Goal: Information Seeking & Learning: Check status

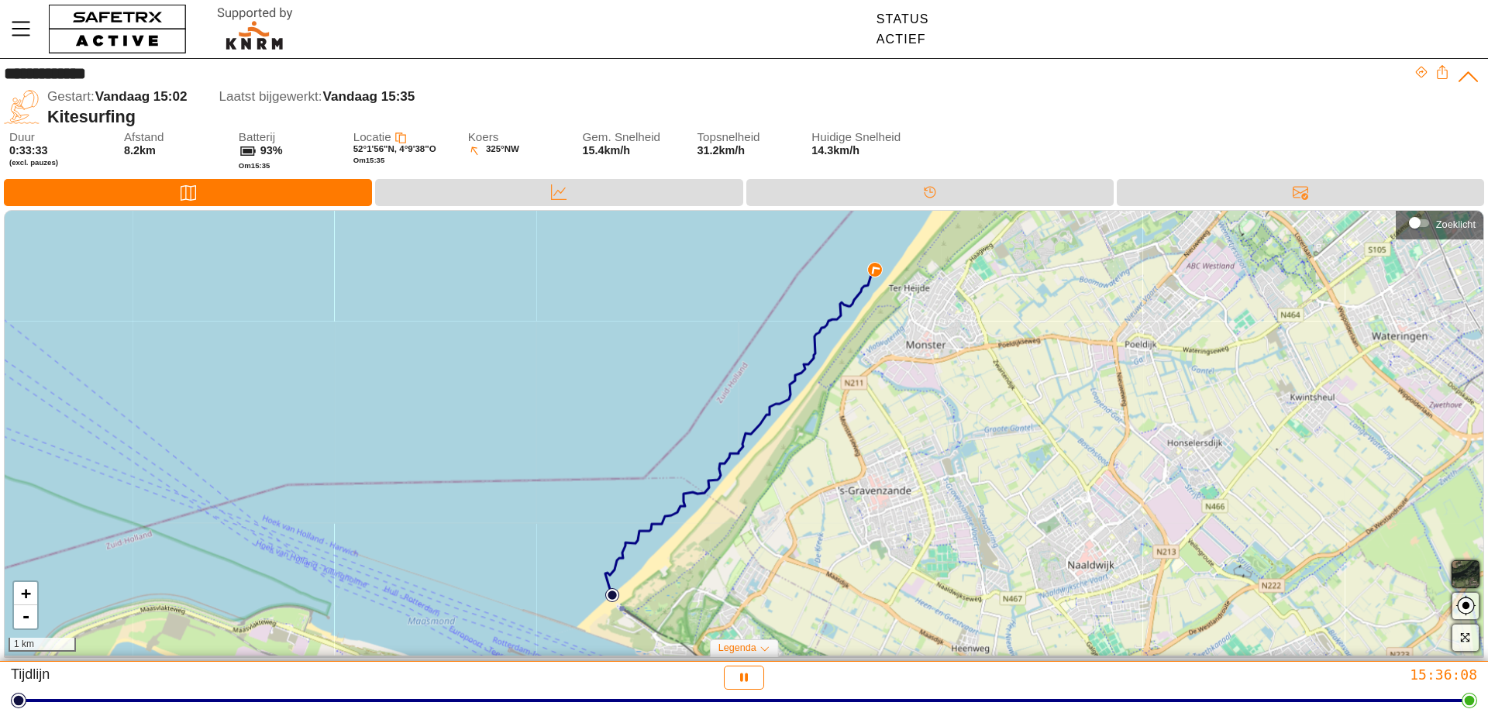
click at [531, 178] on div "Koers 325° NW" at bounding box center [517, 155] width 99 height 48
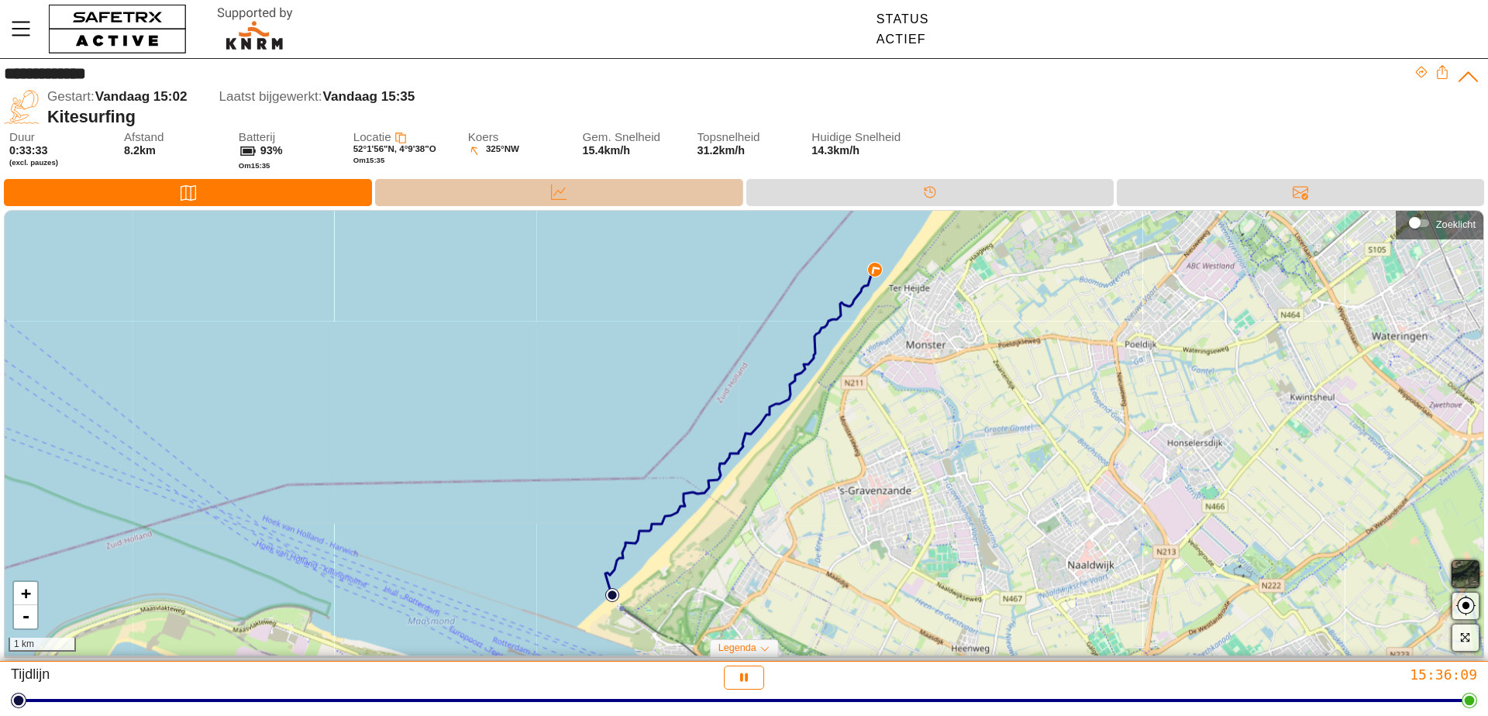
click at [527, 188] on div "Data" at bounding box center [558, 192] width 367 height 27
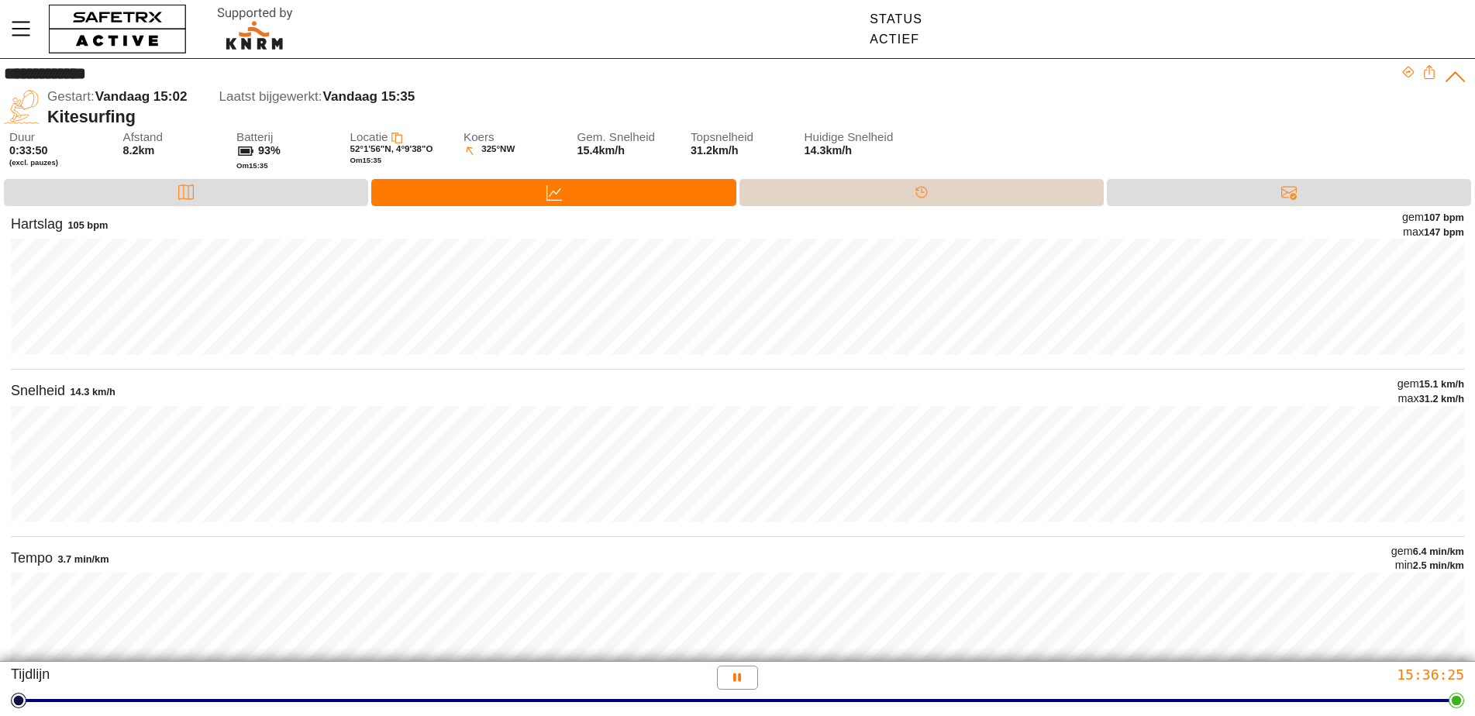
click at [836, 194] on div "Tijdlijn" at bounding box center [922, 192] width 364 height 27
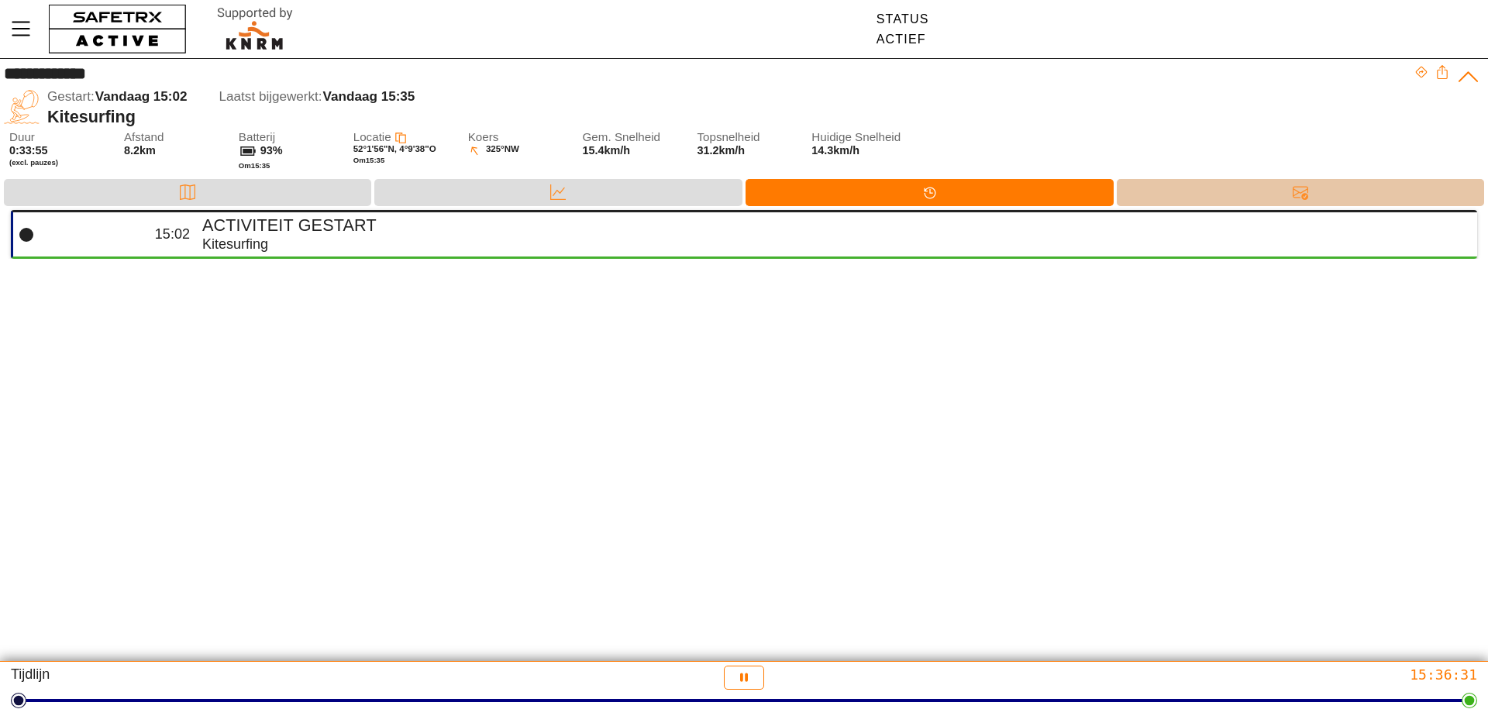
click at [1304, 196] on icon at bounding box center [1305, 196] width 7 height 7
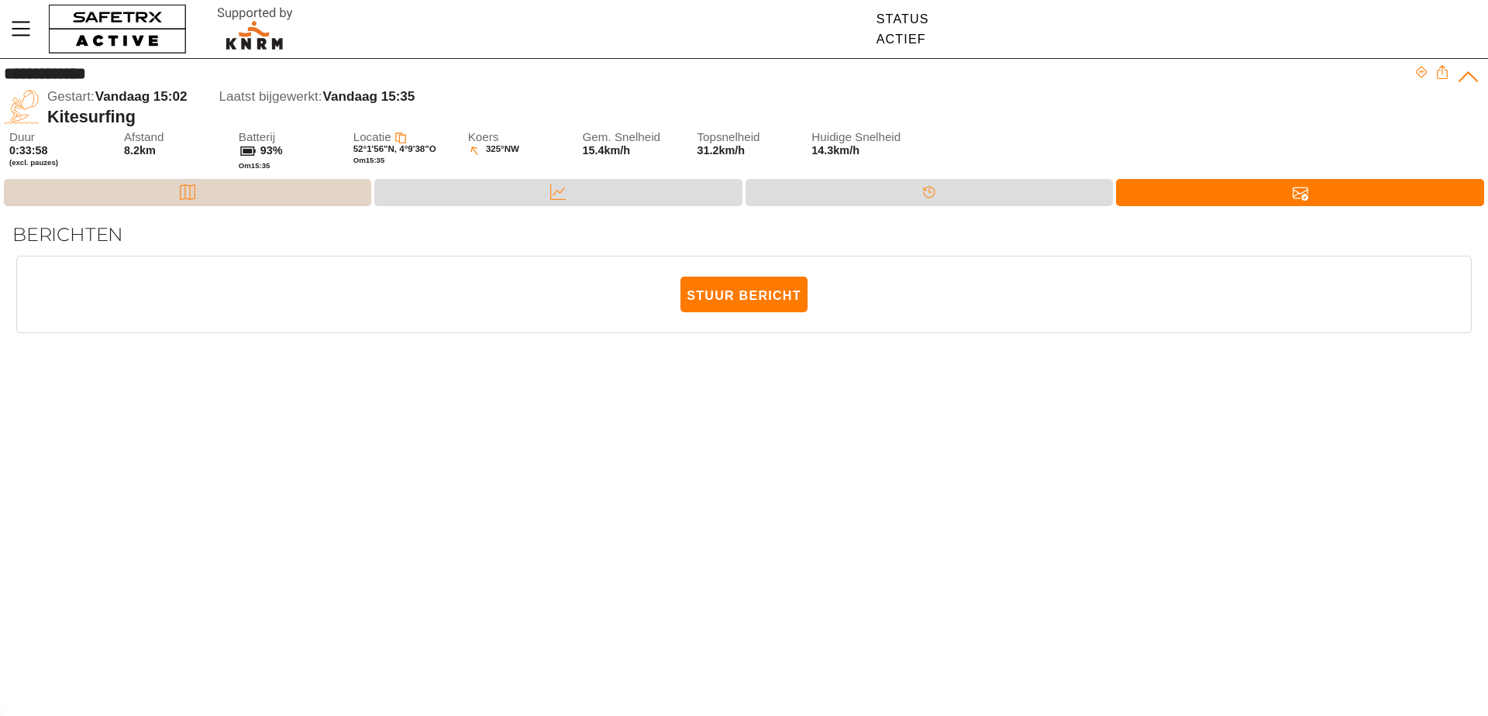
click at [155, 194] on div "Kaart" at bounding box center [187, 192] width 367 height 27
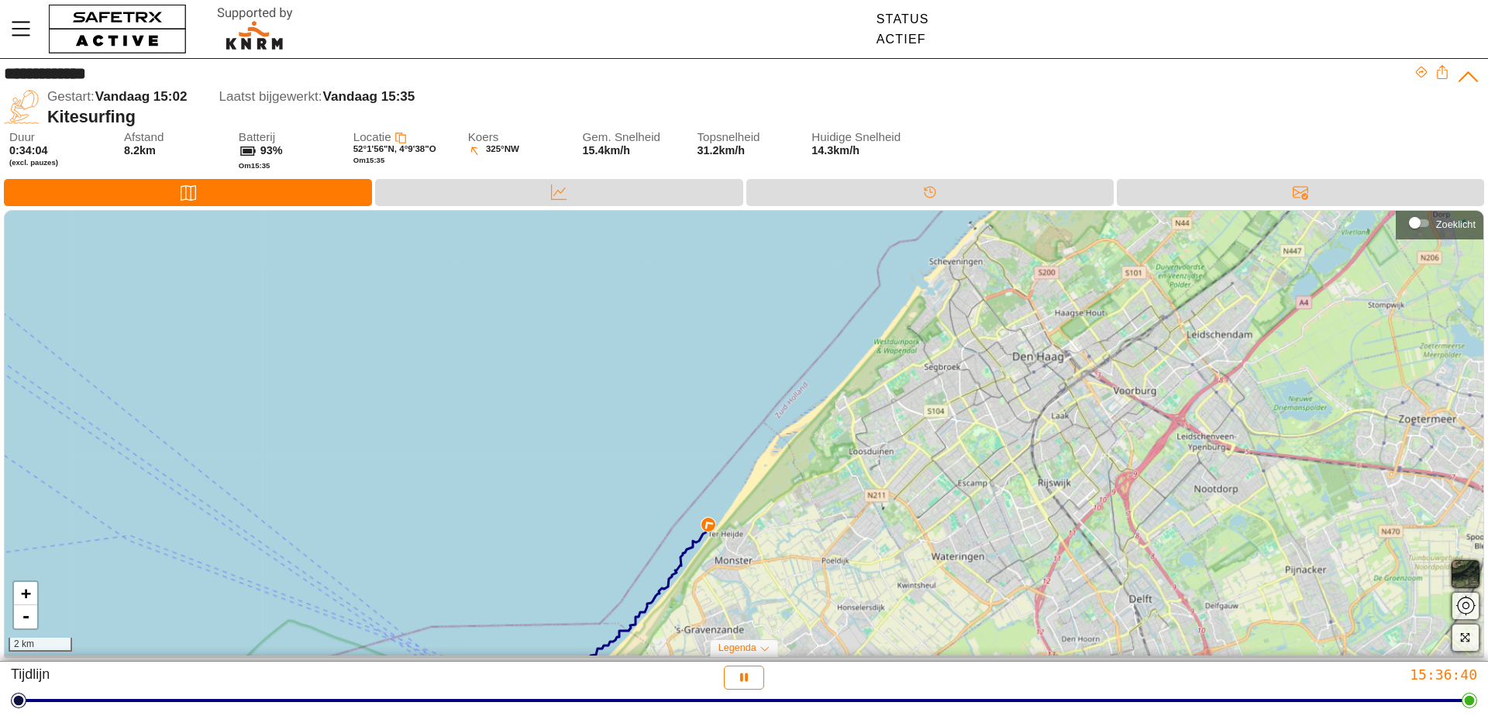
drag, startPoint x: 1104, startPoint y: 427, endPoint x: 912, endPoint y: 560, distance: 234.0
click at [912, 560] on div "+ - 2 km" at bounding box center [744, 433] width 1479 height 445
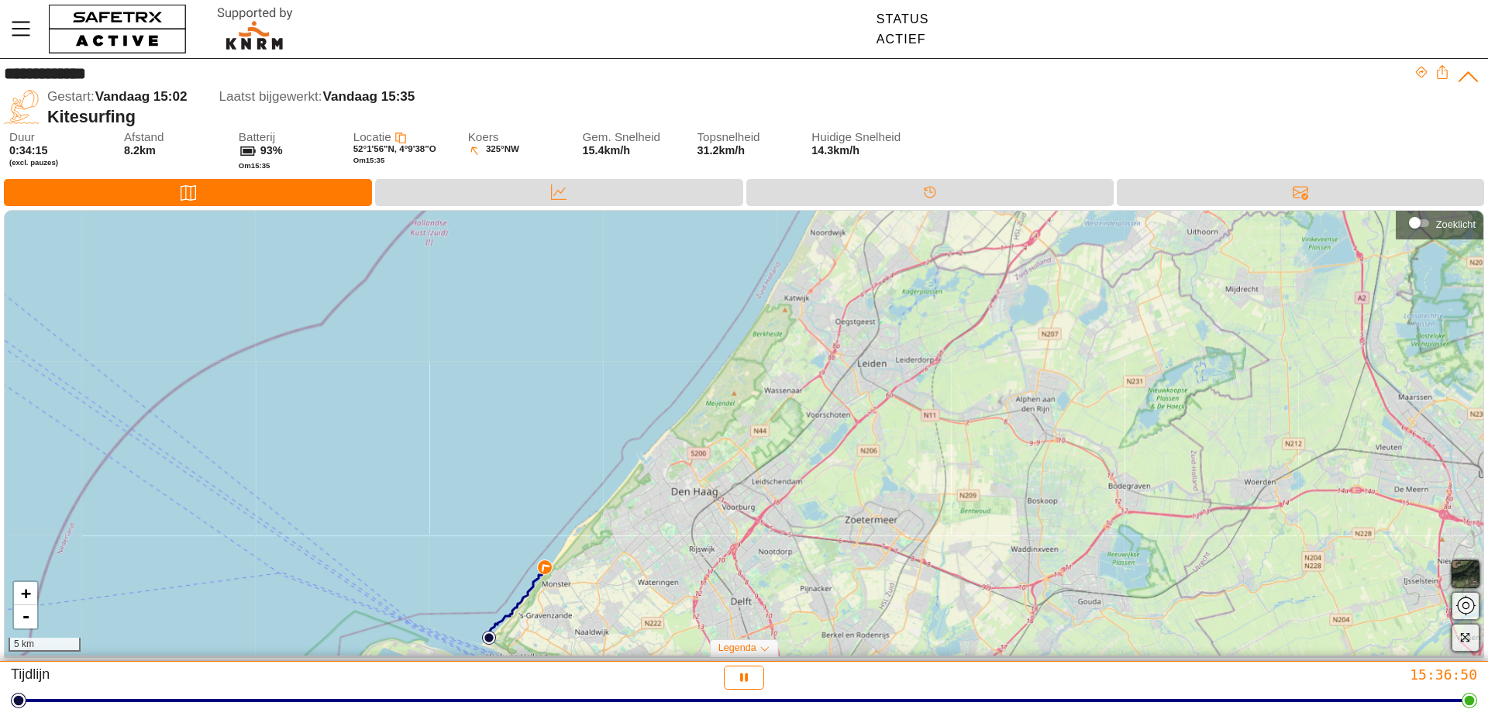
drag, startPoint x: 1053, startPoint y: 374, endPoint x: 775, endPoint y: 422, distance: 282.3
click at [775, 422] on div "+ - 5 km" at bounding box center [744, 433] width 1479 height 445
click at [493, 441] on div "+ - 5 km" at bounding box center [744, 433] width 1479 height 445
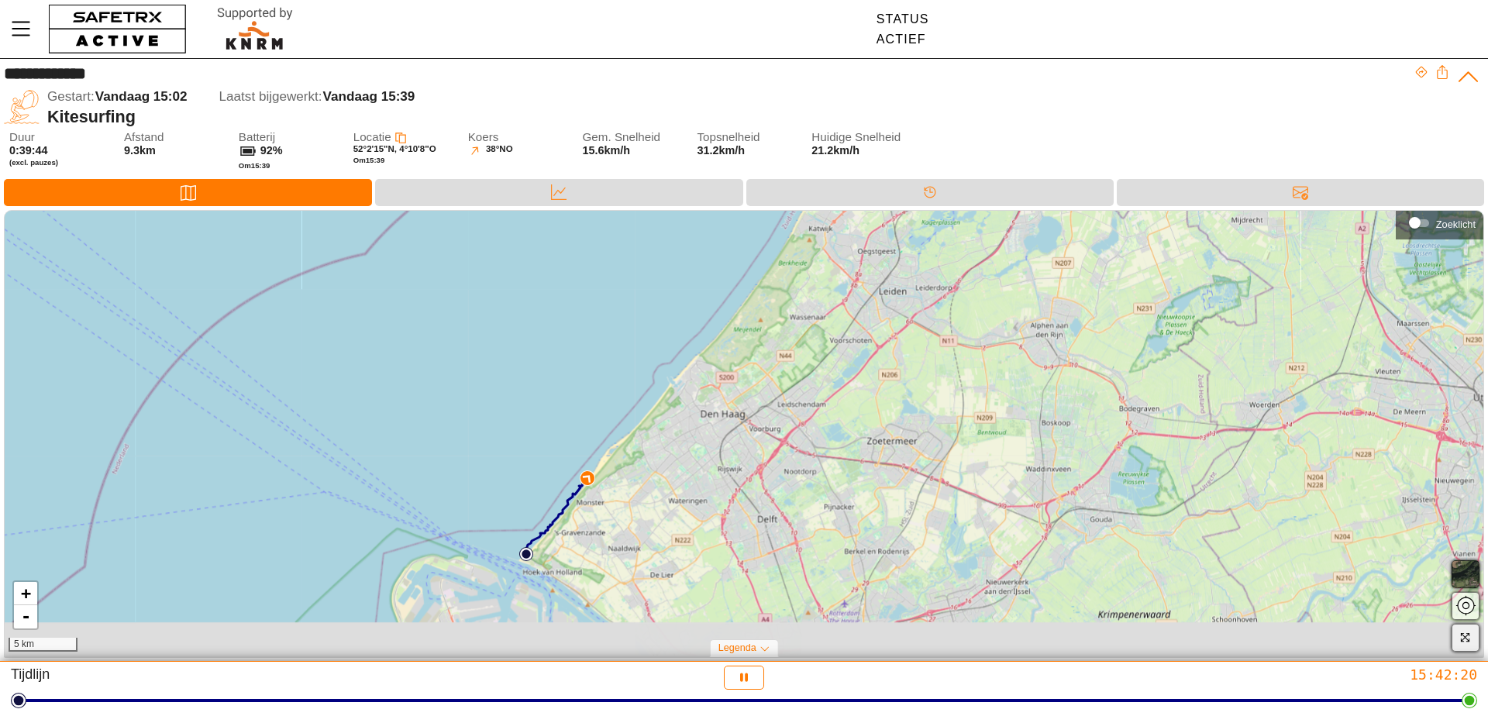
drag, startPoint x: 635, startPoint y: 587, endPoint x: 770, endPoint y: 377, distance: 249.7
click at [770, 377] on div "+ - 5 km" at bounding box center [744, 433] width 1479 height 445
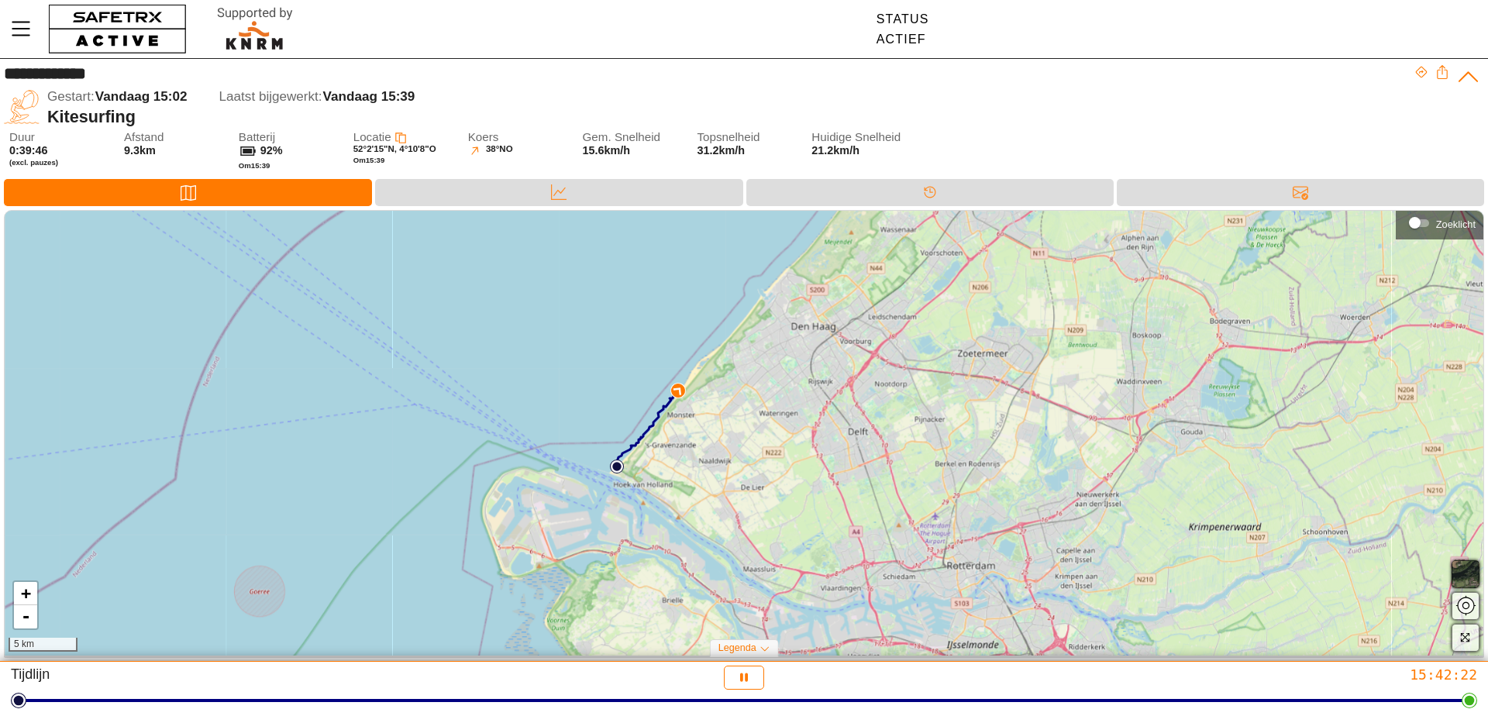
drag, startPoint x: 809, startPoint y: 459, endPoint x: 785, endPoint y: 535, distance: 79.4
click at [786, 535] on div "+ - 5 km" at bounding box center [744, 433] width 1479 height 445
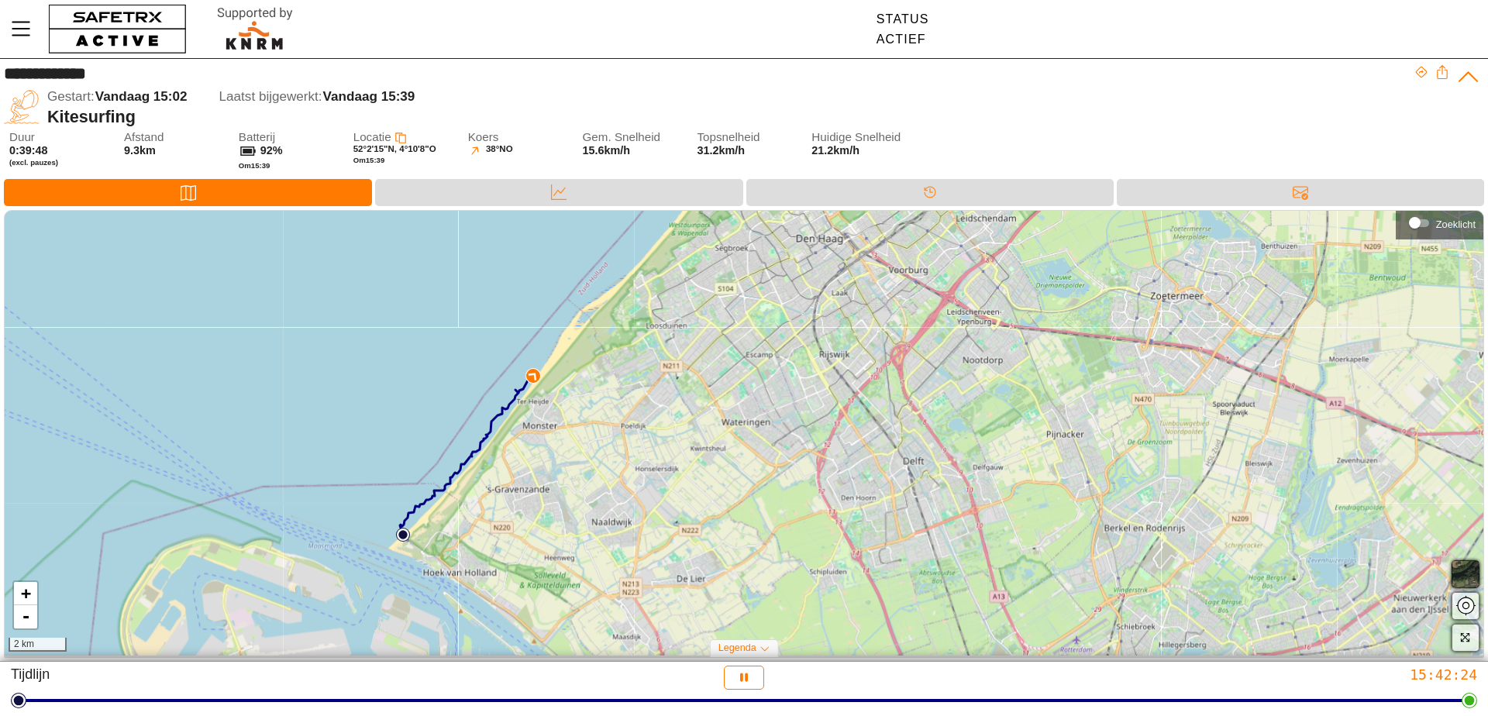
drag, startPoint x: 726, startPoint y: 486, endPoint x: 722, endPoint y: 582, distance: 96.2
click at [722, 582] on div "+ - 2 km" at bounding box center [744, 433] width 1479 height 445
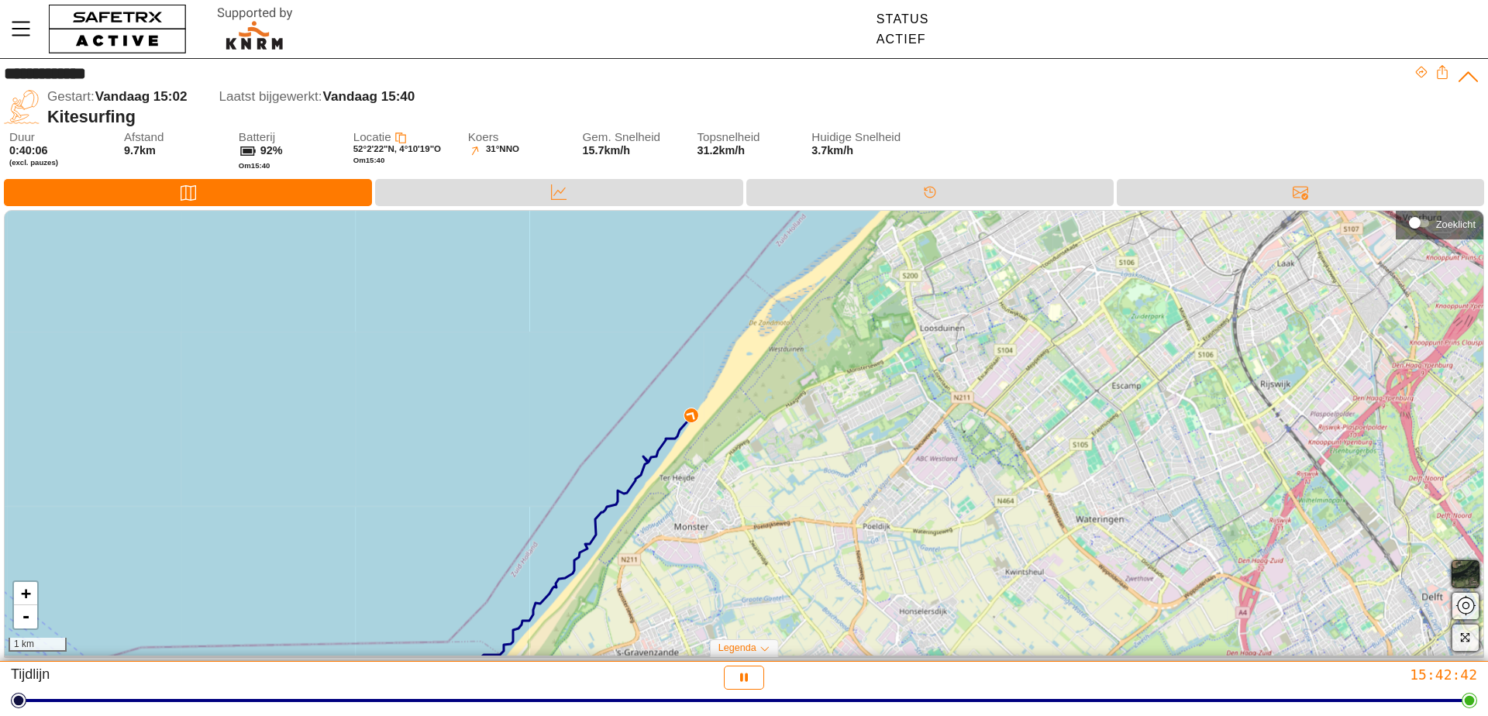
drag, startPoint x: 979, startPoint y: 350, endPoint x: 787, endPoint y: 485, distance: 234.8
click at [787, 485] on div "+ - 1 km" at bounding box center [744, 433] width 1479 height 445
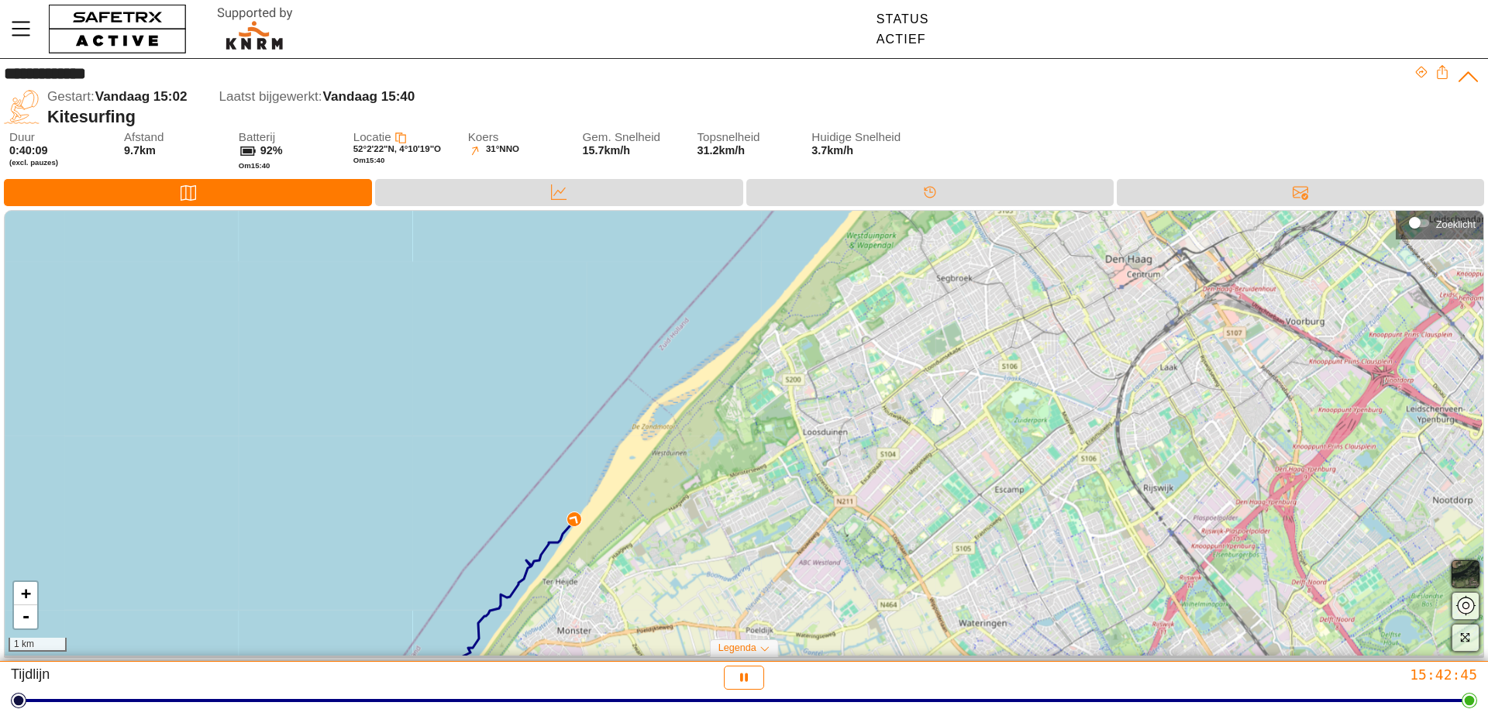
drag, startPoint x: 992, startPoint y: 364, endPoint x: 882, endPoint y: 468, distance: 151.4
click at [882, 468] on div "+ - 1 km" at bounding box center [744, 433] width 1479 height 445
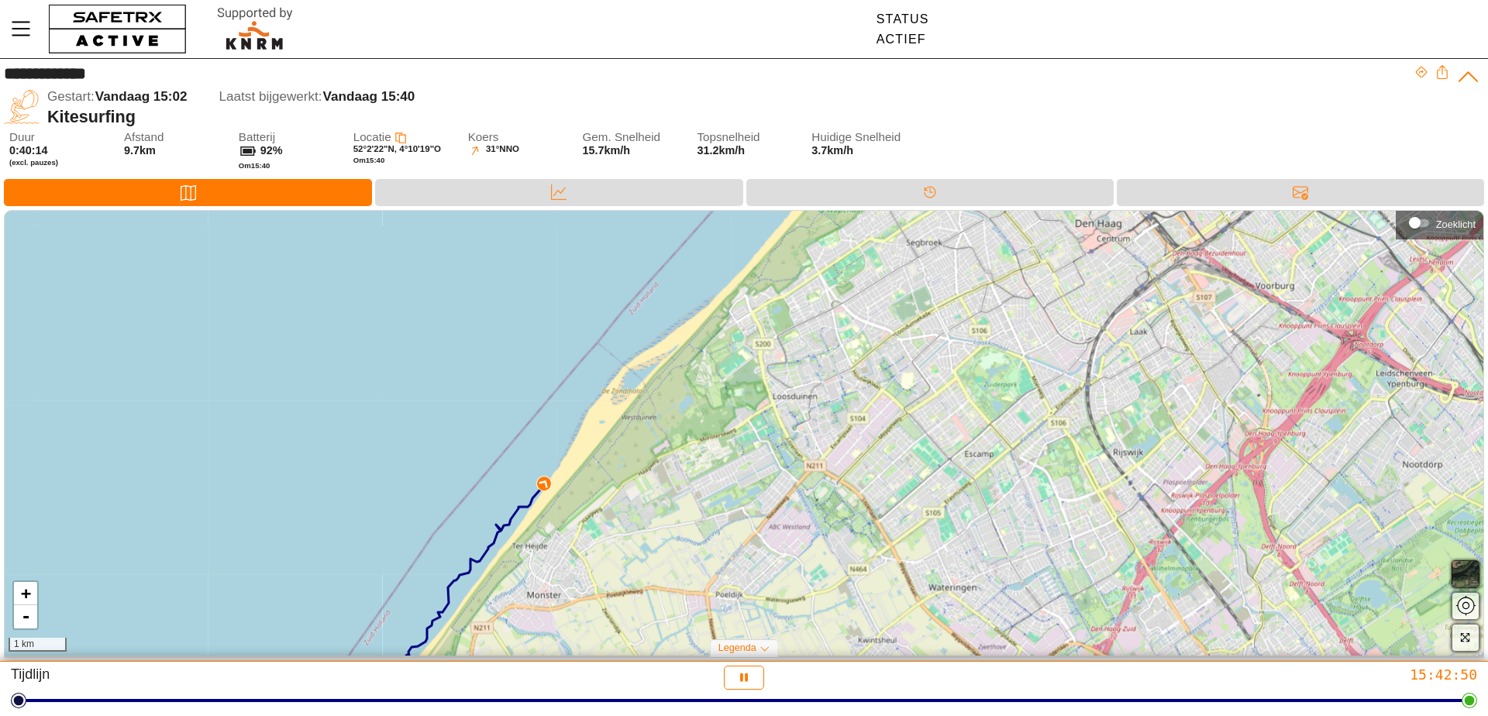
drag, startPoint x: 775, startPoint y: 515, endPoint x: 745, endPoint y: 479, distance: 46.8
click at [745, 479] on div "+ - 1 km" at bounding box center [744, 433] width 1479 height 445
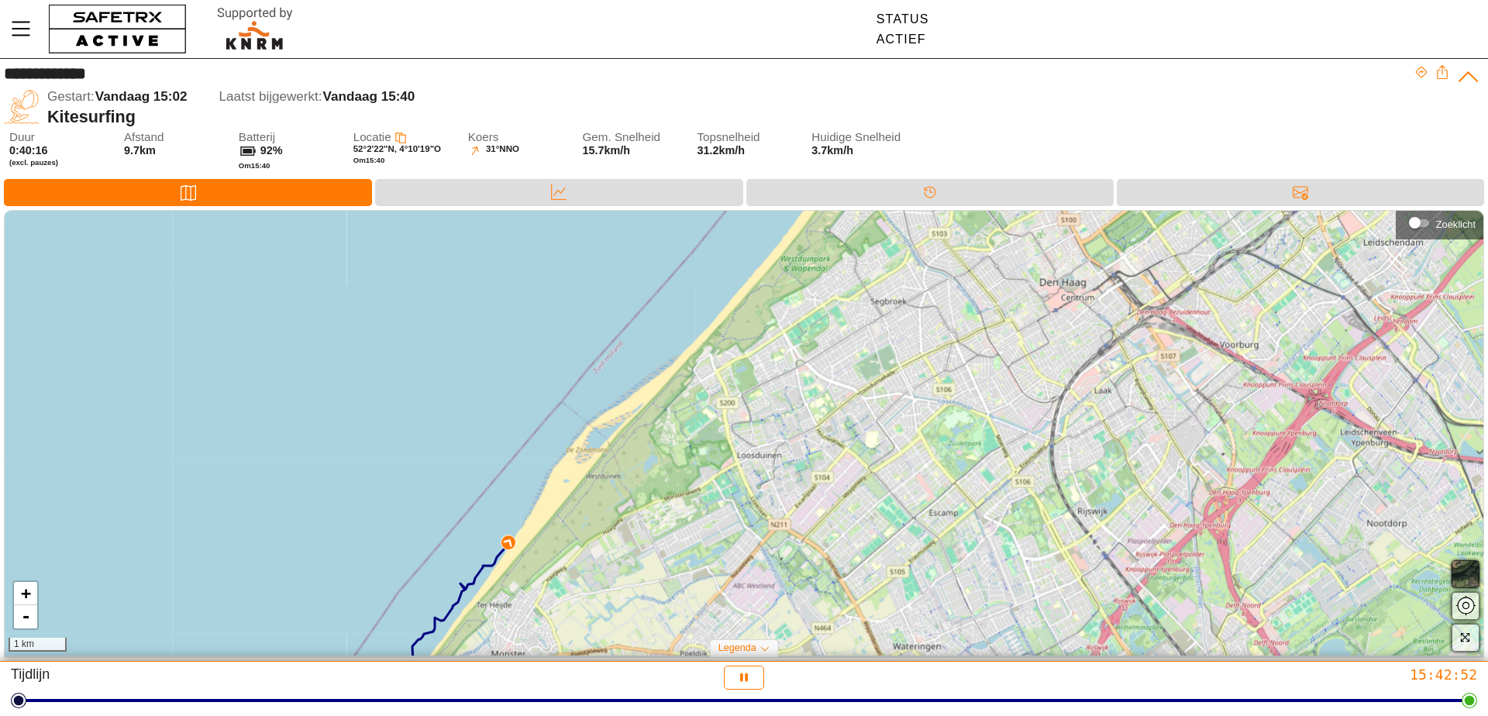
drag, startPoint x: 927, startPoint y: 402, endPoint x: 891, endPoint y: 460, distance: 68.9
click at [891, 460] on div "+ - 1 km" at bounding box center [744, 433] width 1479 height 445
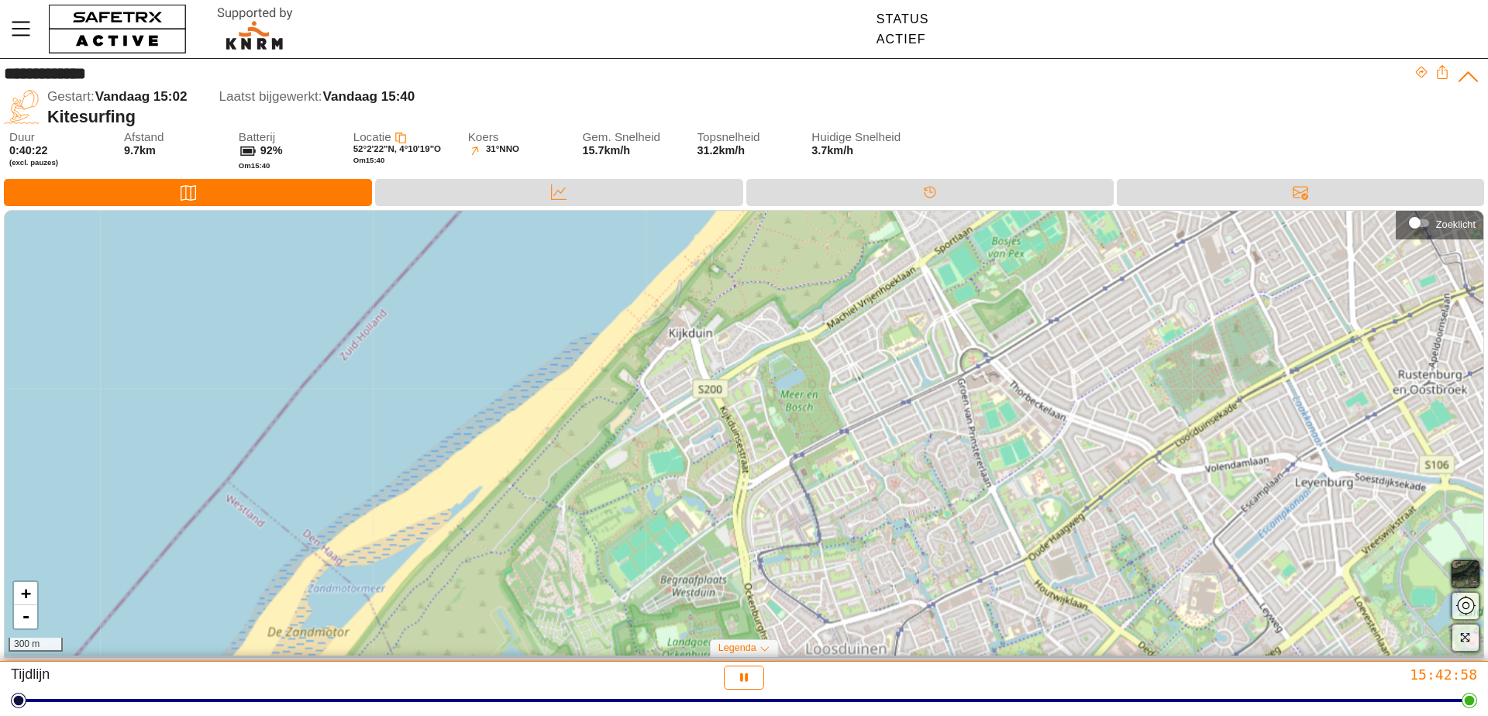
drag, startPoint x: 655, startPoint y: 291, endPoint x: 693, endPoint y: 528, distance: 240.2
click at [693, 528] on div "+ - 300 m" at bounding box center [744, 433] width 1479 height 445
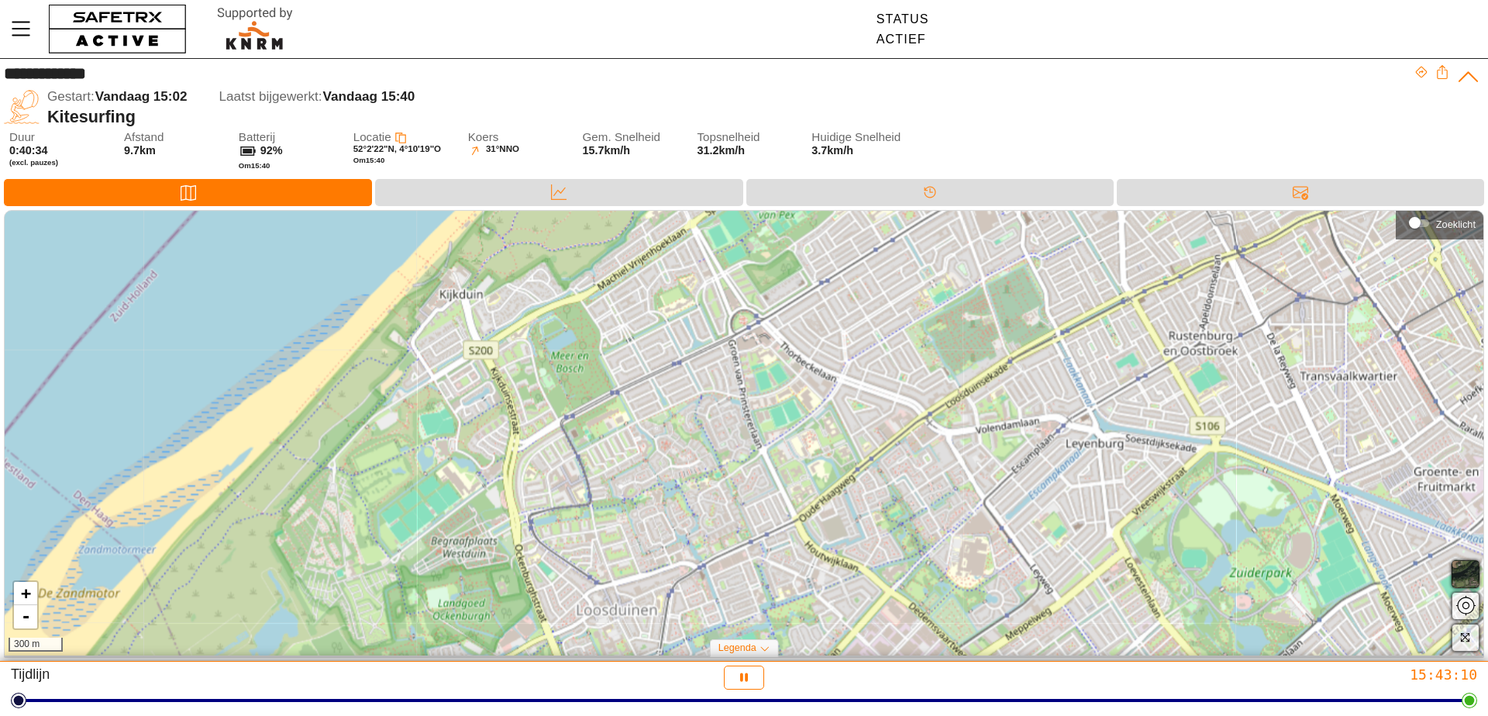
drag, startPoint x: 881, startPoint y: 528, endPoint x: 653, endPoint y: 489, distance: 231.9
click at [653, 489] on div "+ - 300 m" at bounding box center [744, 433] width 1479 height 445
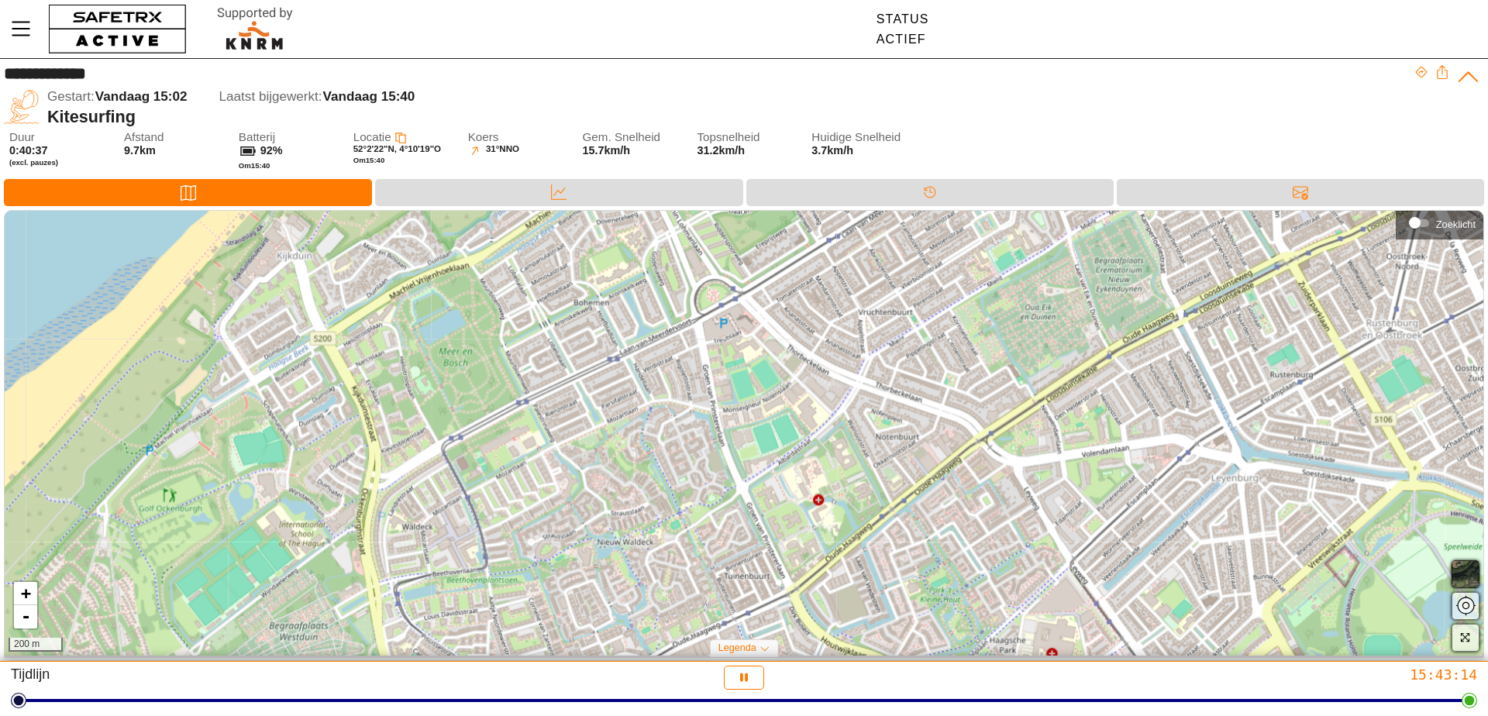
drag, startPoint x: 902, startPoint y: 421, endPoint x: 888, endPoint y: 476, distance: 56.8
click at [888, 476] on div "+ - 200 m" at bounding box center [744, 433] width 1479 height 445
click at [985, 519] on div "+ - 200 m" at bounding box center [744, 433] width 1479 height 445
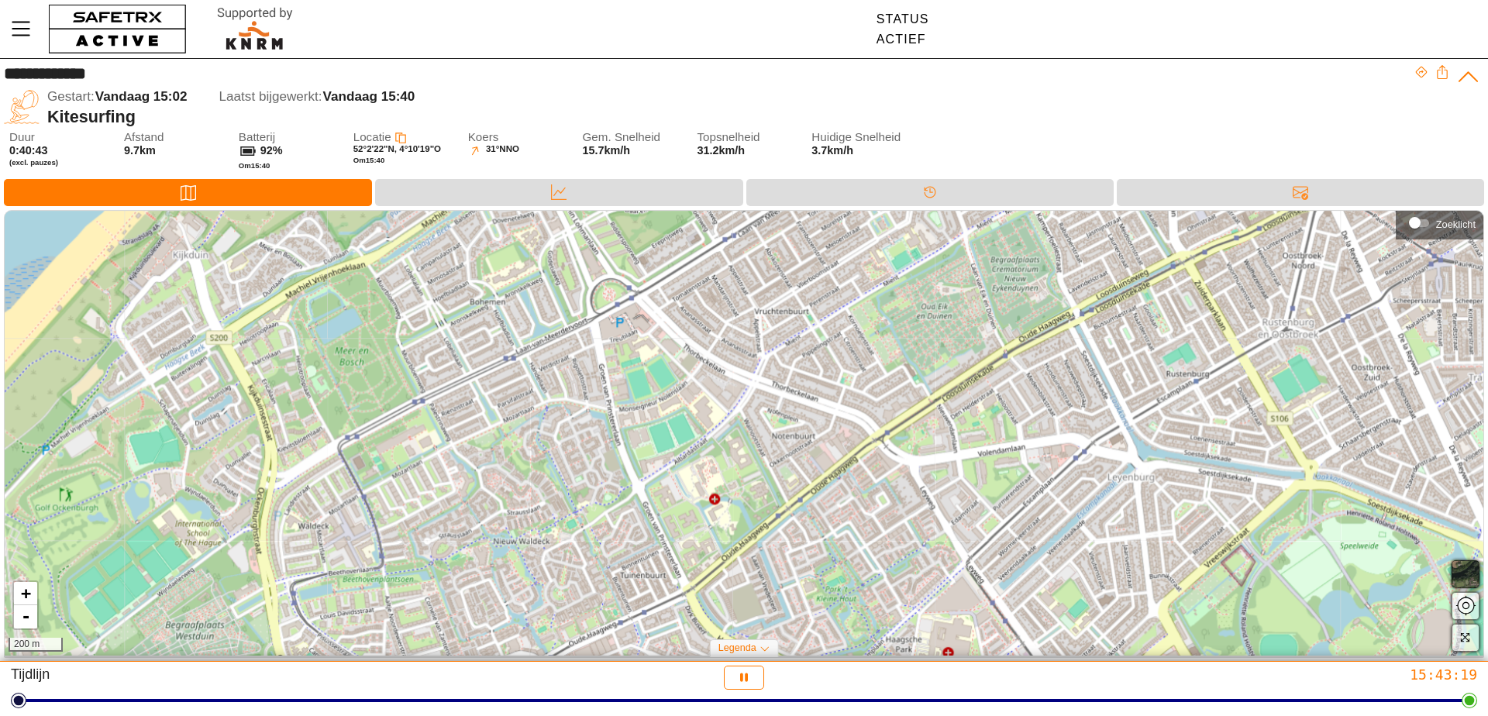
drag, startPoint x: 985, startPoint y: 519, endPoint x: 881, endPoint y: 519, distance: 103.9
click at [881, 519] on div "+ - 200 m" at bounding box center [744, 433] width 1479 height 445
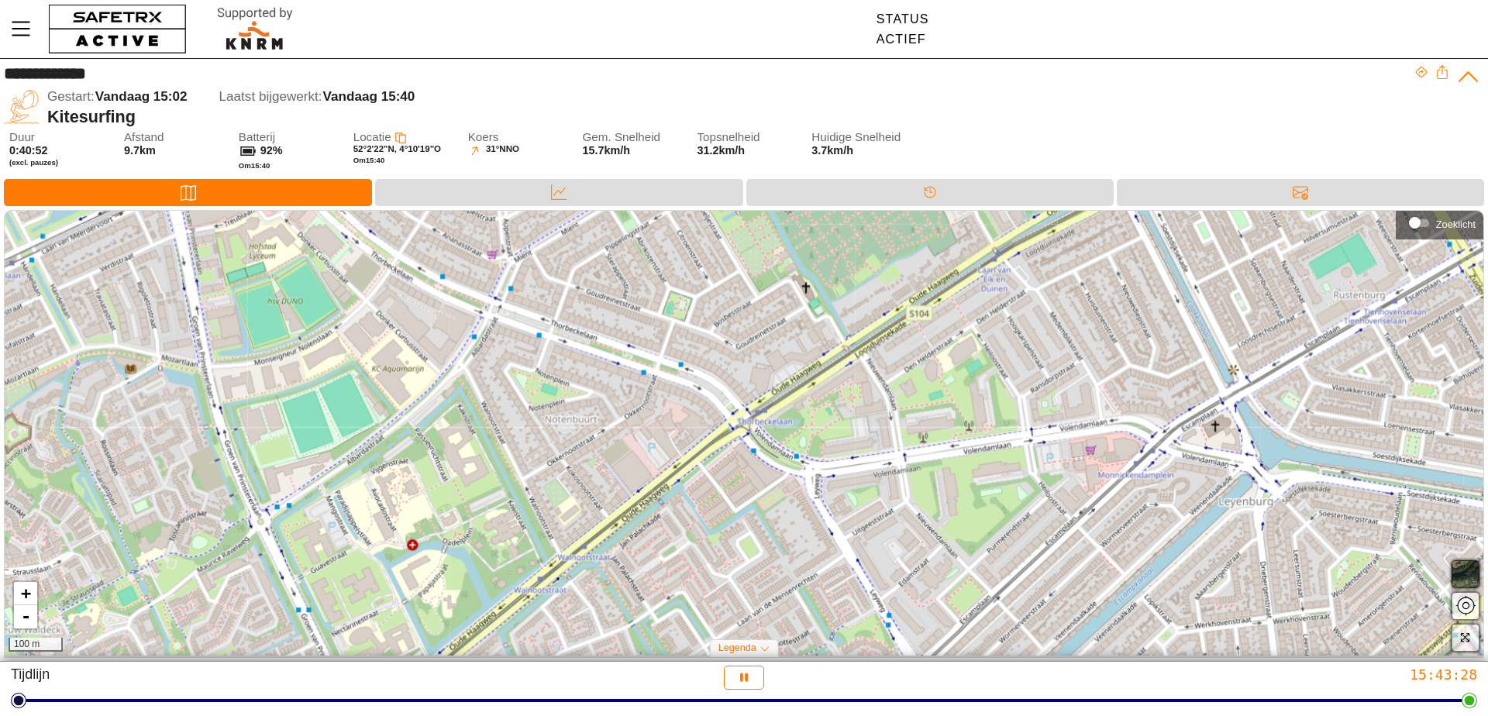
drag, startPoint x: 1108, startPoint y: 305, endPoint x: 991, endPoint y: 358, distance: 128.0
click at [991, 358] on div "+ - 100 m" at bounding box center [744, 433] width 1479 height 445
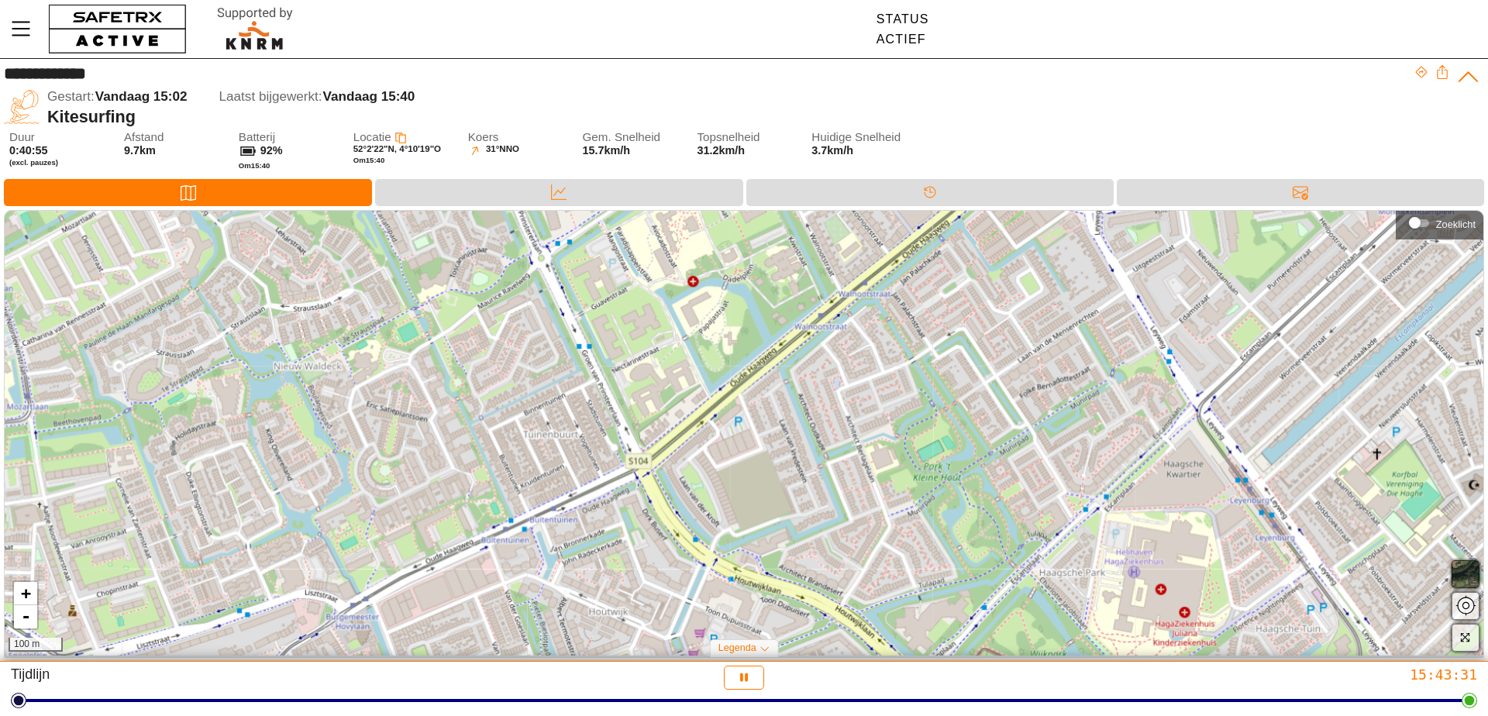
drag, startPoint x: 695, startPoint y: 577, endPoint x: 957, endPoint y: 326, distance: 363.0
click at [957, 326] on div "+ - 100 m" at bounding box center [744, 433] width 1479 height 445
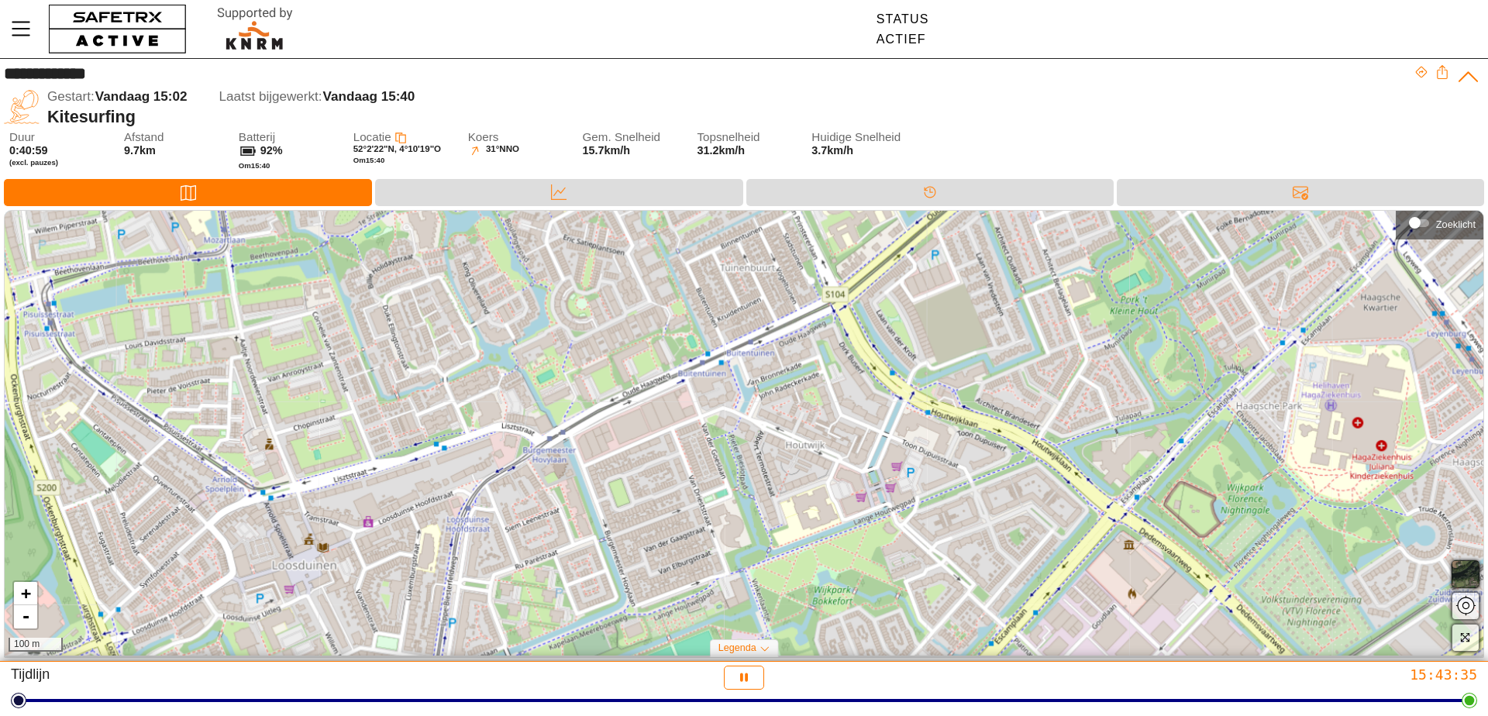
drag, startPoint x: 588, startPoint y: 557, endPoint x: 785, endPoint y: 390, distance: 258.0
click at [785, 390] on div "+ - 100 m" at bounding box center [744, 433] width 1479 height 445
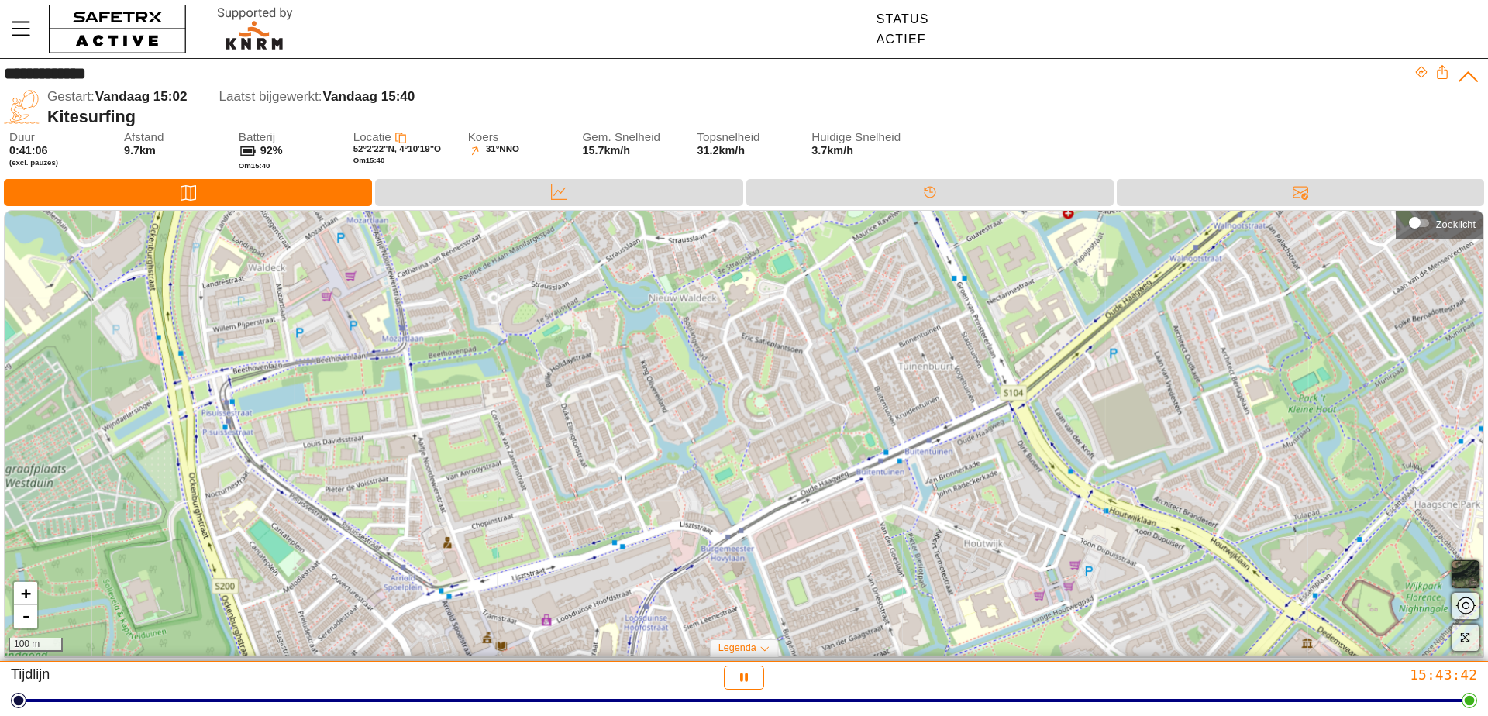
drag, startPoint x: 481, startPoint y: 616, endPoint x: 660, endPoint y: 714, distance: 203.7
click at [660, 714] on div "**********" at bounding box center [744, 358] width 1488 height 716
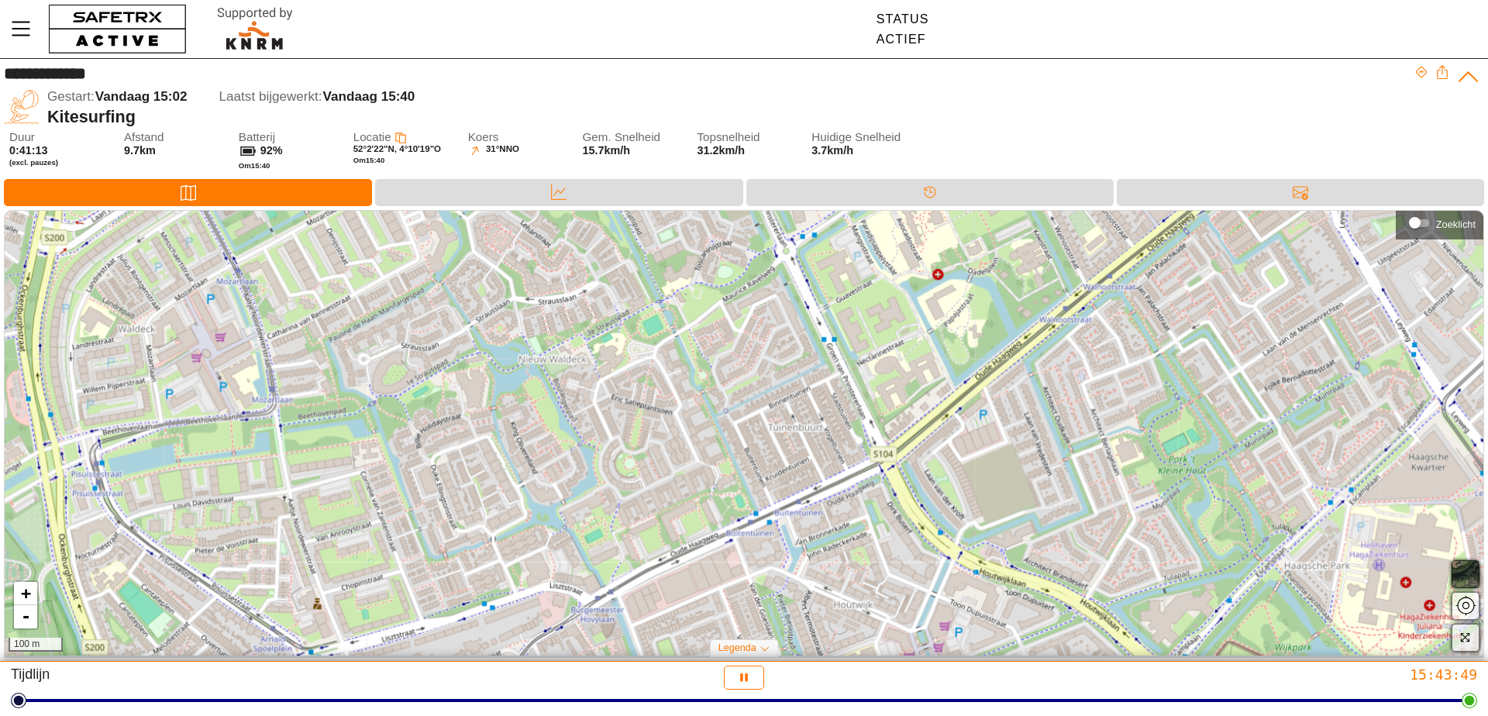
drag, startPoint x: 991, startPoint y: 392, endPoint x: 860, endPoint y: 453, distance: 143.6
click at [860, 453] on div "+ - 100 m" at bounding box center [744, 433] width 1479 height 445
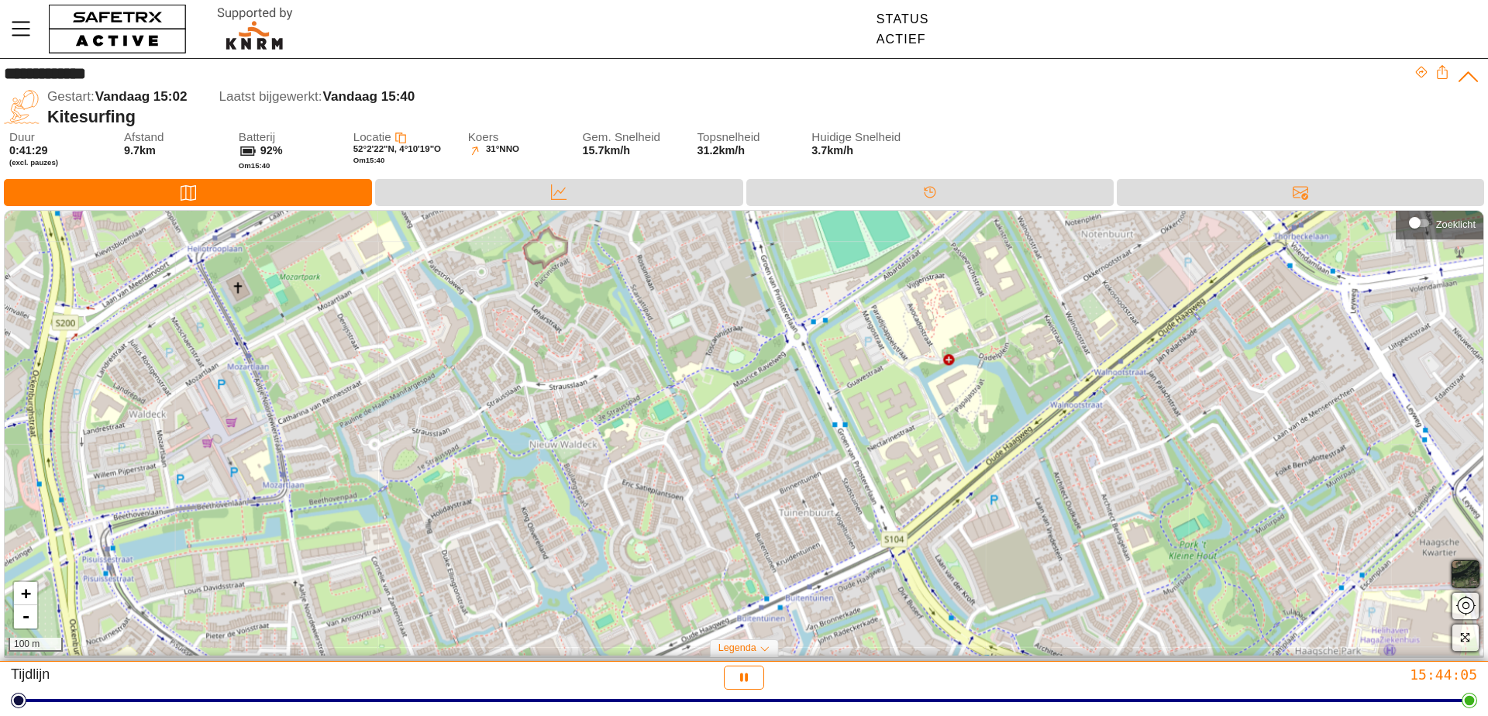
drag, startPoint x: 691, startPoint y: 332, endPoint x: 702, endPoint y: 418, distance: 86.7
click at [702, 418] on div "+ - 100 m" at bounding box center [744, 433] width 1479 height 445
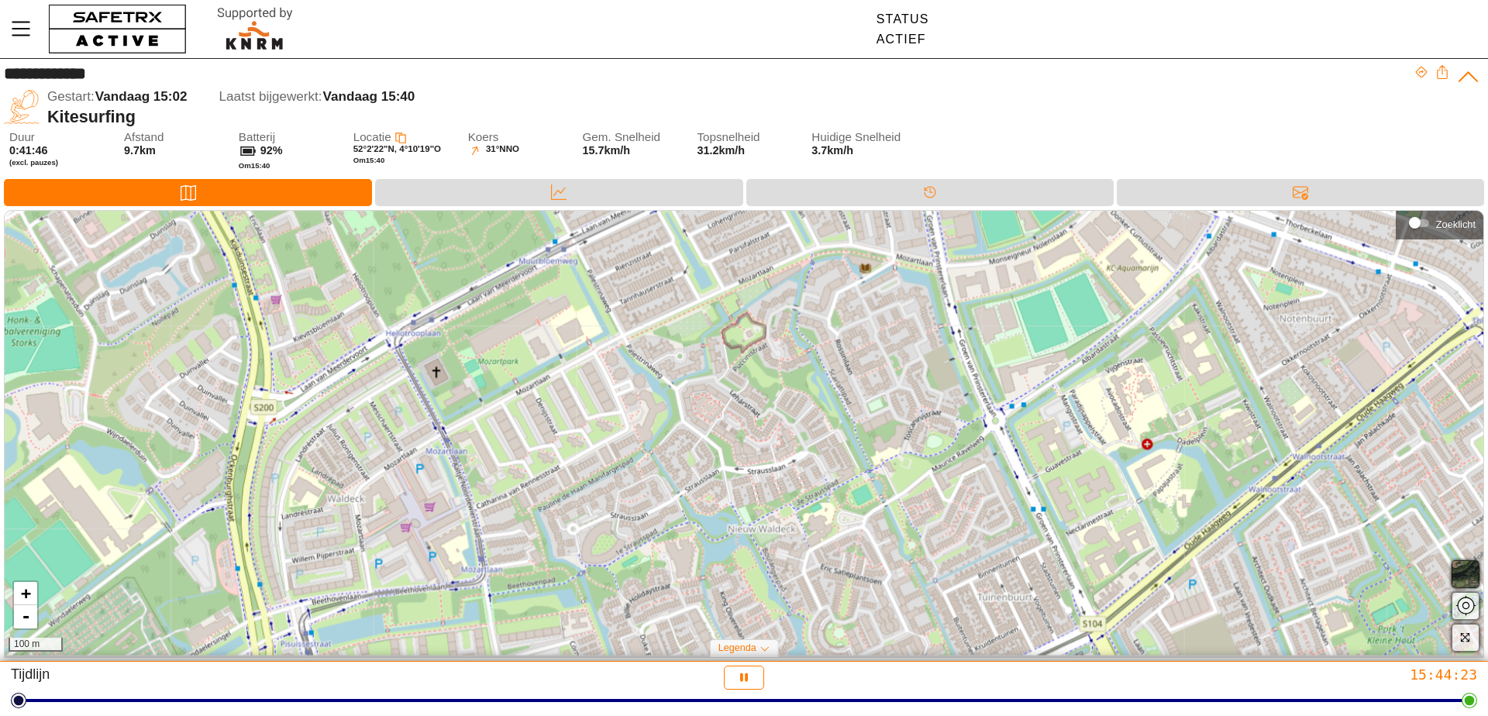
drag, startPoint x: 279, startPoint y: 560, endPoint x: 478, endPoint y: 644, distance: 215.7
click at [478, 644] on div "+ - 100 m" at bounding box center [744, 433] width 1479 height 445
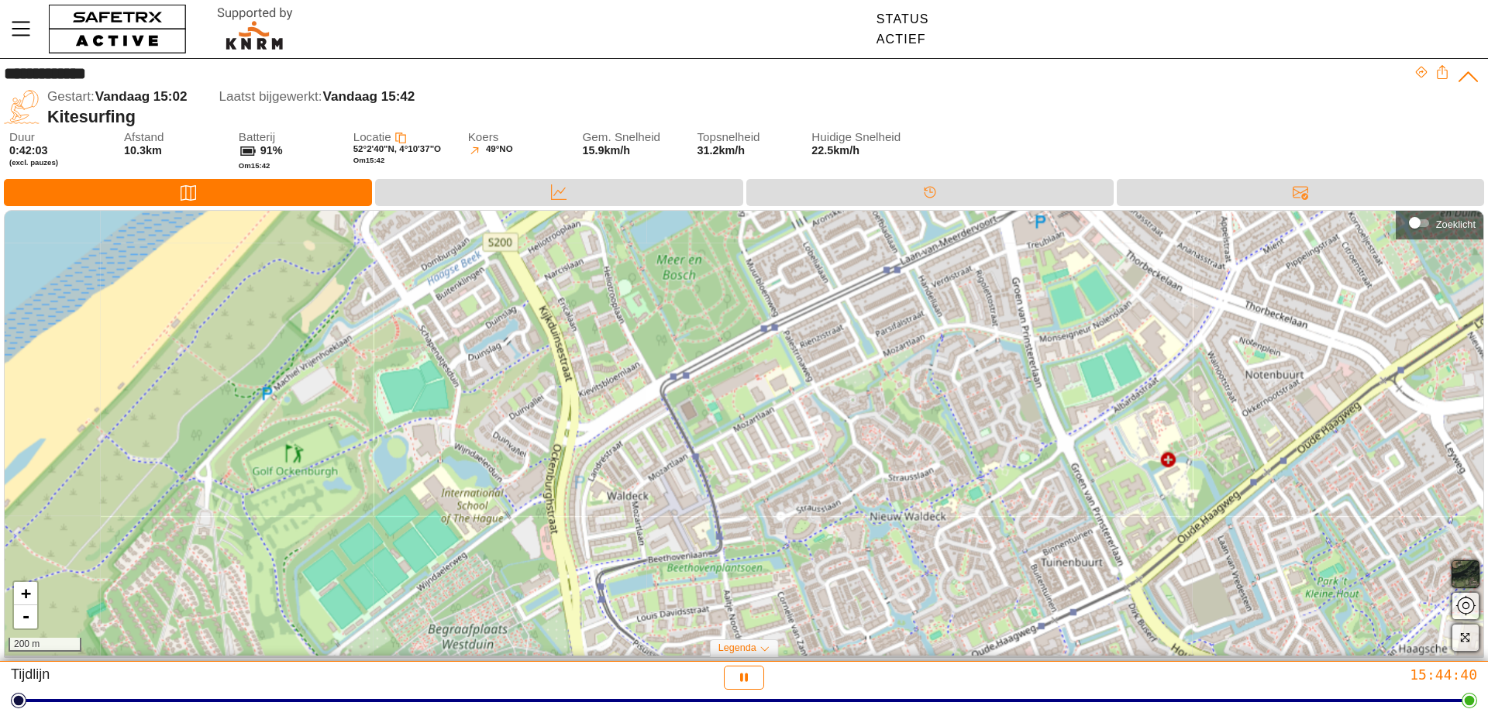
drag, startPoint x: 653, startPoint y: 468, endPoint x: 886, endPoint y: 449, distance: 234.1
click at [886, 449] on div "+ - 200 m" at bounding box center [744, 433] width 1479 height 445
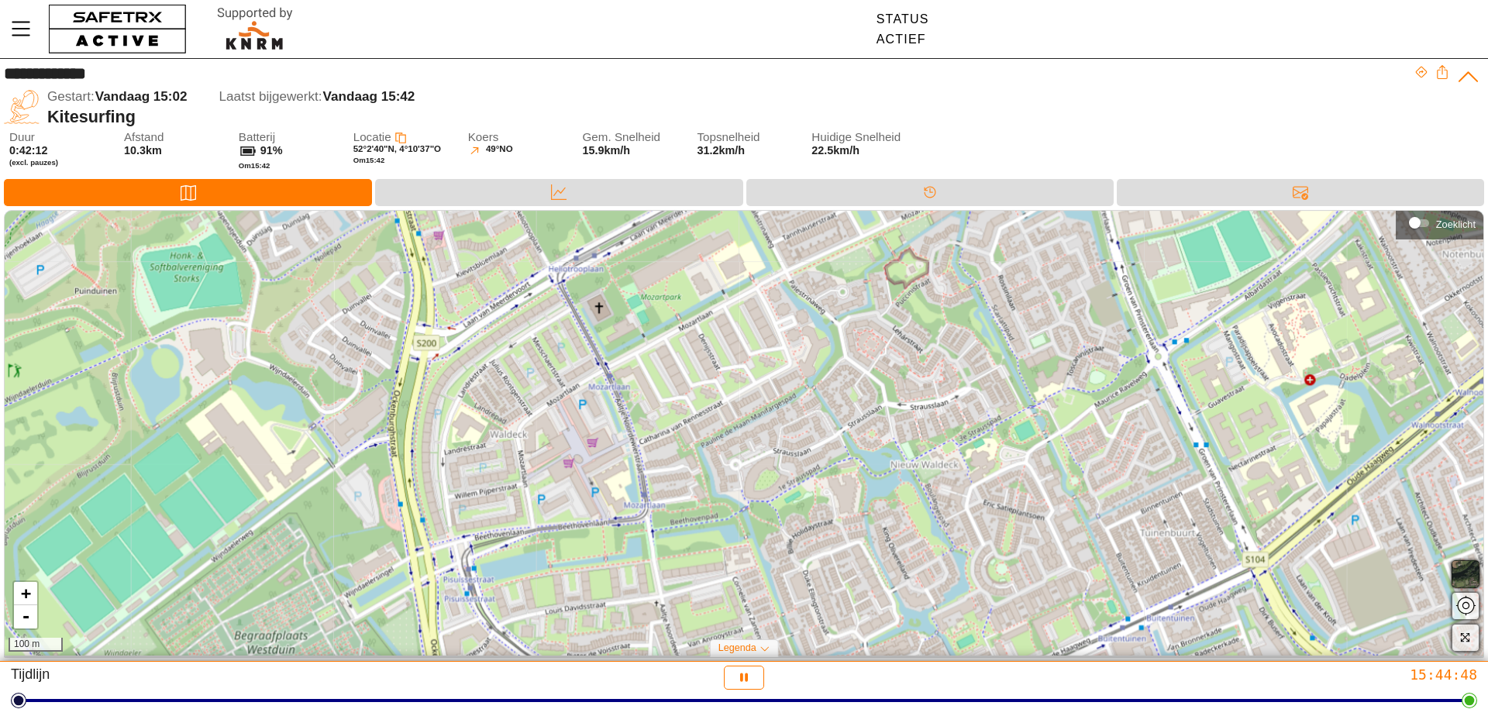
drag, startPoint x: 632, startPoint y: 500, endPoint x: 565, endPoint y: 413, distance: 109.5
click at [565, 413] on div "+ - 100 m" at bounding box center [744, 433] width 1479 height 445
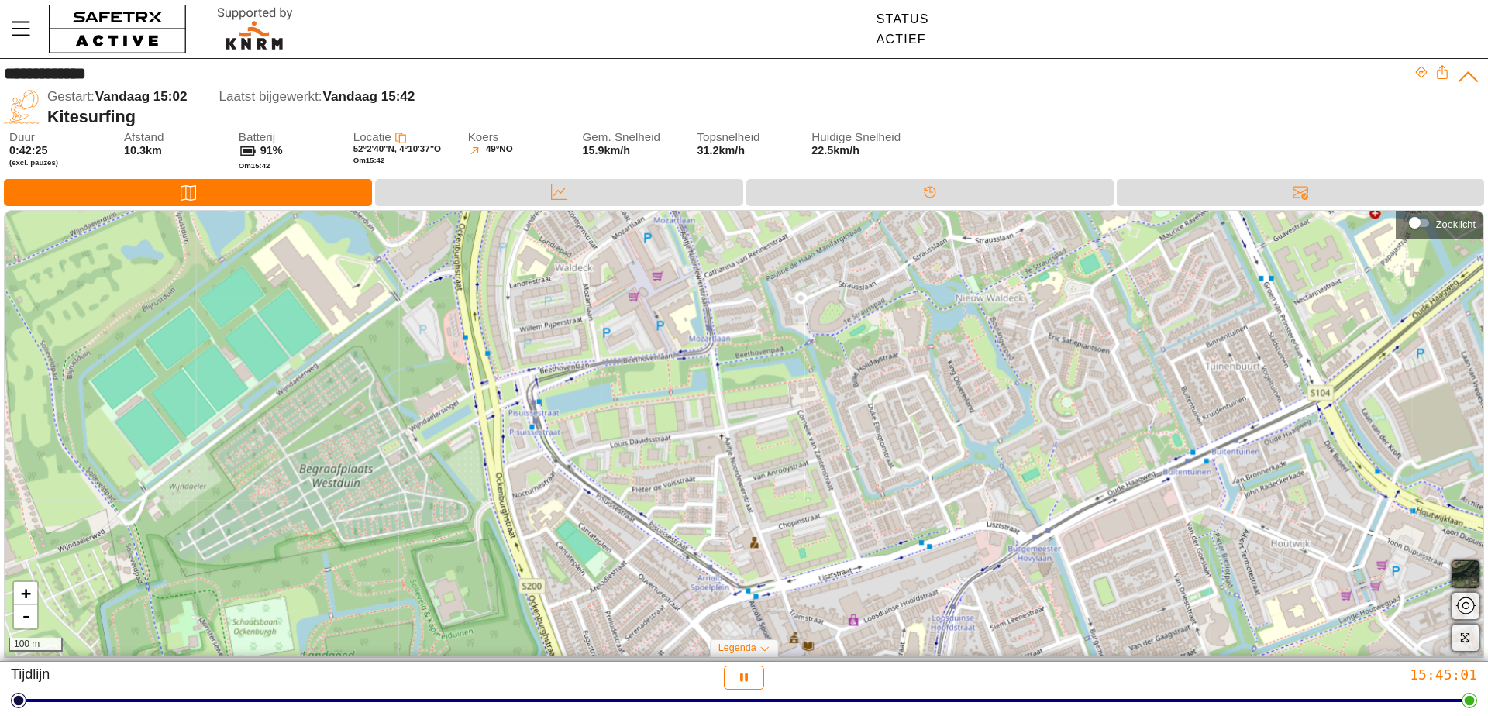
drag, startPoint x: 519, startPoint y: 521, endPoint x: 584, endPoint y: 354, distance: 178.9
click at [584, 354] on div "+ - 100 m" at bounding box center [744, 433] width 1479 height 445
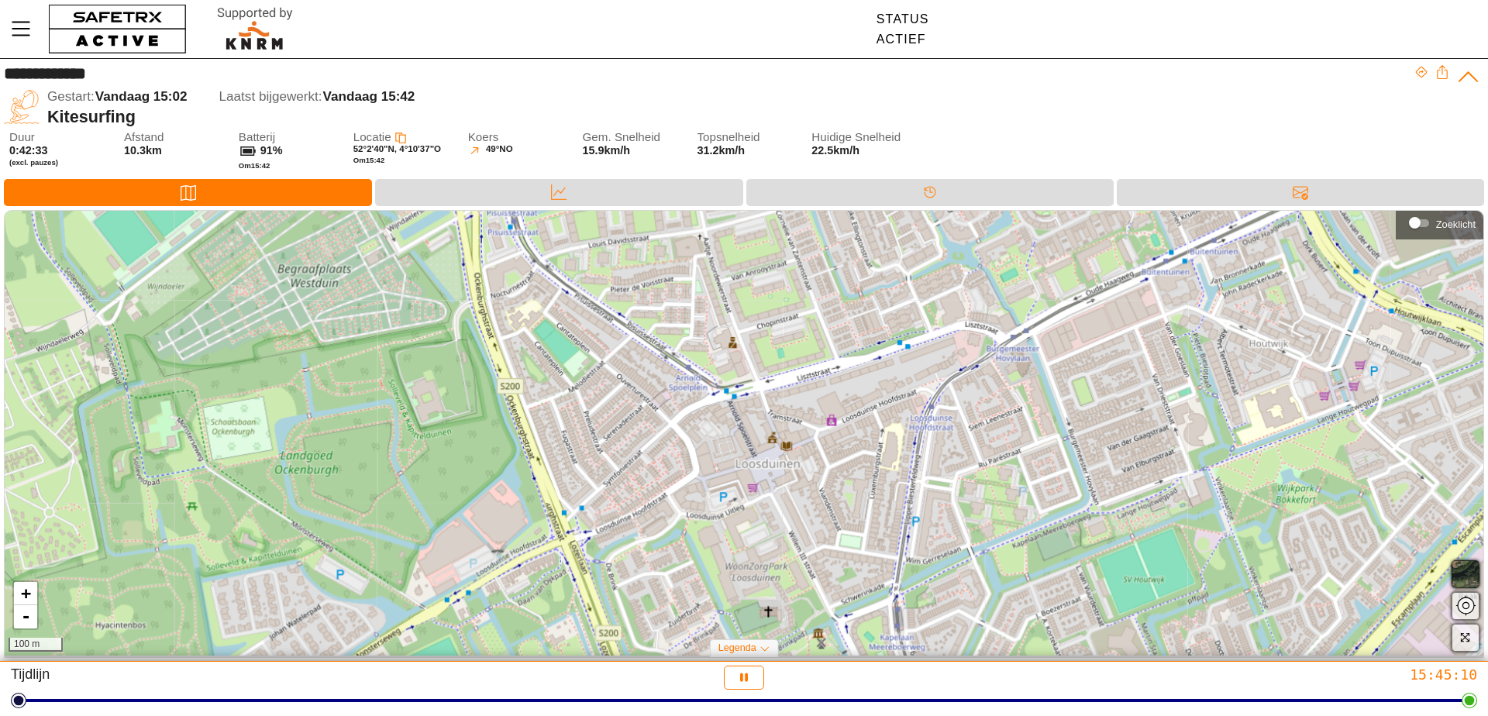
drag, startPoint x: 691, startPoint y: 547, endPoint x: 670, endPoint y: 347, distance: 201.2
click at [670, 347] on div "+ - 100 m" at bounding box center [744, 433] width 1479 height 445
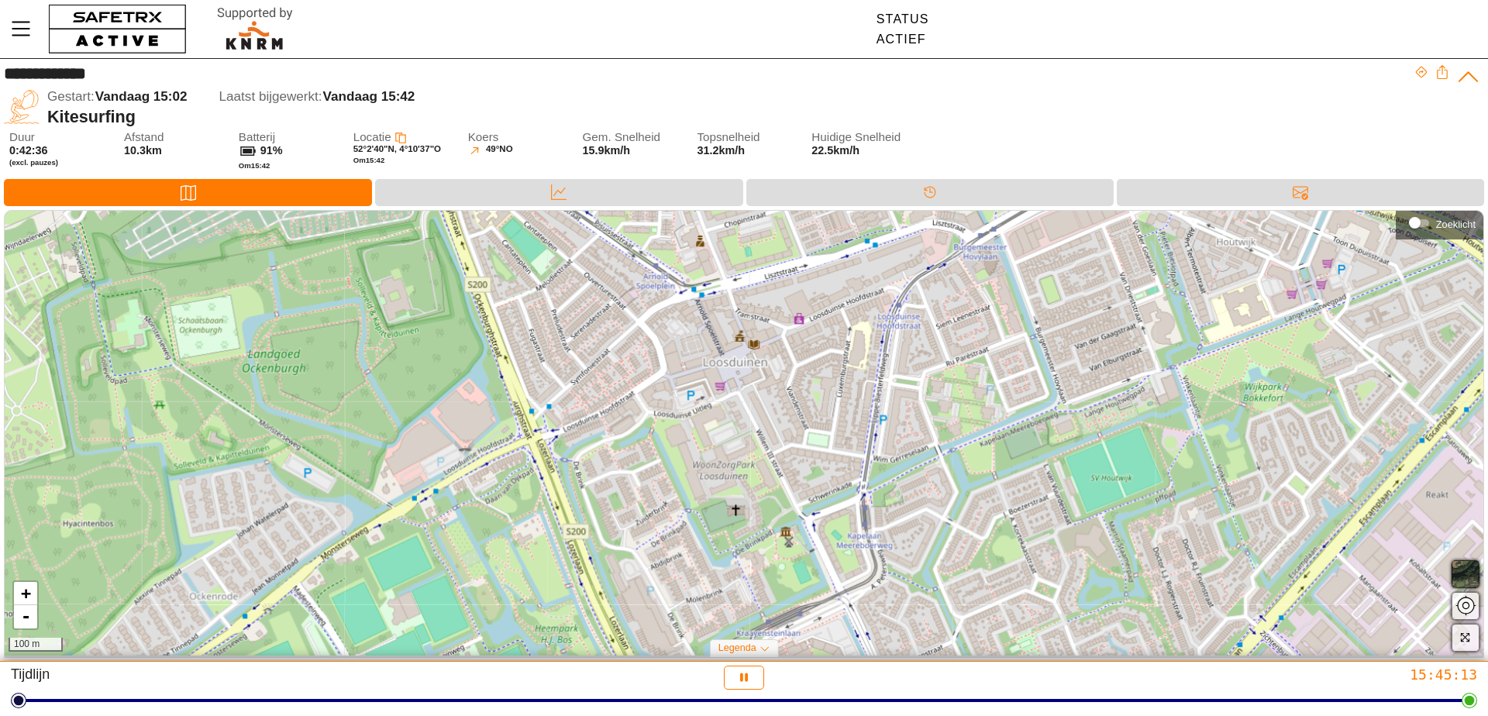
drag, startPoint x: 664, startPoint y: 609, endPoint x: 632, endPoint y: 507, distance: 107.4
click at [632, 507] on div "+ - 100 m" at bounding box center [744, 433] width 1479 height 445
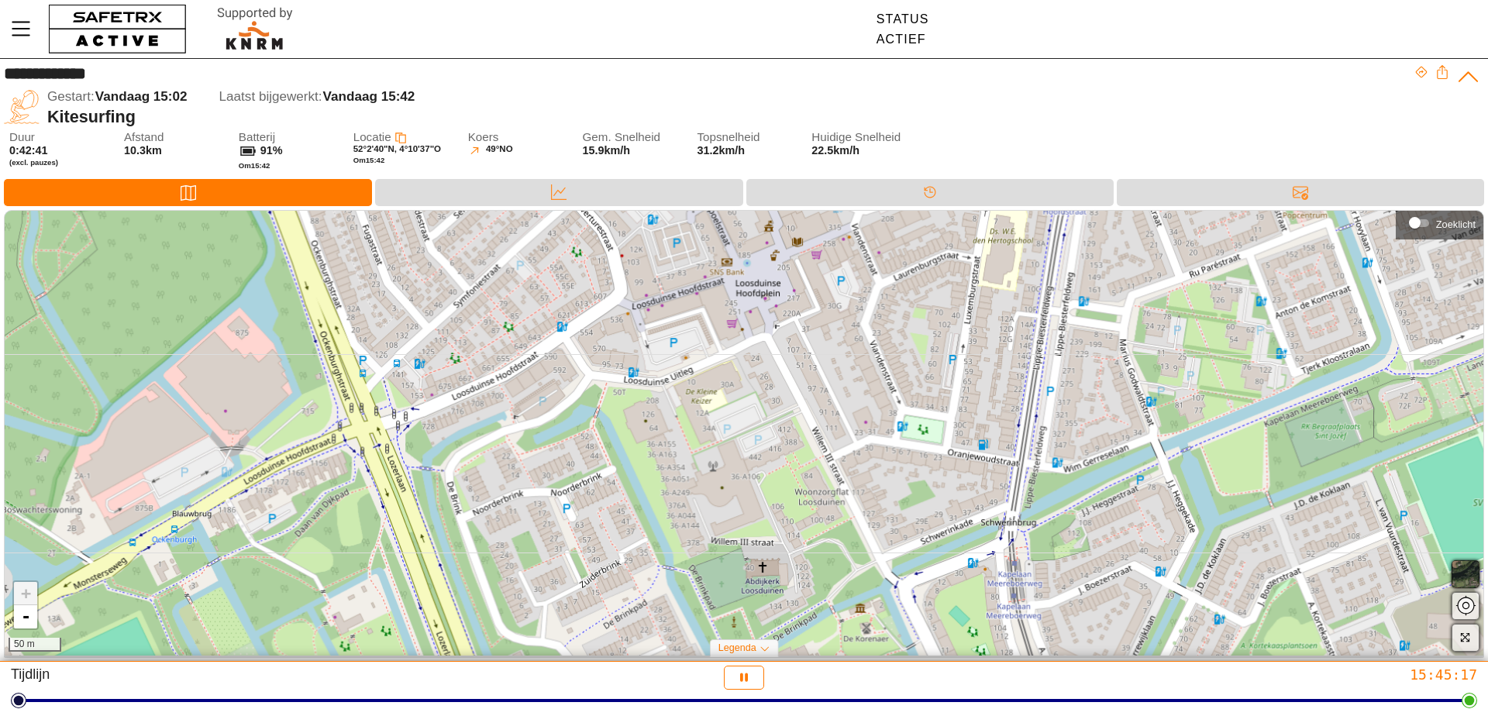
drag, startPoint x: 714, startPoint y: 419, endPoint x: 784, endPoint y: 481, distance: 93.9
click at [774, 481] on div "+ - 50 m" at bounding box center [744, 433] width 1479 height 445
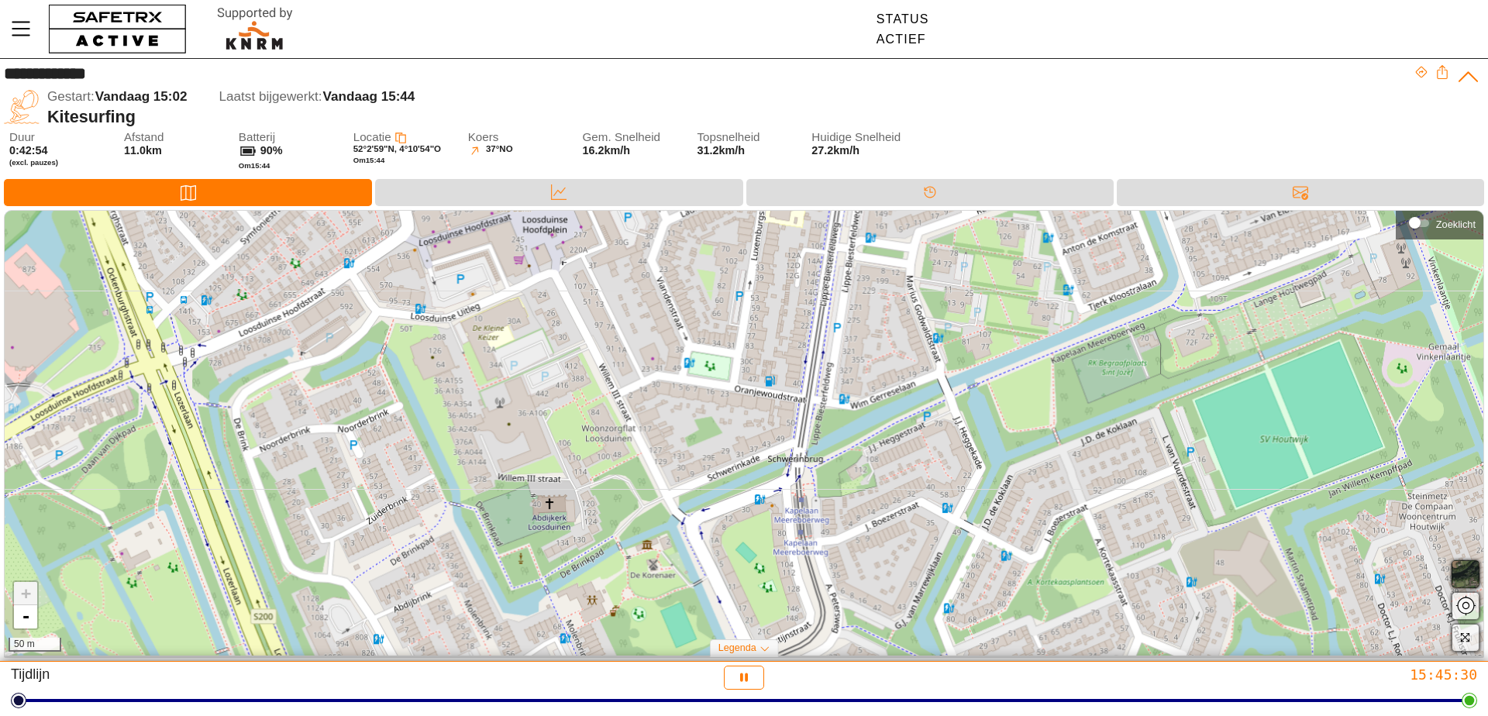
drag, startPoint x: 934, startPoint y: 478, endPoint x: 635, endPoint y: 405, distance: 308.2
click at [635, 405] on div "+ - 50 m" at bounding box center [744, 433] width 1479 height 445
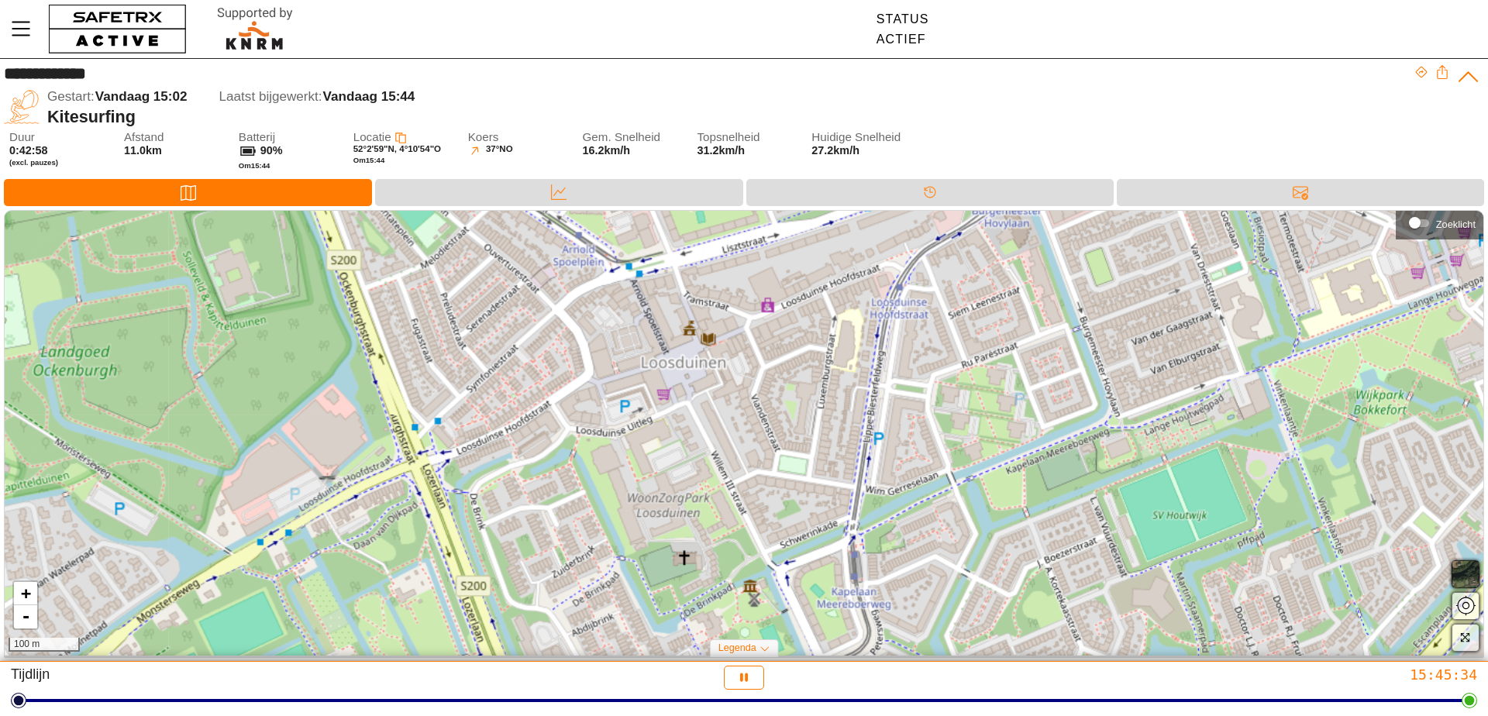
drag, startPoint x: 595, startPoint y: 414, endPoint x: 702, endPoint y: 500, distance: 137.9
click at [702, 500] on div "+ - 100 m" at bounding box center [744, 433] width 1479 height 445
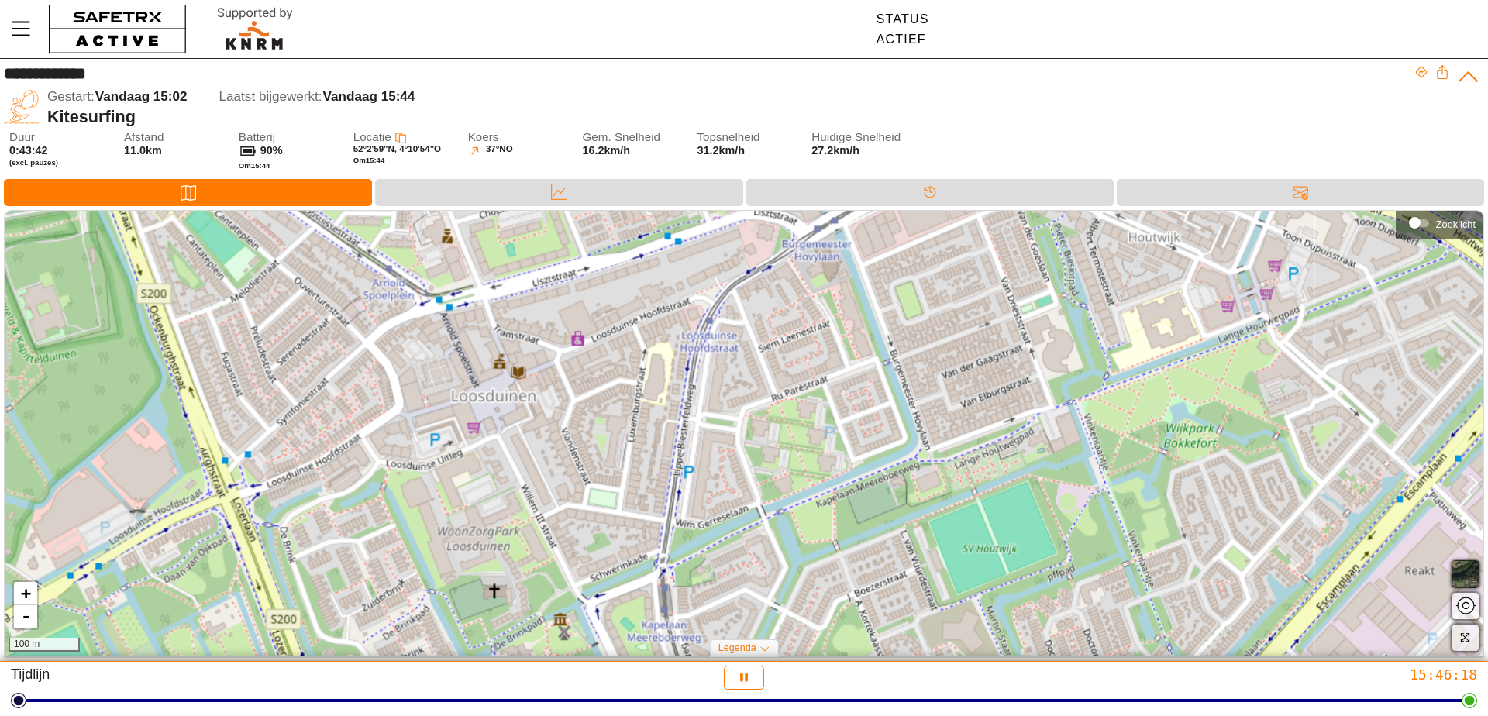
drag, startPoint x: 706, startPoint y: 391, endPoint x: 516, endPoint y: 424, distance: 192.8
click at [516, 424] on div "+ - 100 m" at bounding box center [744, 433] width 1479 height 445
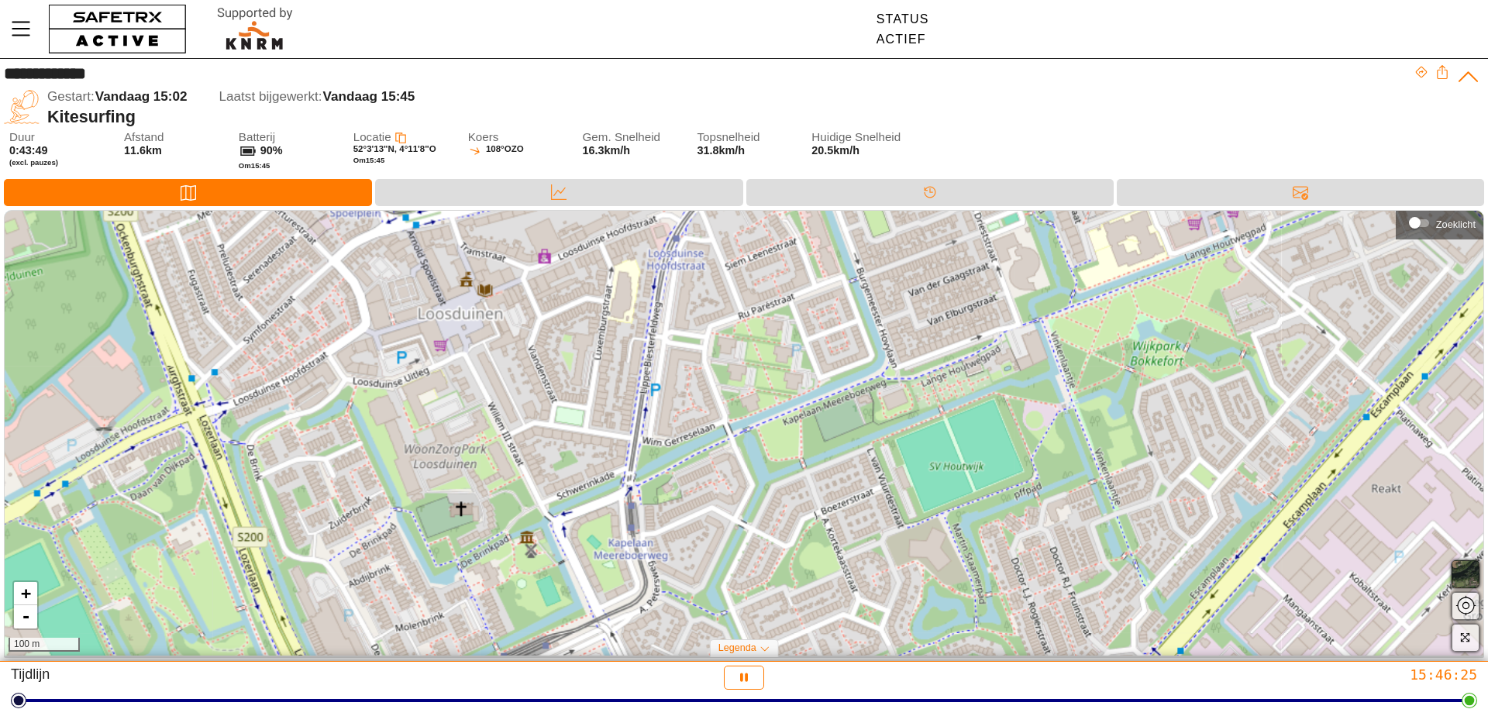
drag, startPoint x: 715, startPoint y: 564, endPoint x: 681, endPoint y: 483, distance: 88.0
click at [681, 483] on div "+ - 100 m" at bounding box center [744, 433] width 1479 height 445
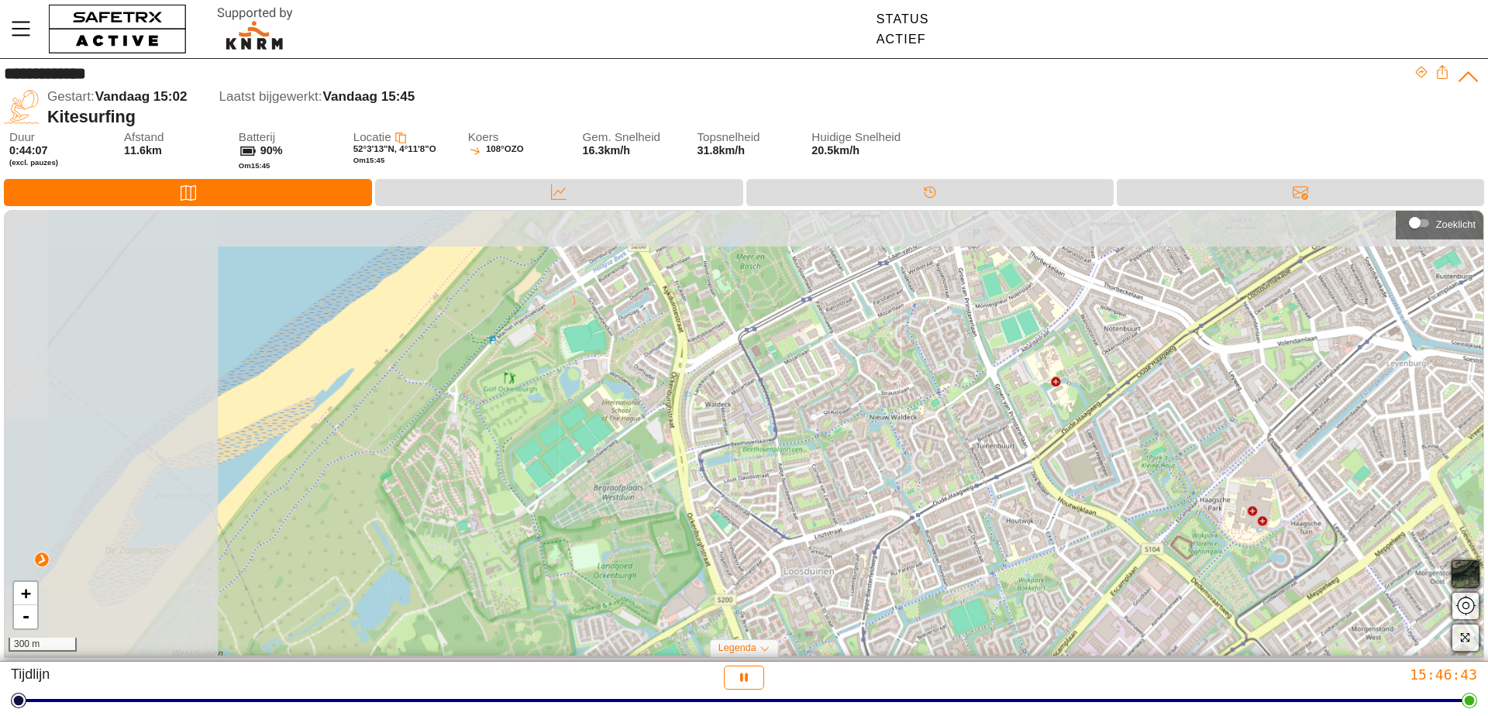
drag, startPoint x: 229, startPoint y: 313, endPoint x: 787, endPoint y: 560, distance: 610.5
click at [787, 560] on div "+ - 300 m" at bounding box center [744, 433] width 1479 height 445
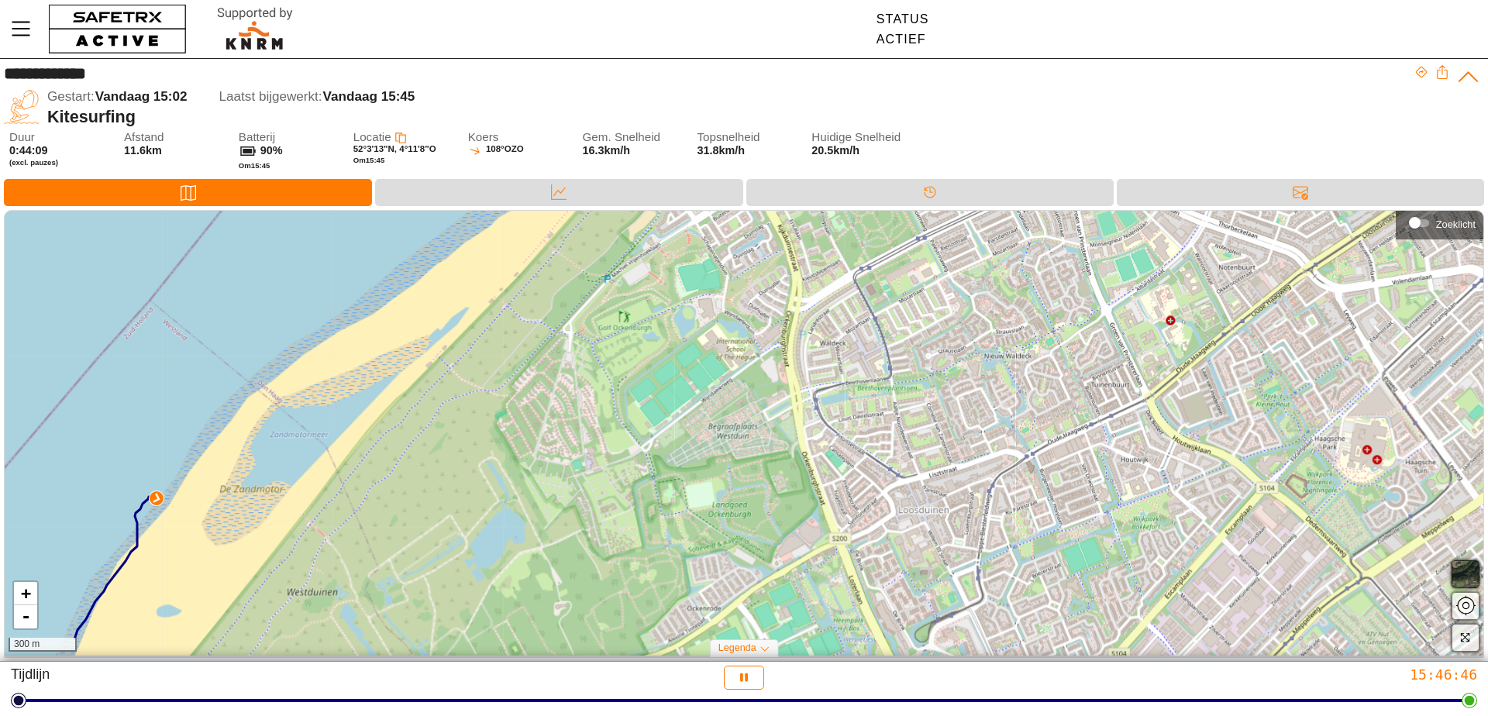
drag, startPoint x: 344, startPoint y: 478, endPoint x: 459, endPoint y: 417, distance: 130.1
click at [459, 417] on div "+ - 300 m" at bounding box center [744, 433] width 1479 height 445
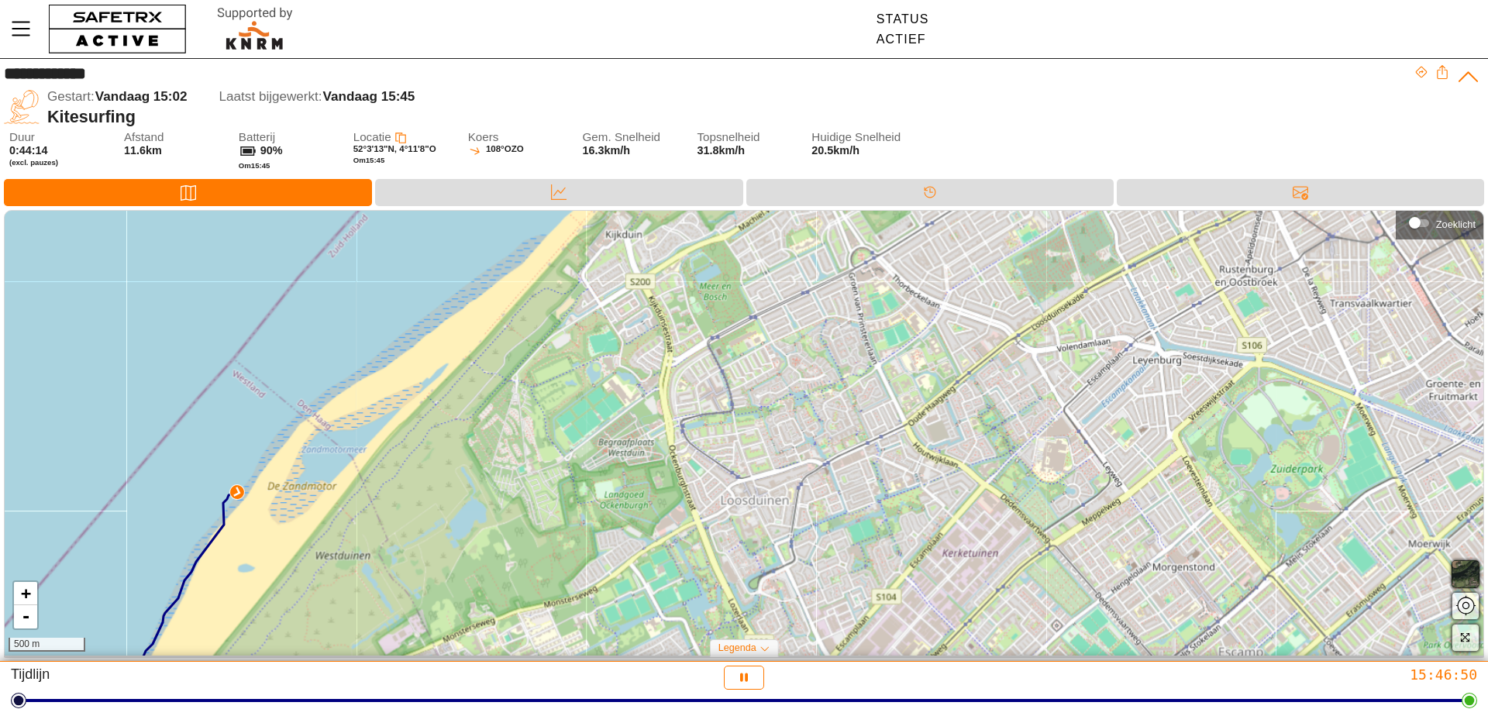
click at [234, 494] on img at bounding box center [237, 492] width 14 height 14
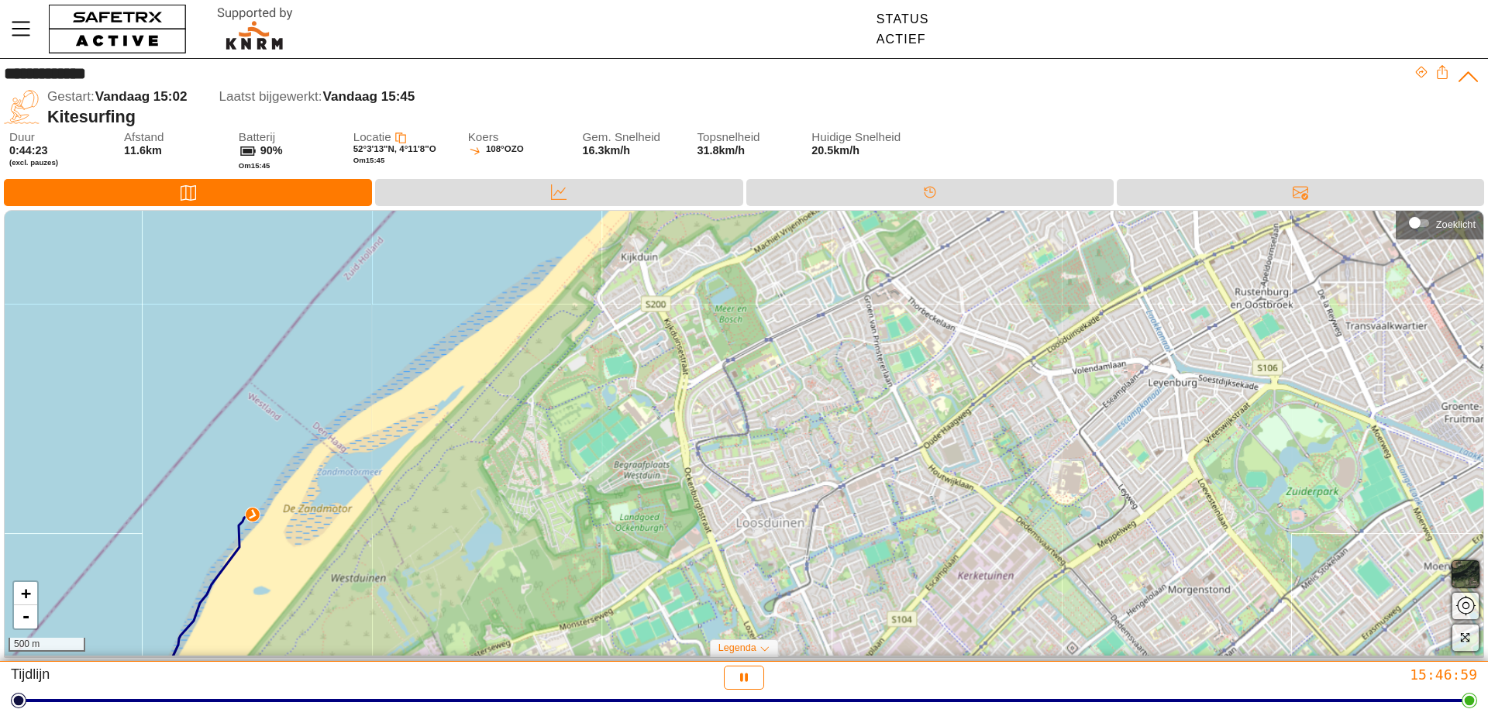
drag, startPoint x: 342, startPoint y: 574, endPoint x: 347, endPoint y: 609, distance: 35.2
click at [347, 609] on div "+ - 500 m" at bounding box center [744, 433] width 1479 height 445
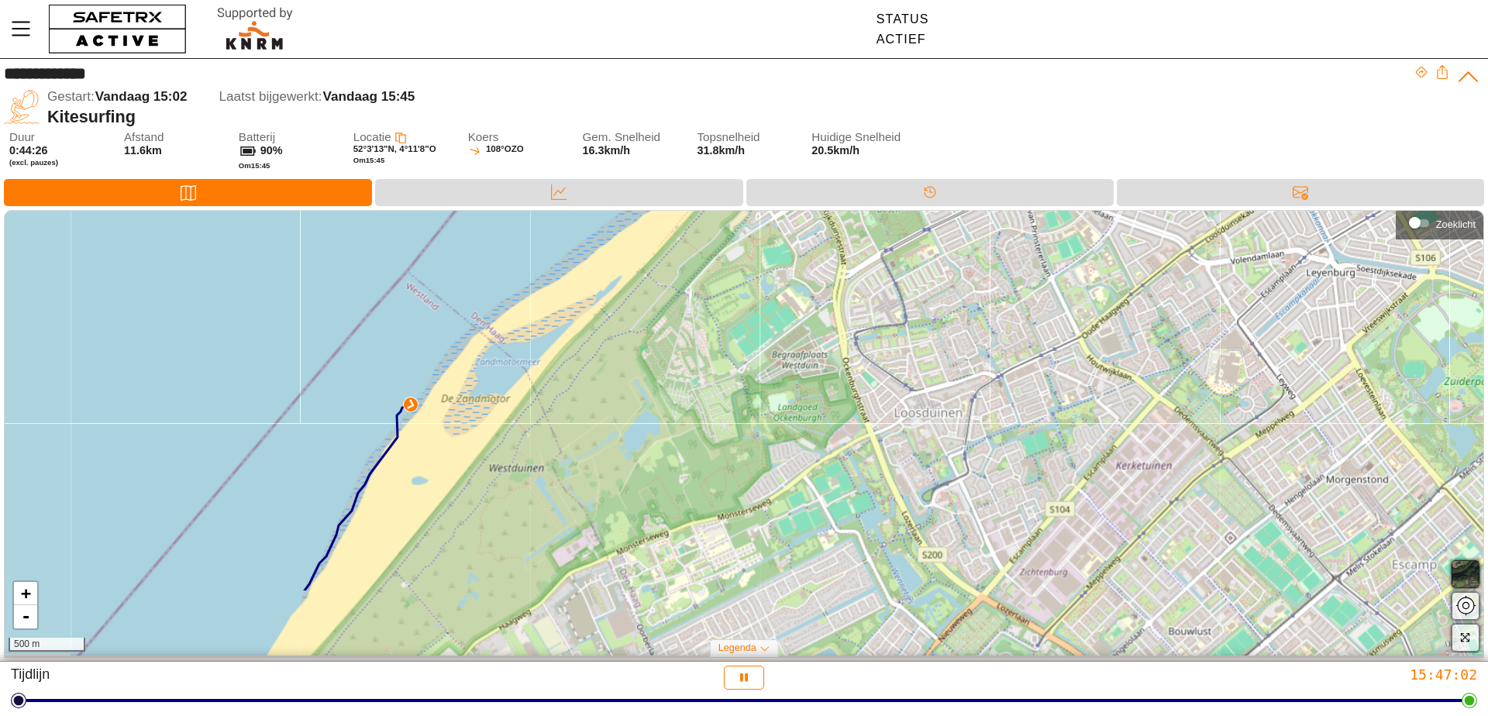
drag, startPoint x: 292, startPoint y: 583, endPoint x: 467, endPoint y: 443, distance: 223.9
click at [467, 443] on div "+ - 500 m" at bounding box center [744, 433] width 1479 height 445
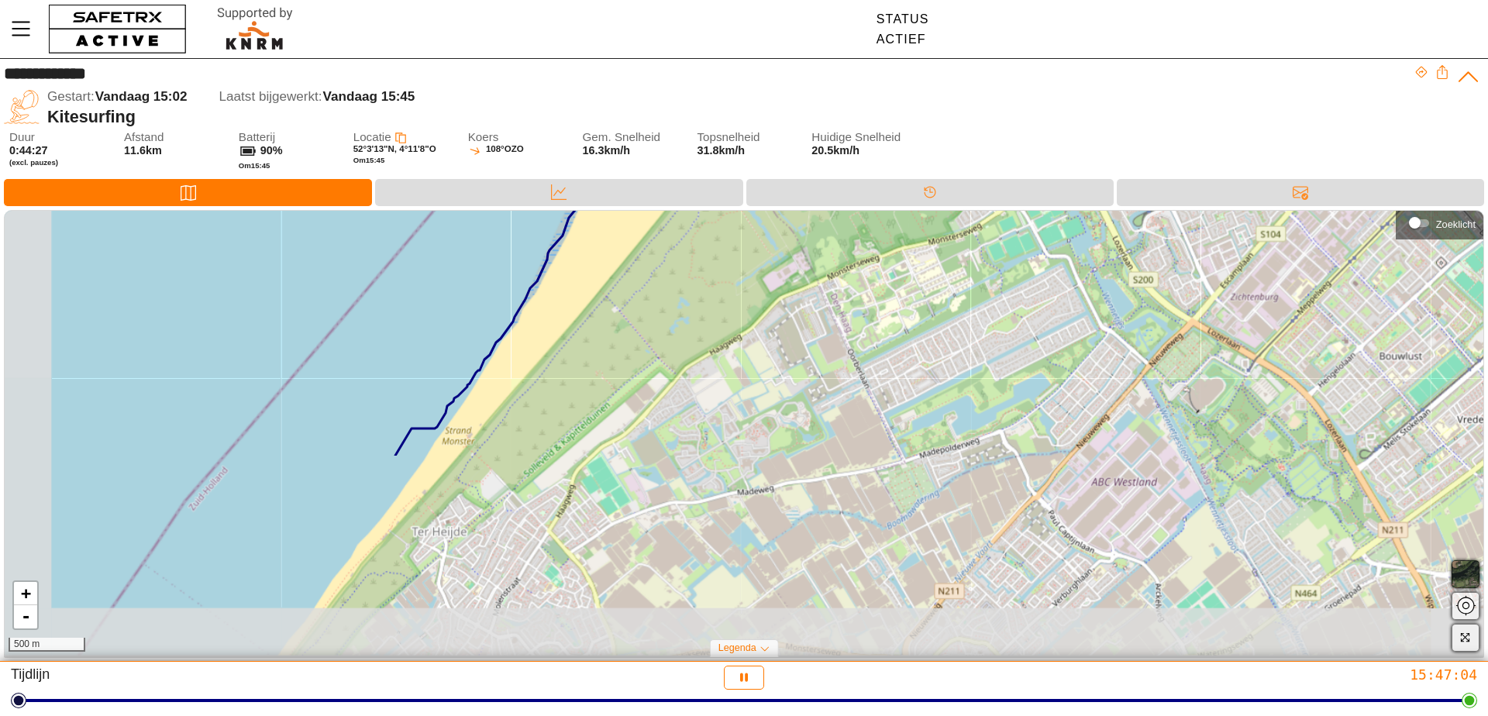
drag, startPoint x: 340, startPoint y: 584, endPoint x: 527, endPoint y: 348, distance: 301.8
click at [536, 337] on div "+ - 500 m" at bounding box center [744, 433] width 1479 height 445
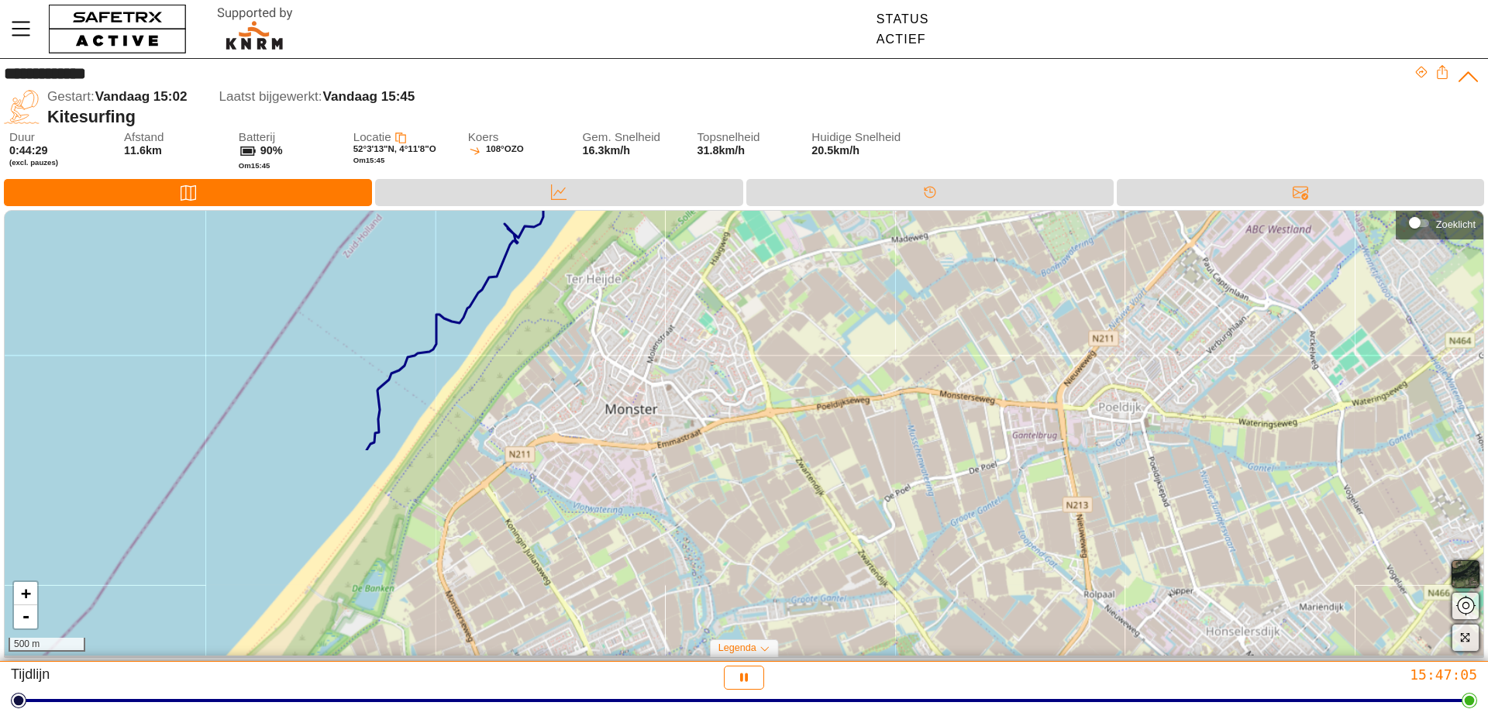
drag, startPoint x: 319, startPoint y: 580, endPoint x: 472, endPoint y: 329, distance: 293.3
click at [472, 329] on div "+ - 500 m" at bounding box center [744, 433] width 1479 height 445
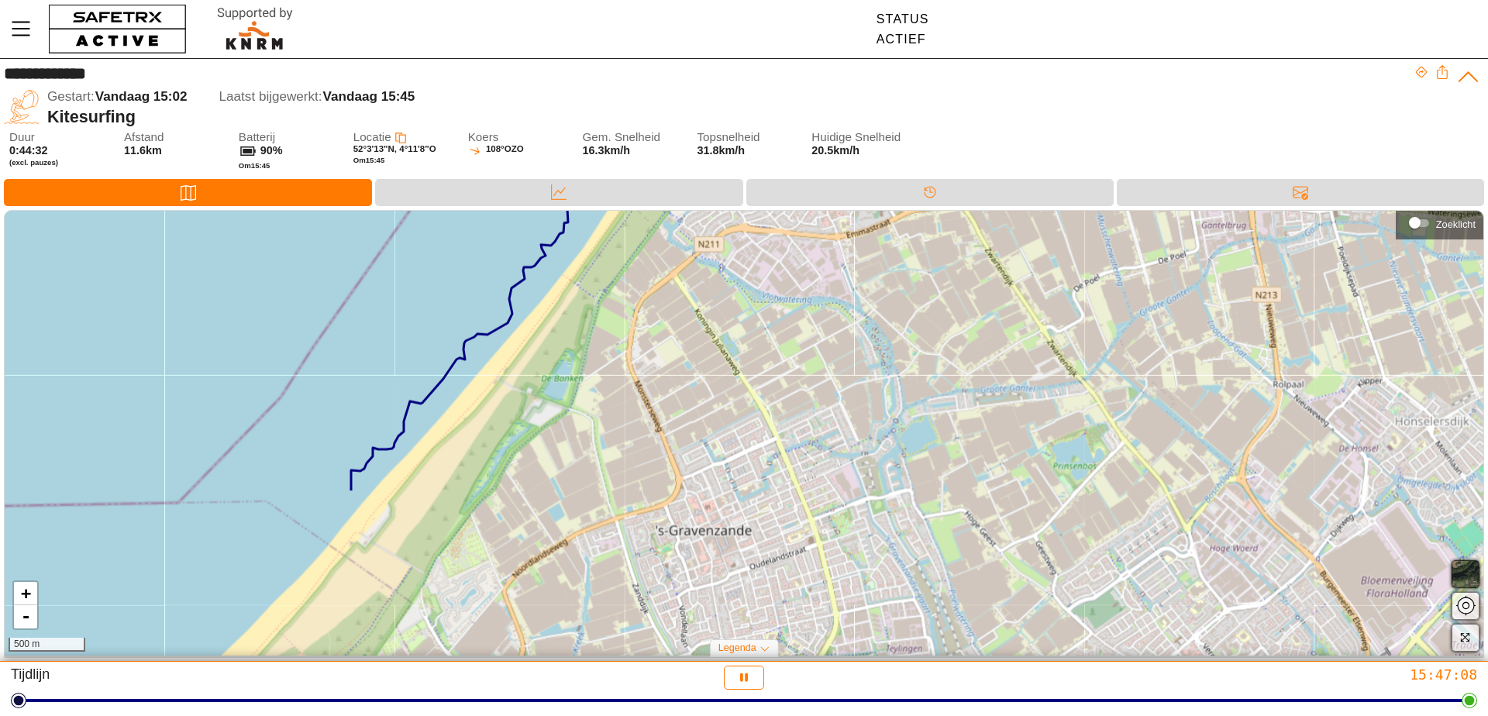
drag, startPoint x: 312, startPoint y: 434, endPoint x: 489, endPoint y: 241, distance: 261.7
click at [489, 241] on div "+ - 500 m" at bounding box center [744, 433] width 1479 height 445
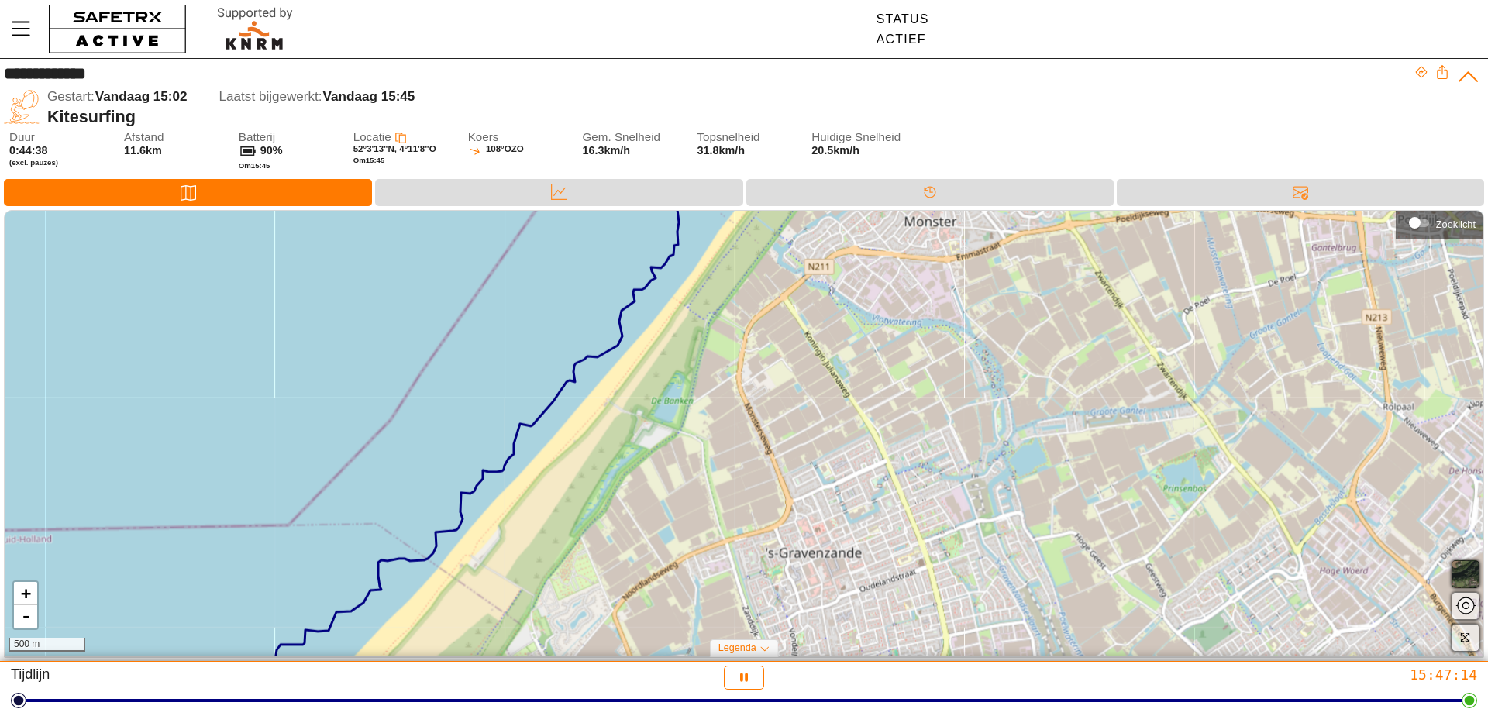
drag, startPoint x: 345, startPoint y: 490, endPoint x: 455, endPoint y: 513, distance: 112.5
click at [455, 513] on div "+ - 500 m" at bounding box center [744, 433] width 1479 height 445
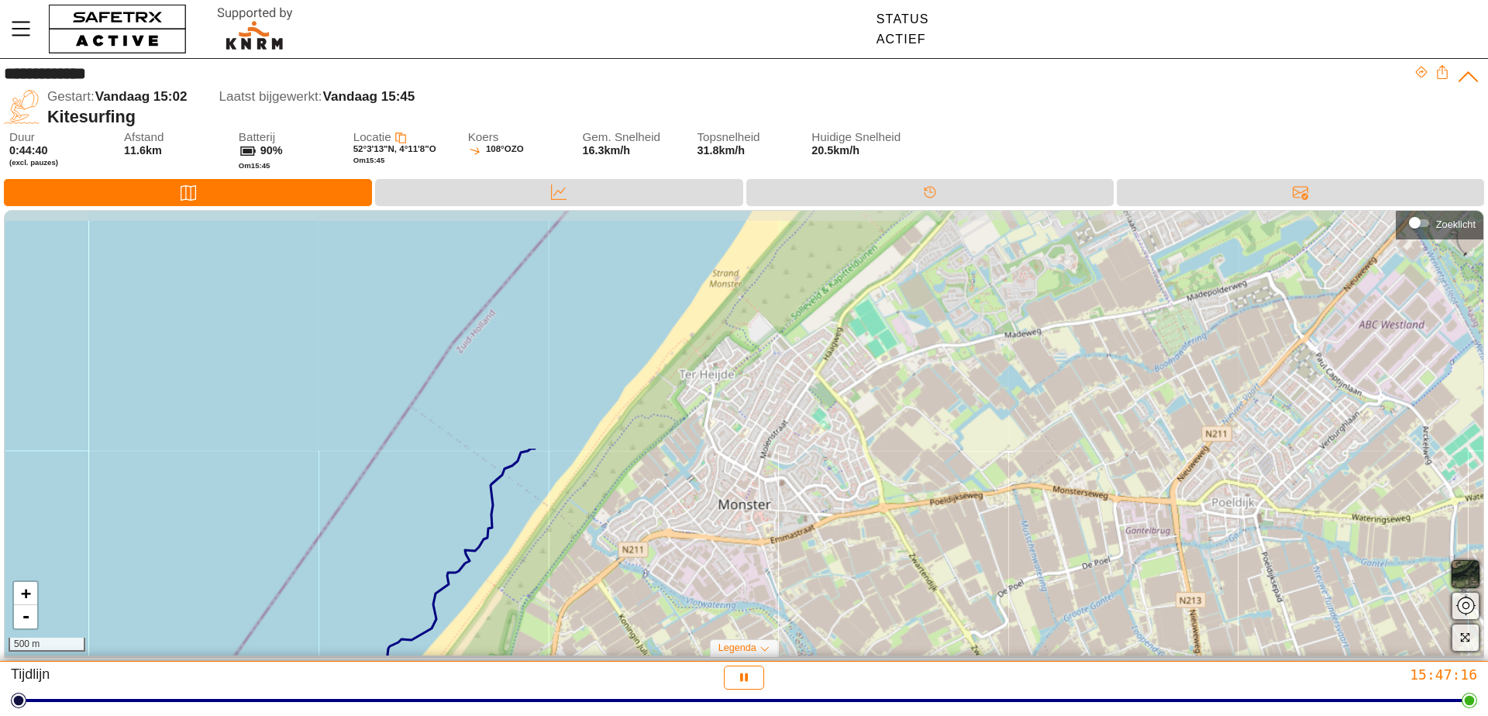
drag, startPoint x: 625, startPoint y: 309, endPoint x: 439, endPoint y: 591, distance: 338.0
click at [439, 591] on icon at bounding box center [293, 716] width 481 height 534
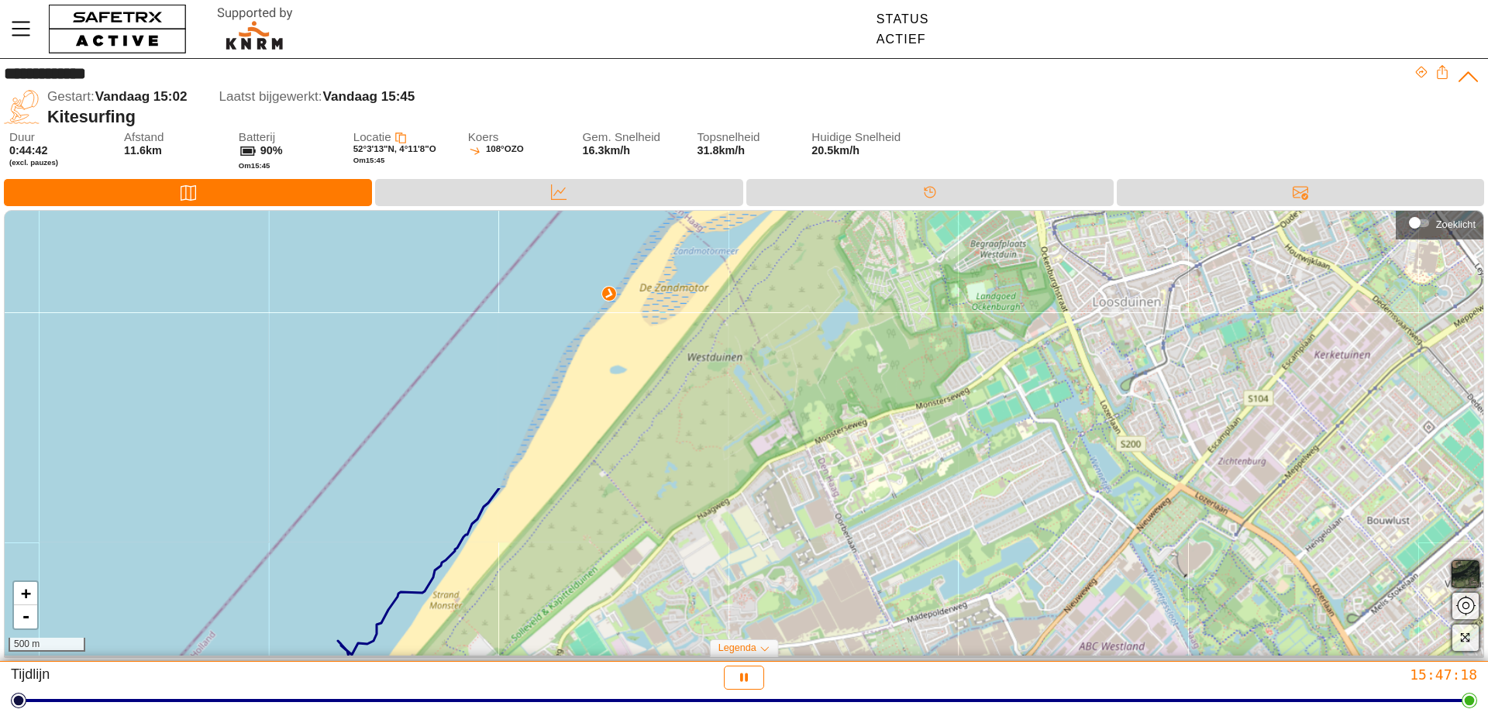
drag, startPoint x: 622, startPoint y: 298, endPoint x: 336, endPoint y: 625, distance: 434.0
click at [336, 625] on div "+ - 500 m" at bounding box center [744, 433] width 1479 height 445
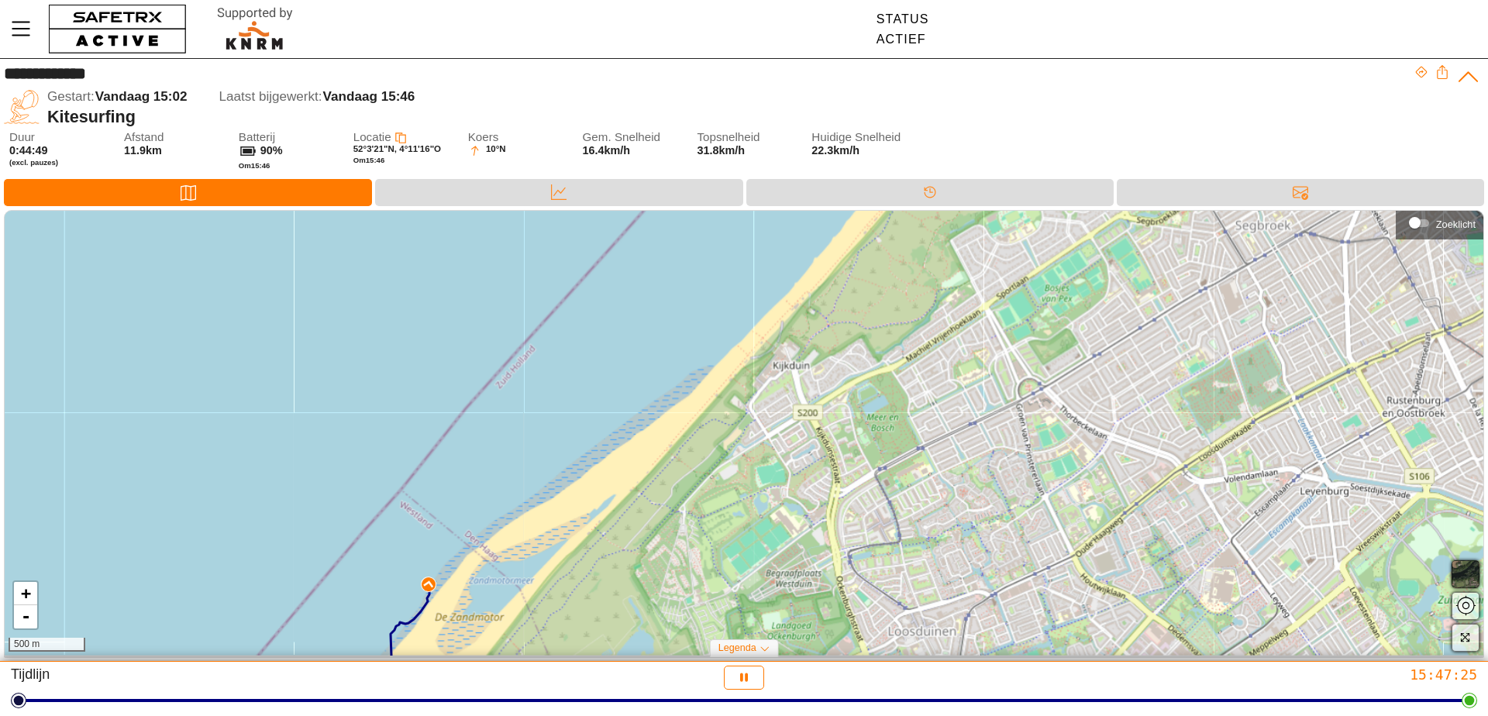
drag, startPoint x: 777, startPoint y: 303, endPoint x: 578, endPoint y: 627, distance: 380.4
click at [578, 627] on div "+ - 500 m" at bounding box center [744, 433] width 1479 height 445
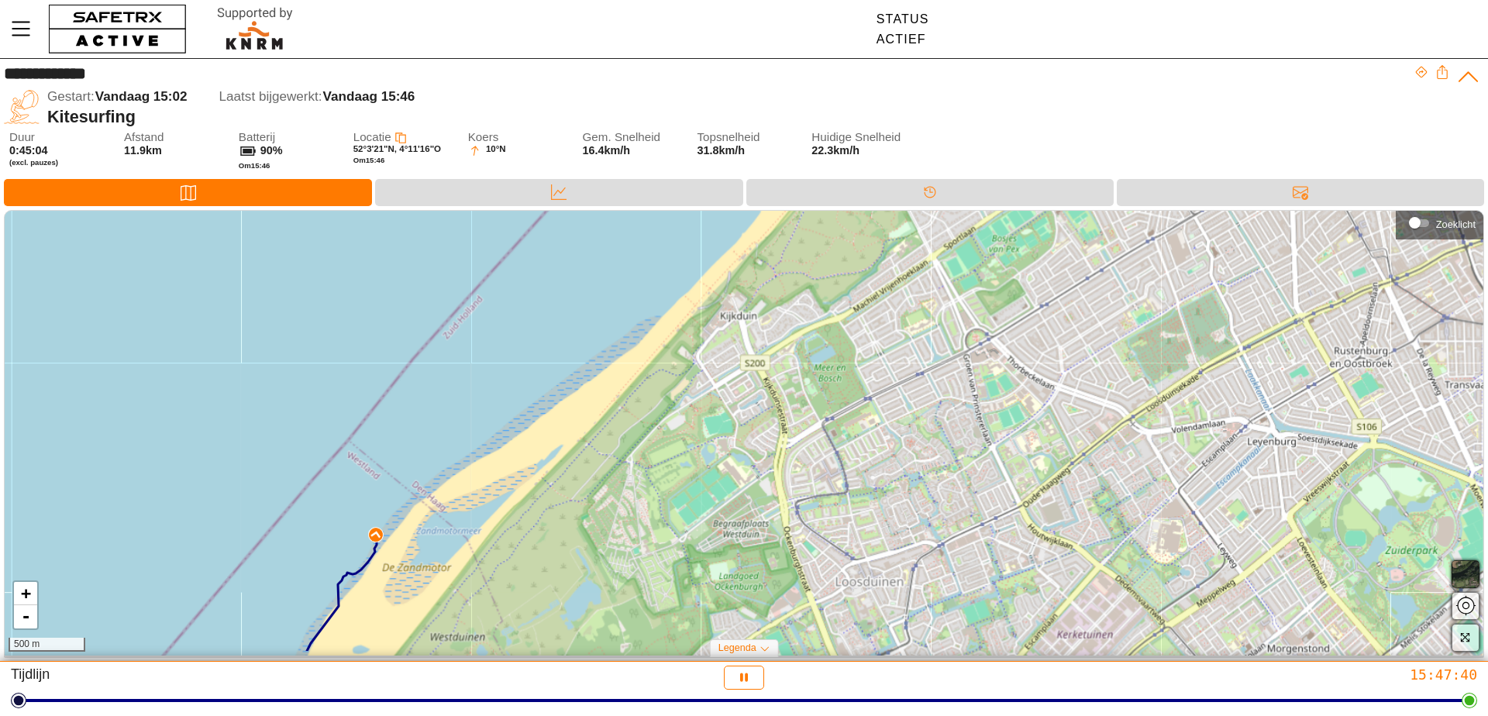
drag, startPoint x: 812, startPoint y: 570, endPoint x: 760, endPoint y: 520, distance: 72.4
click at [760, 520] on div "+ - 500 m" at bounding box center [744, 433] width 1479 height 445
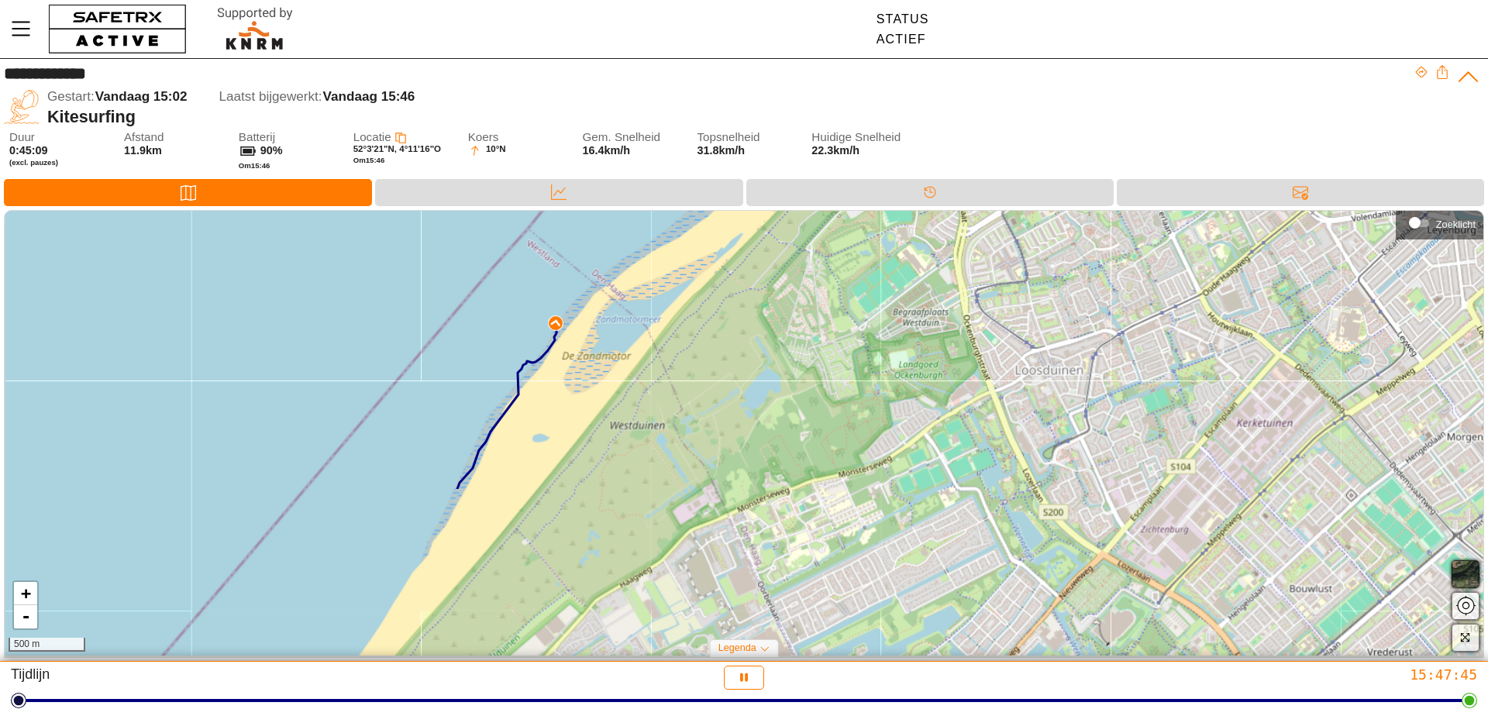
drag, startPoint x: 542, startPoint y: 474, endPoint x: 685, endPoint y: 306, distance: 220.5
click at [685, 306] on div "+ - 500 m" at bounding box center [744, 433] width 1479 height 445
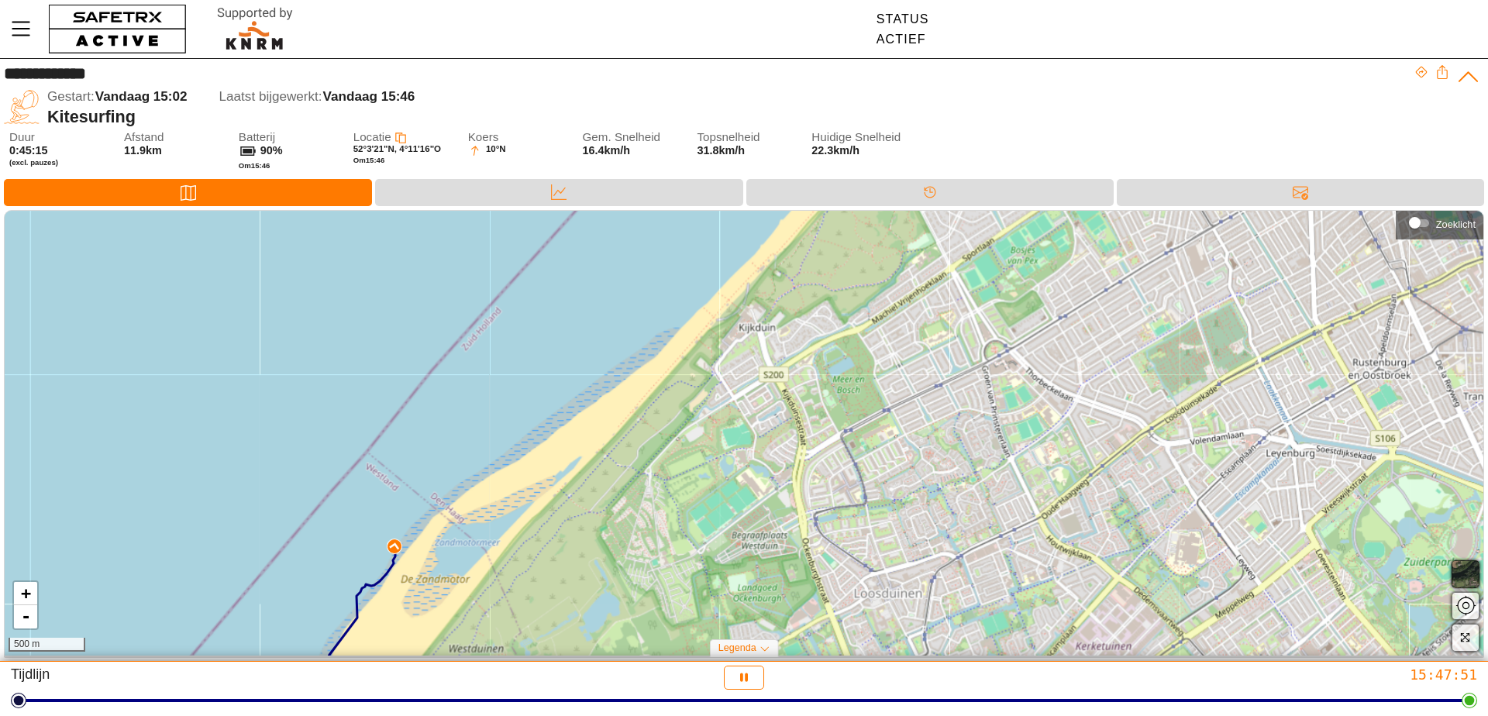
drag, startPoint x: 701, startPoint y: 278, endPoint x: 540, endPoint y: 502, distance: 275.4
click at [540, 502] on div "+ - 500 m" at bounding box center [744, 433] width 1479 height 445
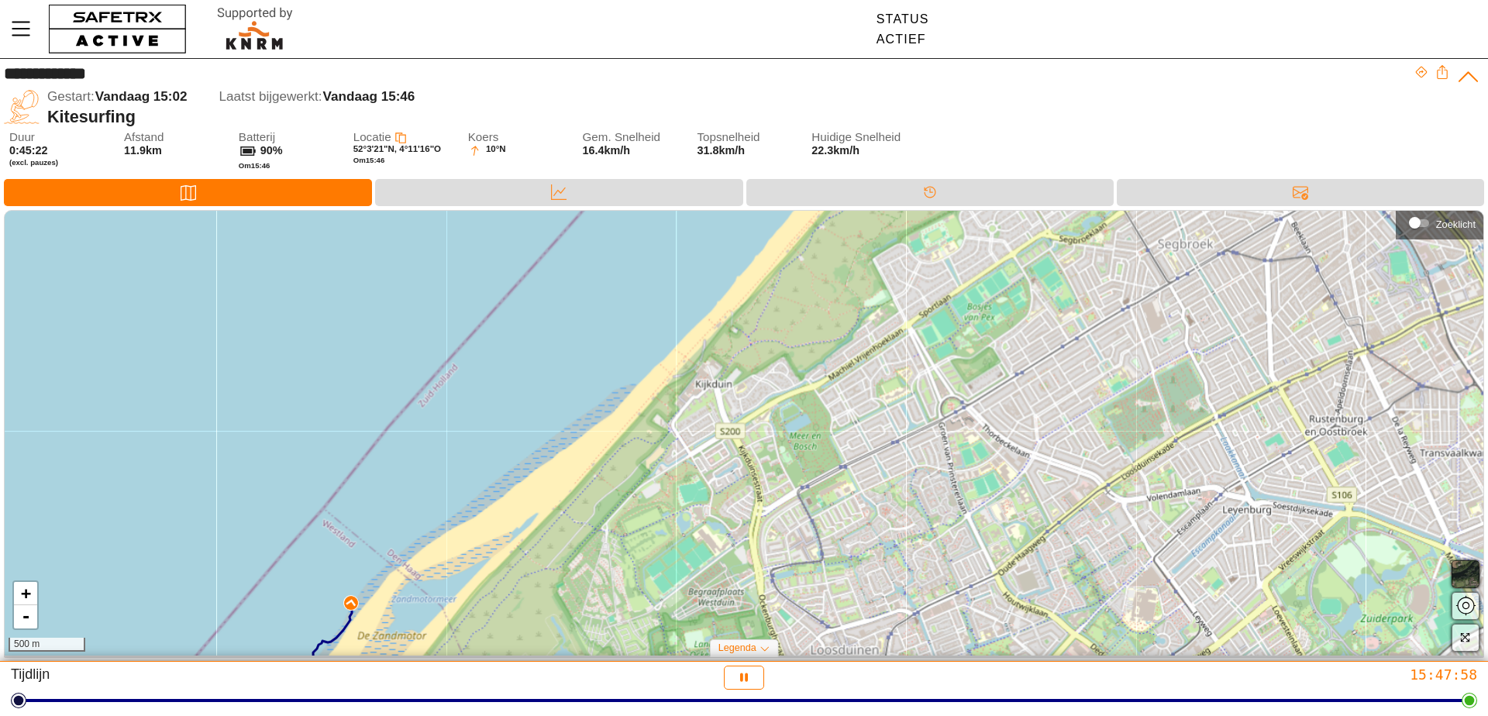
drag, startPoint x: 775, startPoint y: 336, endPoint x: 732, endPoint y: 392, distance: 71.3
click at [732, 392] on div "+ - 500 m" at bounding box center [744, 433] width 1479 height 445
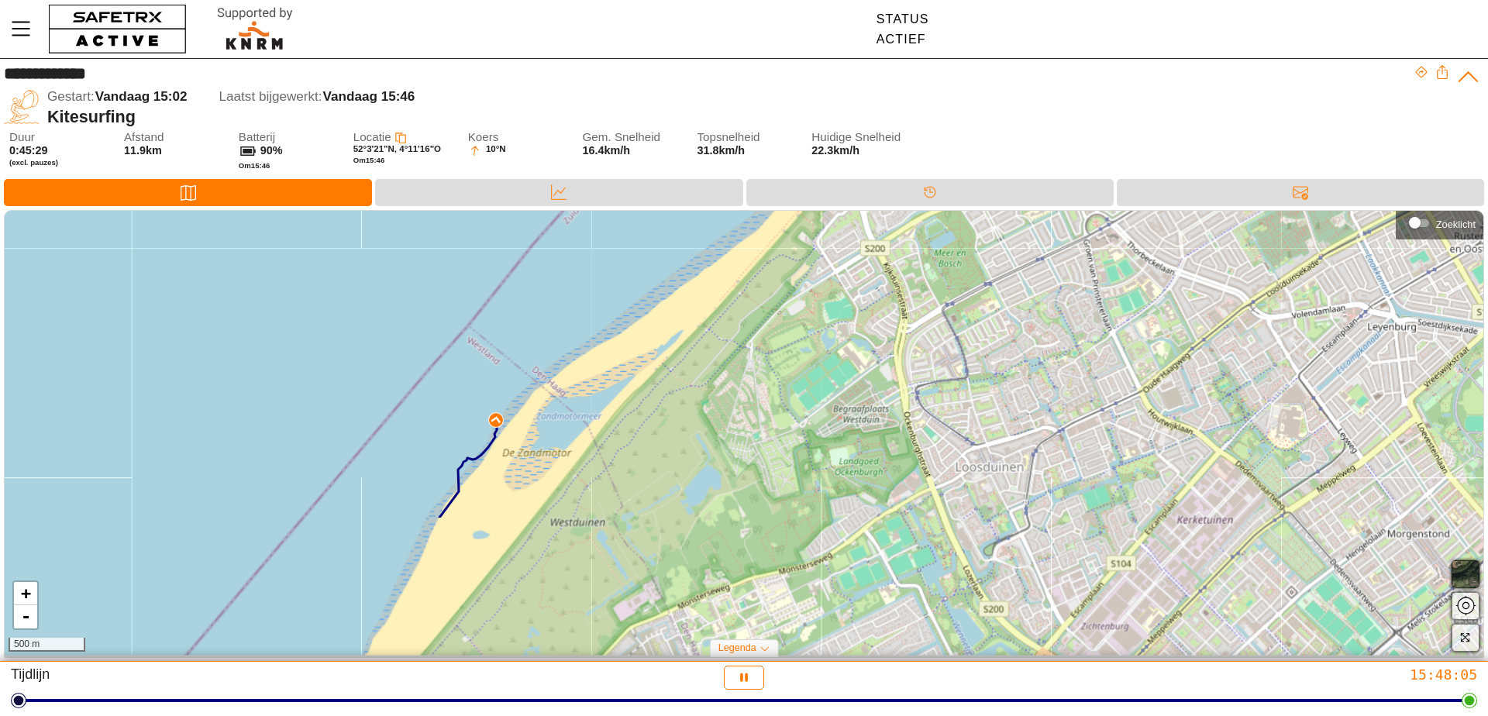
drag, startPoint x: 515, startPoint y: 540, endPoint x: 660, endPoint y: 357, distance: 233.4
click at [660, 357] on div "+ - 500 m" at bounding box center [744, 433] width 1479 height 445
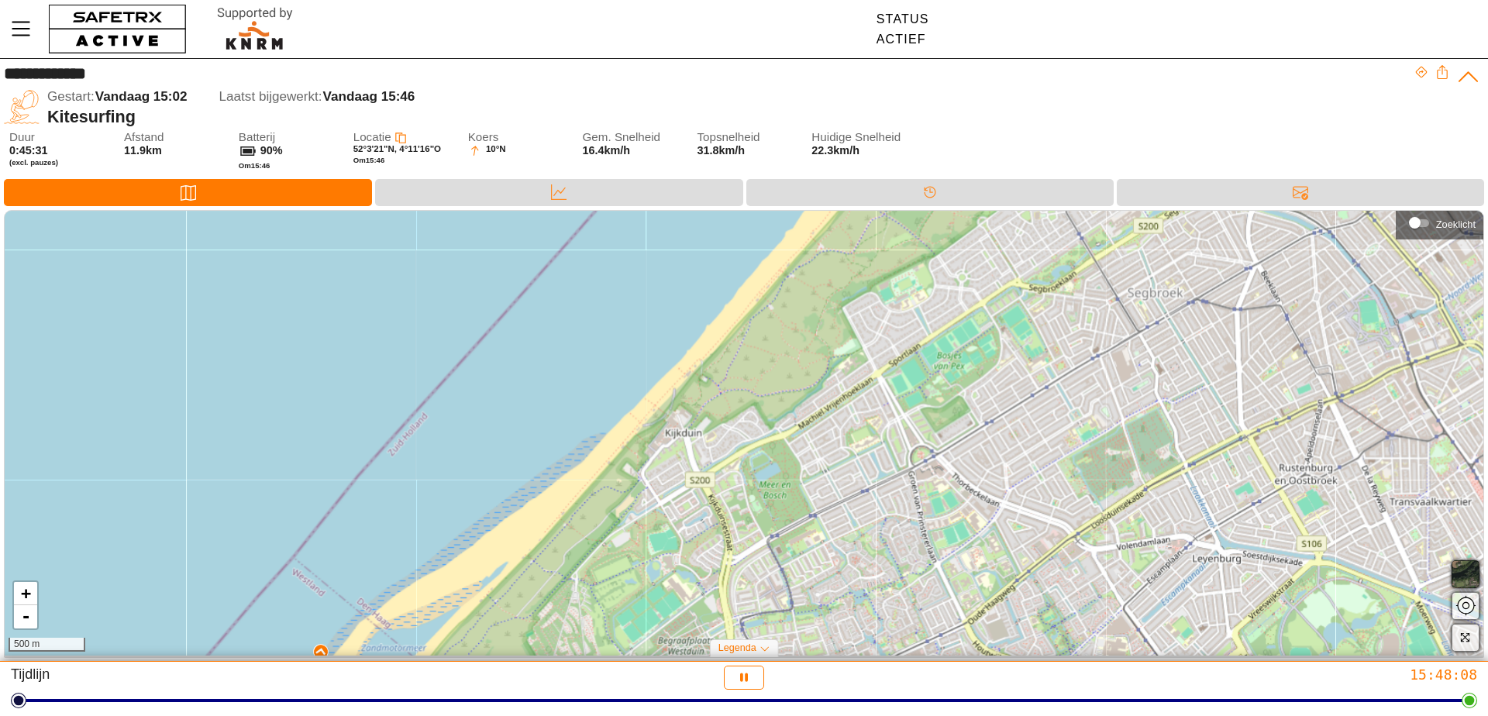
drag, startPoint x: 740, startPoint y: 309, endPoint x: 565, endPoint y: 541, distance: 290.5
click at [565, 541] on div "+ - 500 m" at bounding box center [744, 433] width 1479 height 445
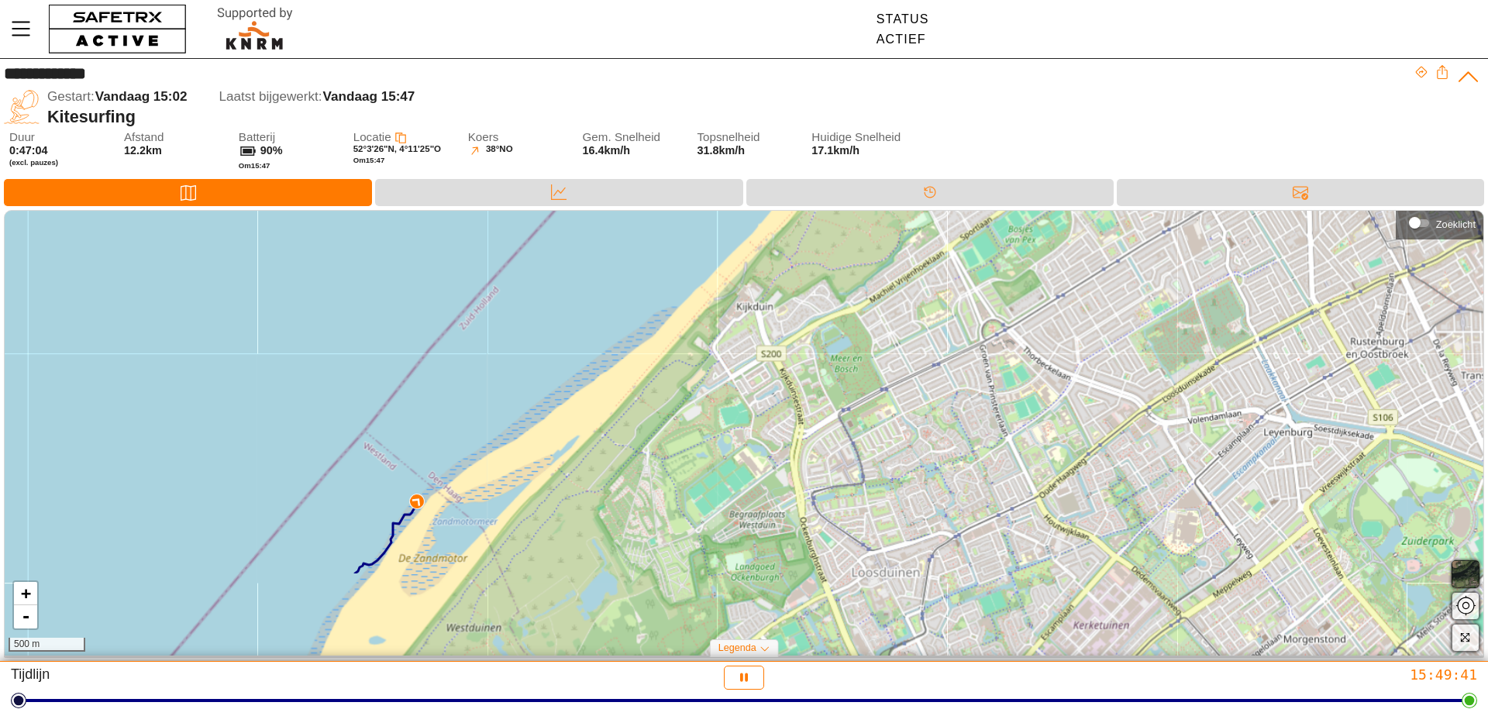
drag, startPoint x: 499, startPoint y: 513, endPoint x: 571, endPoint y: 387, distance: 145.1
click at [571, 387] on div "+ - 500 m" at bounding box center [744, 433] width 1479 height 445
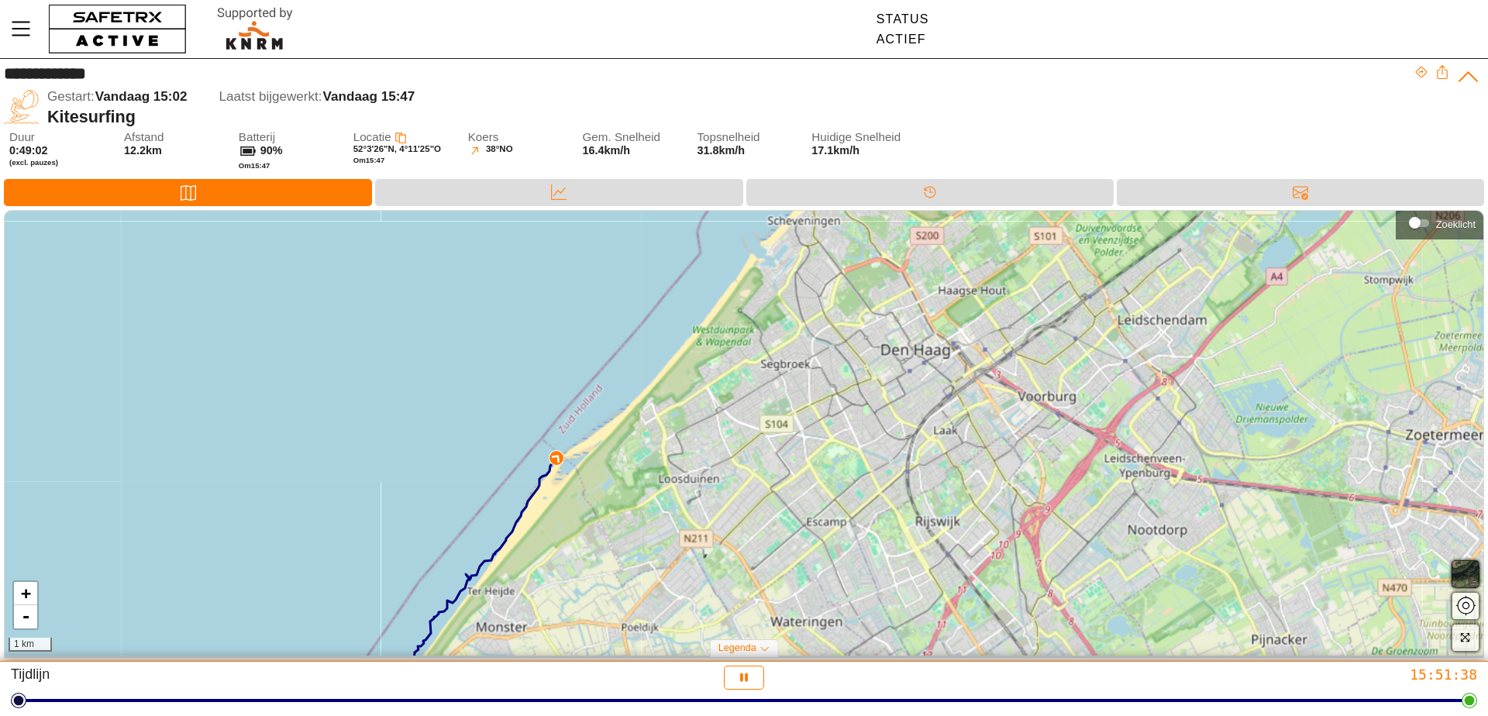
drag, startPoint x: 995, startPoint y: 388, endPoint x: 680, endPoint y: 579, distance: 368.7
click at [680, 579] on div "+ - 1 km" at bounding box center [744, 433] width 1479 height 445
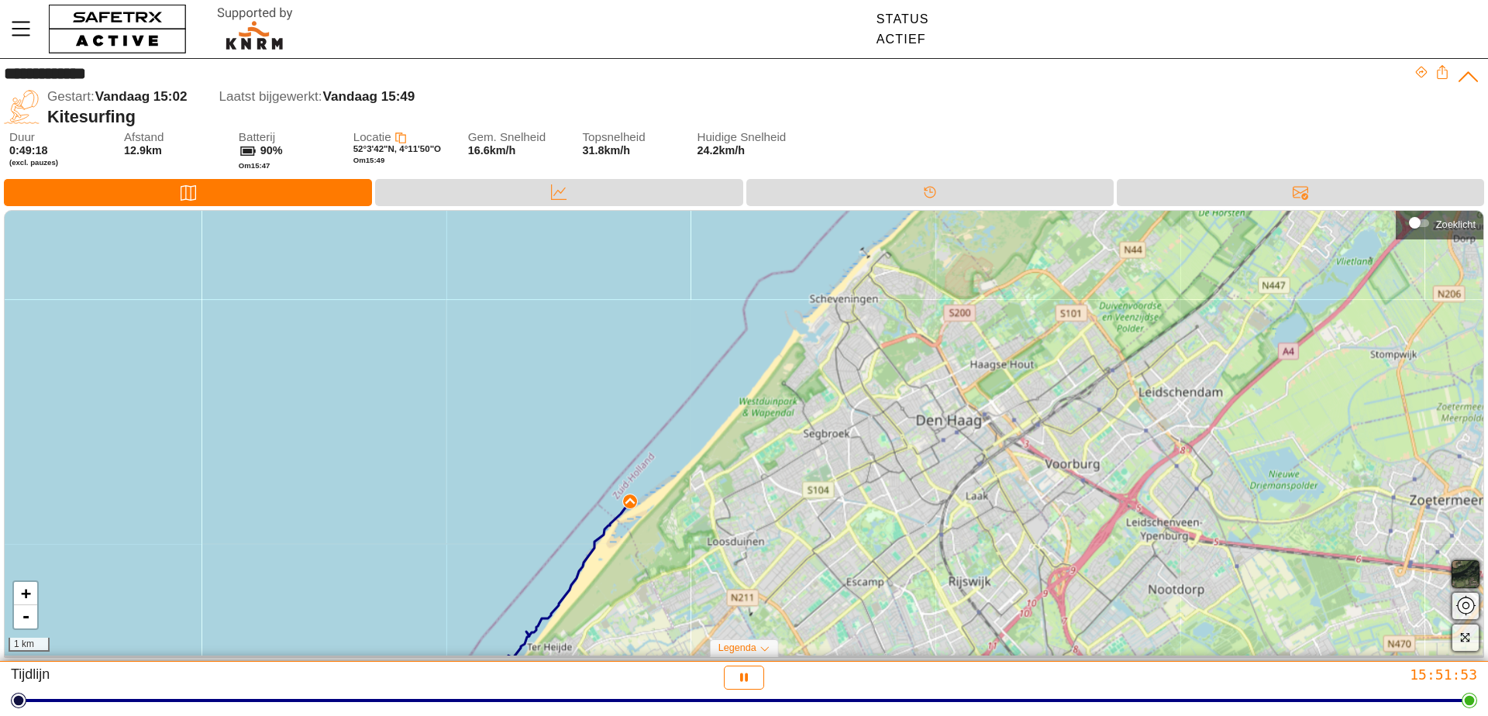
drag, startPoint x: 1000, startPoint y: 284, endPoint x: 757, endPoint y: 516, distance: 336.1
click at [757, 518] on div "+ - 1 km" at bounding box center [744, 433] width 1479 height 445
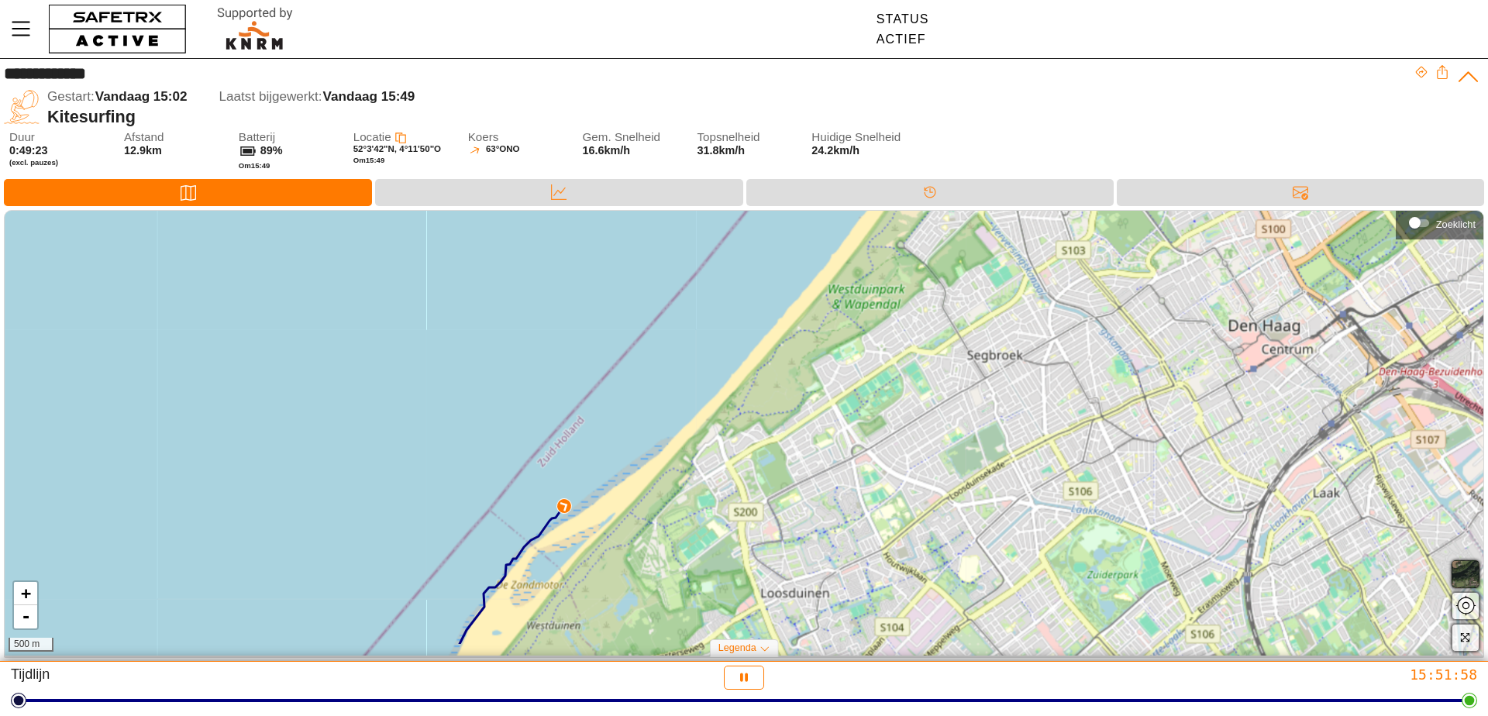
drag, startPoint x: 675, startPoint y: 459, endPoint x: 716, endPoint y: 405, distance: 67.4
click at [716, 405] on div "+ - 500 m" at bounding box center [744, 433] width 1479 height 445
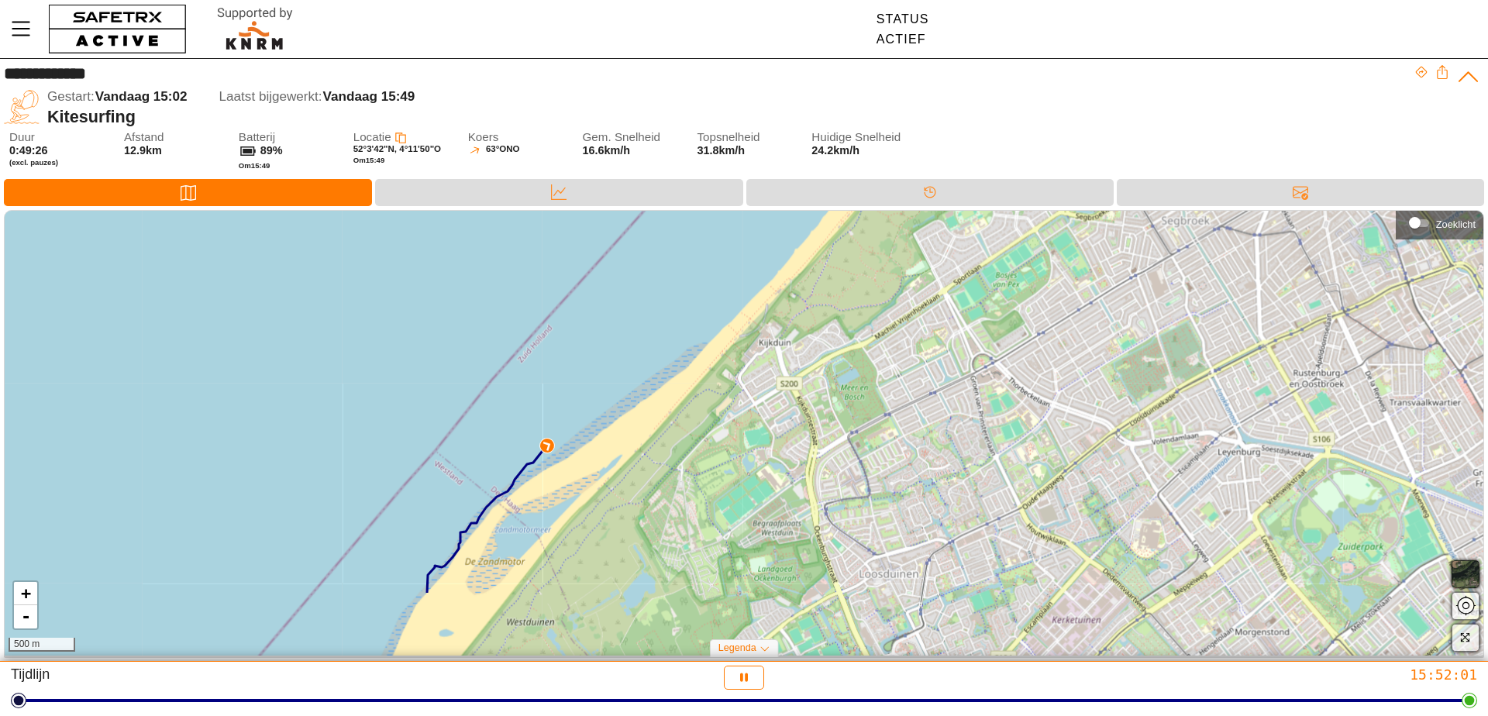
drag, startPoint x: 830, startPoint y: 481, endPoint x: 891, endPoint y: 380, distance: 118.2
click at [891, 380] on div "+ - 500 m" at bounding box center [744, 433] width 1479 height 445
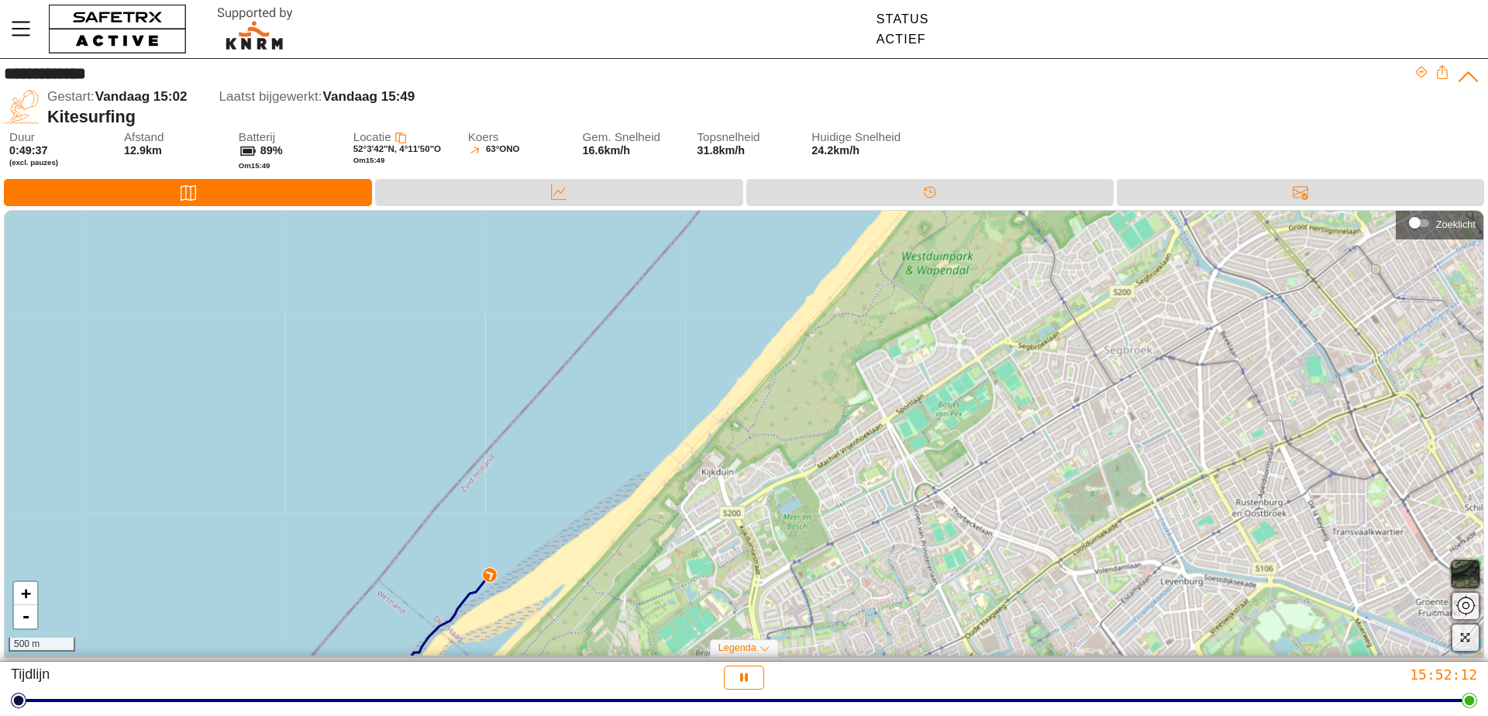
drag, startPoint x: 907, startPoint y: 367, endPoint x: 850, endPoint y: 496, distance: 141.6
click at [850, 496] on div "+ - 500 m" at bounding box center [744, 433] width 1479 height 445
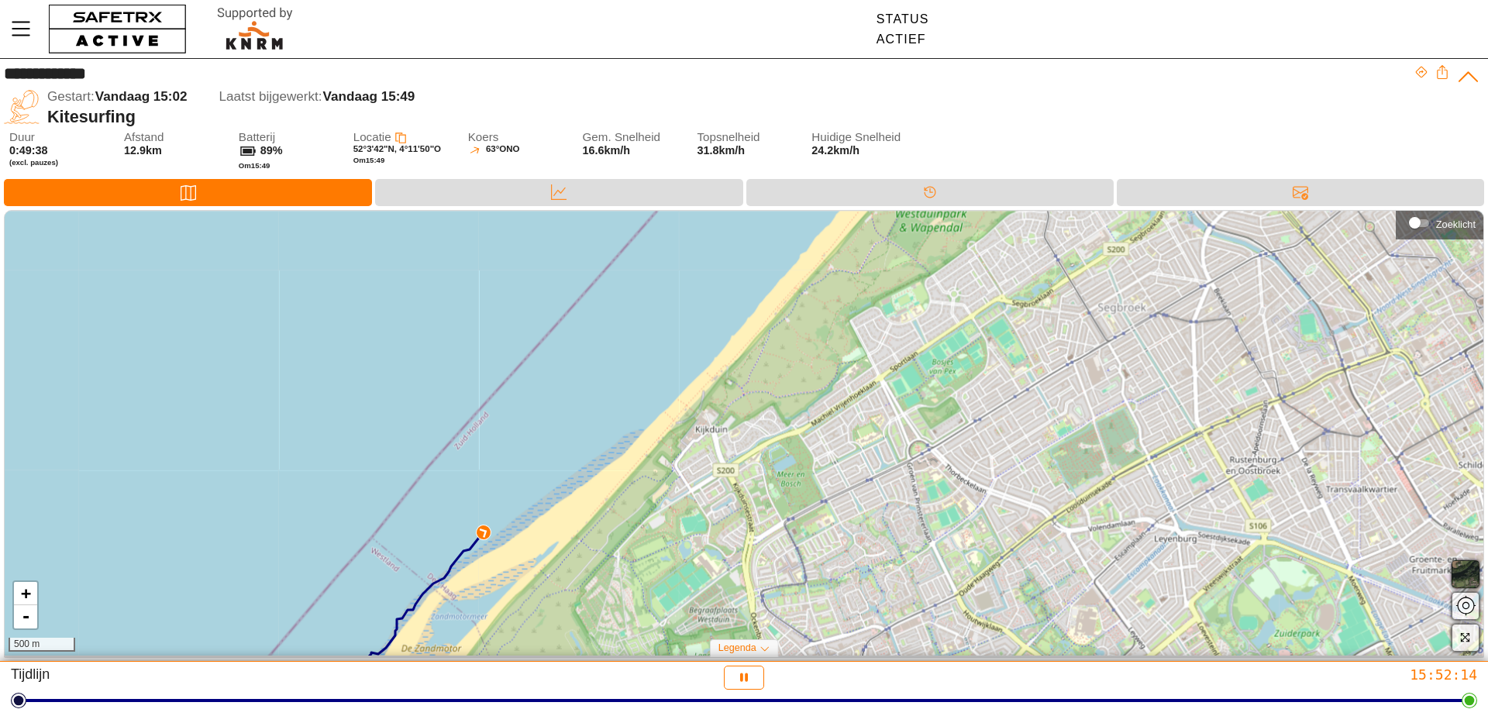
drag, startPoint x: 786, startPoint y: 550, endPoint x: 780, endPoint y: 508, distance: 42.3
click at [780, 508] on div "+ - 500 m" at bounding box center [744, 433] width 1479 height 445
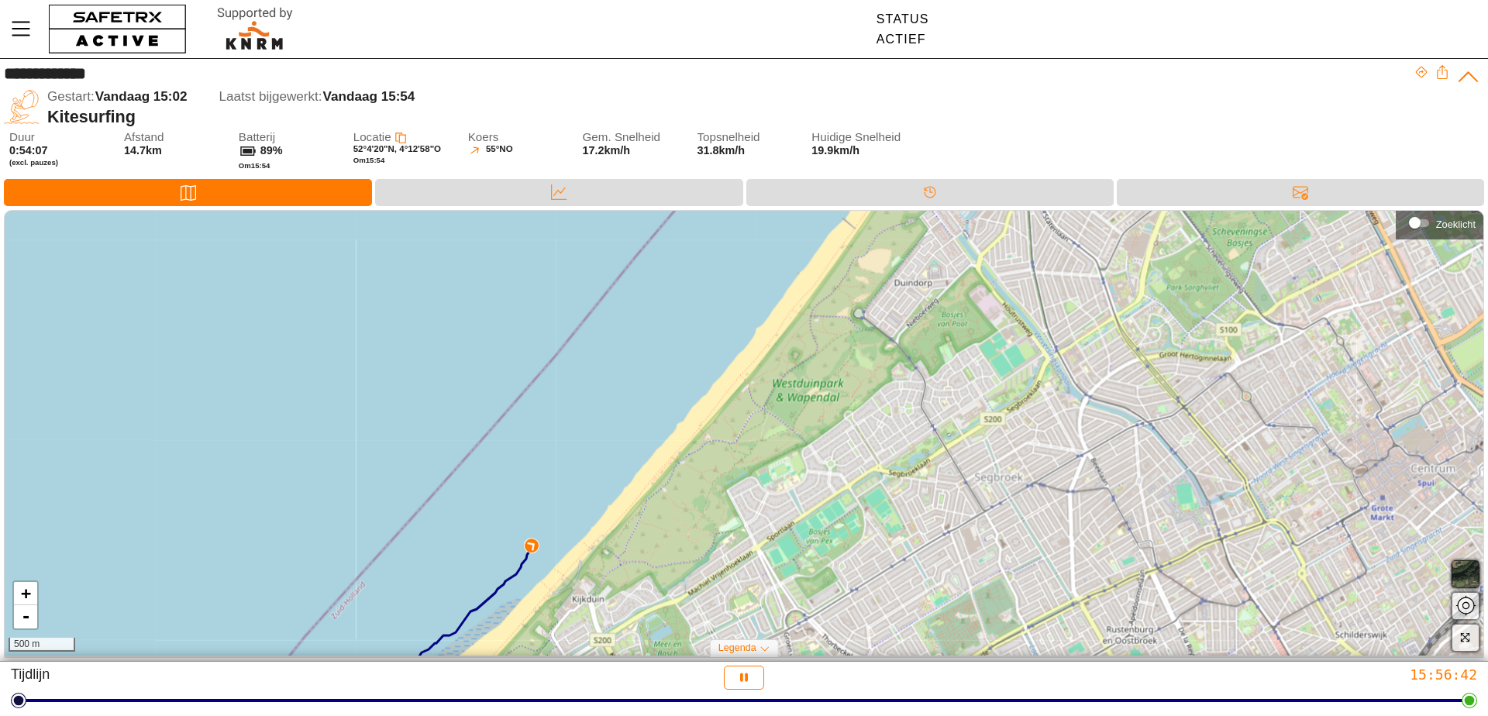
drag, startPoint x: 894, startPoint y: 399, endPoint x: 771, endPoint y: 569, distance: 209.8
click at [771, 569] on div "+ - 500 m" at bounding box center [744, 433] width 1479 height 445
click at [511, 191] on div "Data" at bounding box center [558, 192] width 367 height 27
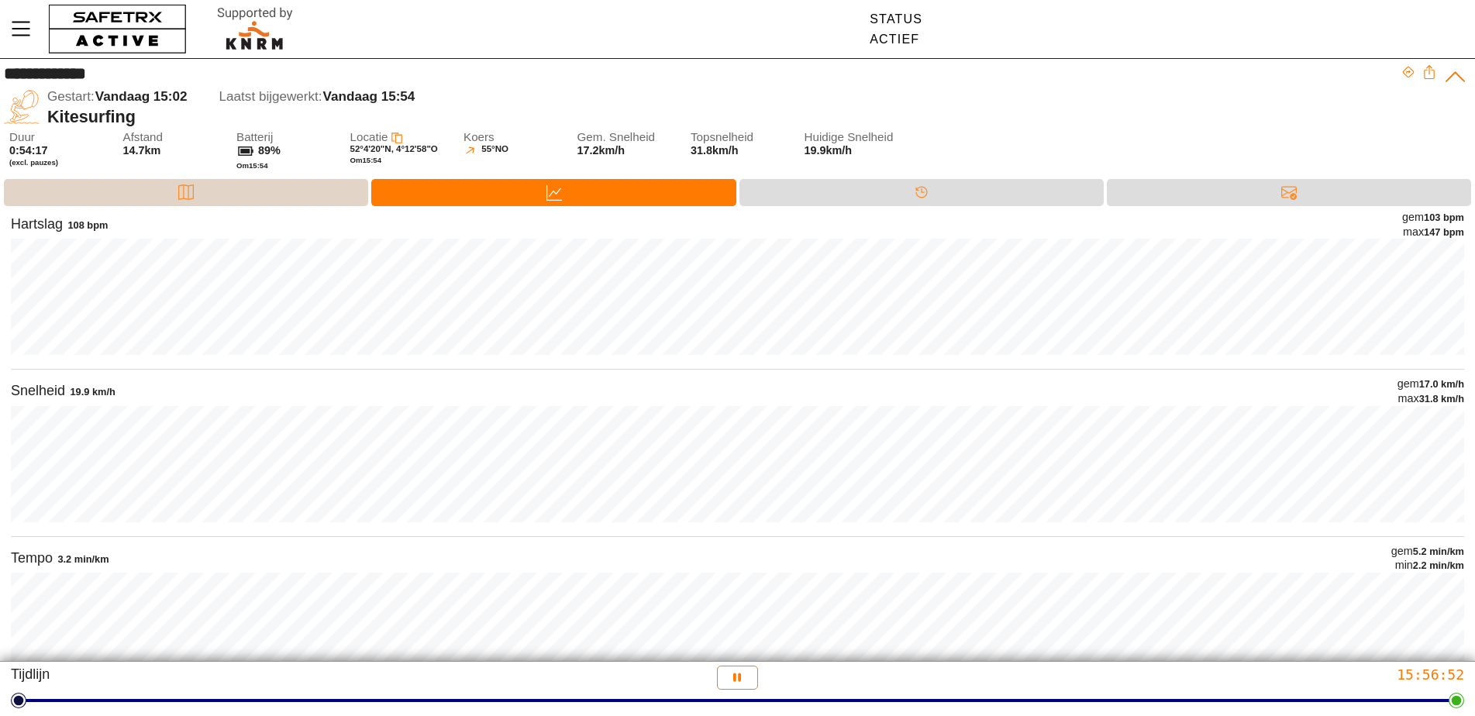
click at [292, 186] on div "Kaart" at bounding box center [186, 192] width 364 height 27
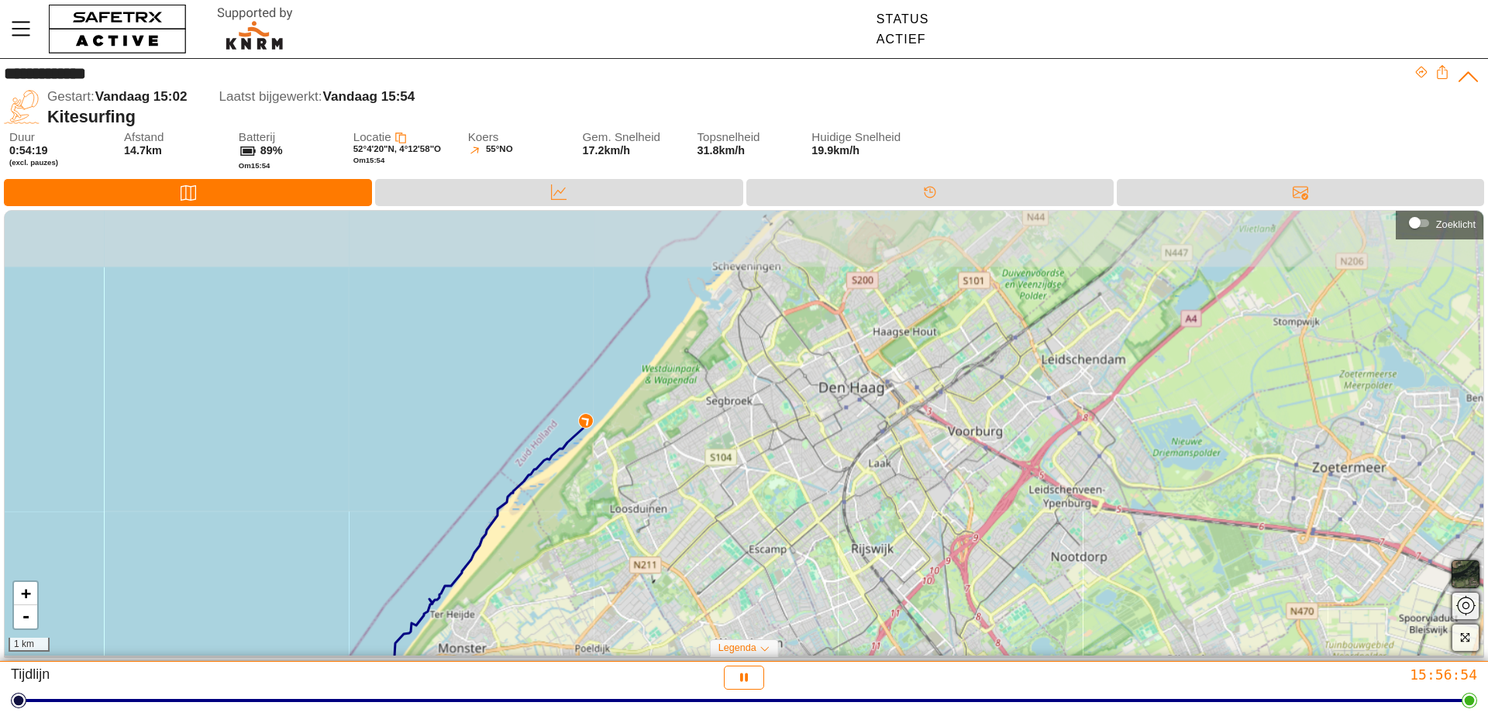
drag, startPoint x: 1092, startPoint y: 284, endPoint x: 752, endPoint y: 486, distance: 395.5
click at [752, 486] on div "+ - 1 km" at bounding box center [744, 433] width 1479 height 445
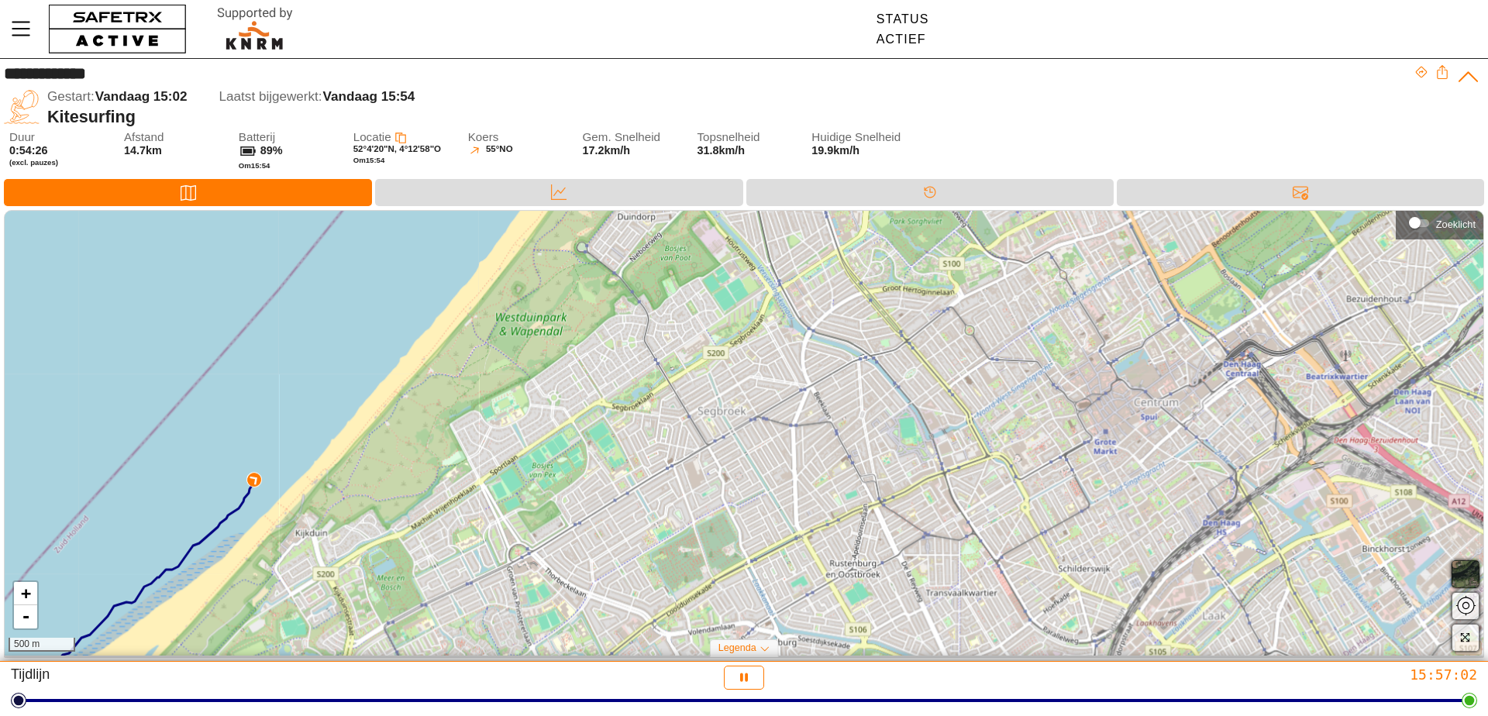
drag, startPoint x: 626, startPoint y: 319, endPoint x: 537, endPoint y: 448, distance: 156.7
click at [537, 448] on div "+ - 500 m" at bounding box center [744, 433] width 1479 height 445
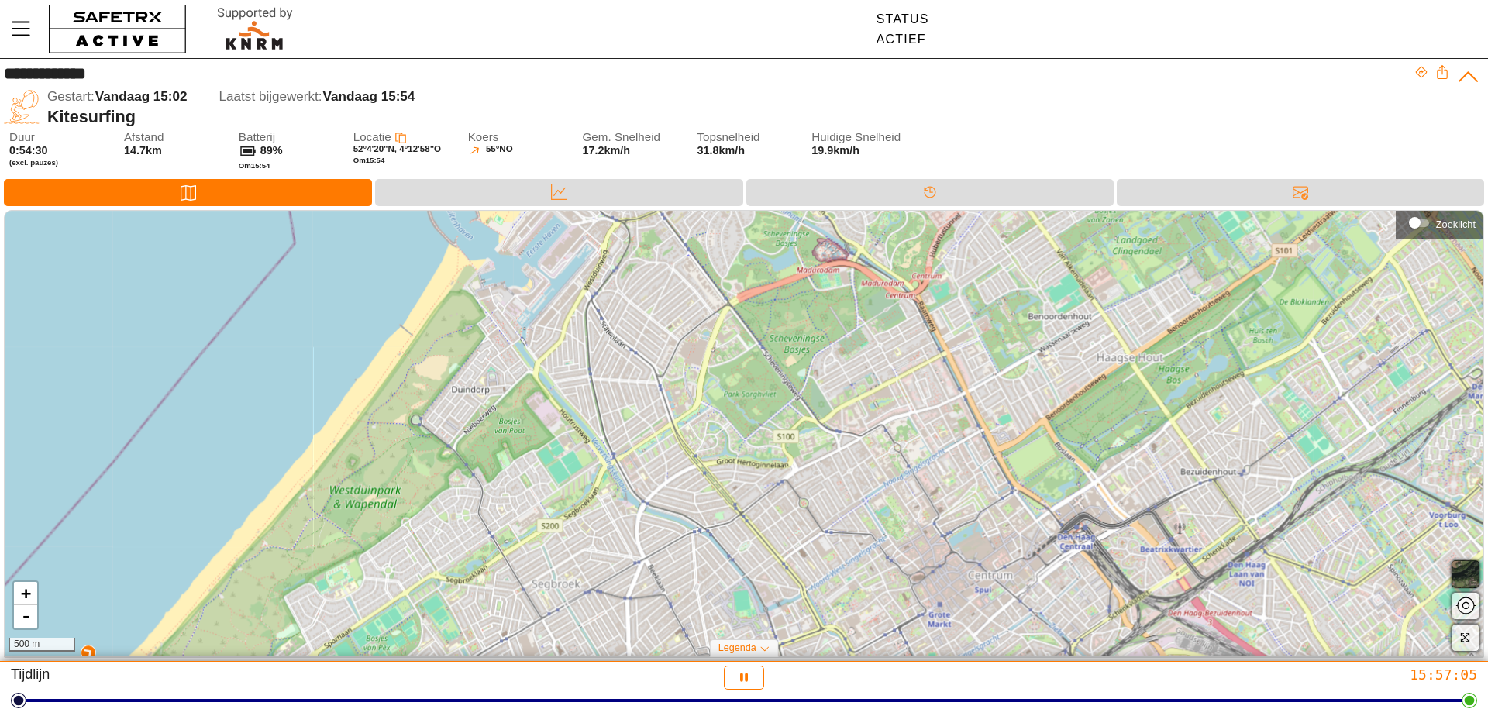
drag, startPoint x: 760, startPoint y: 353, endPoint x: 595, endPoint y: 526, distance: 239.6
click at [595, 526] on div "+ - 500 m" at bounding box center [744, 433] width 1479 height 445
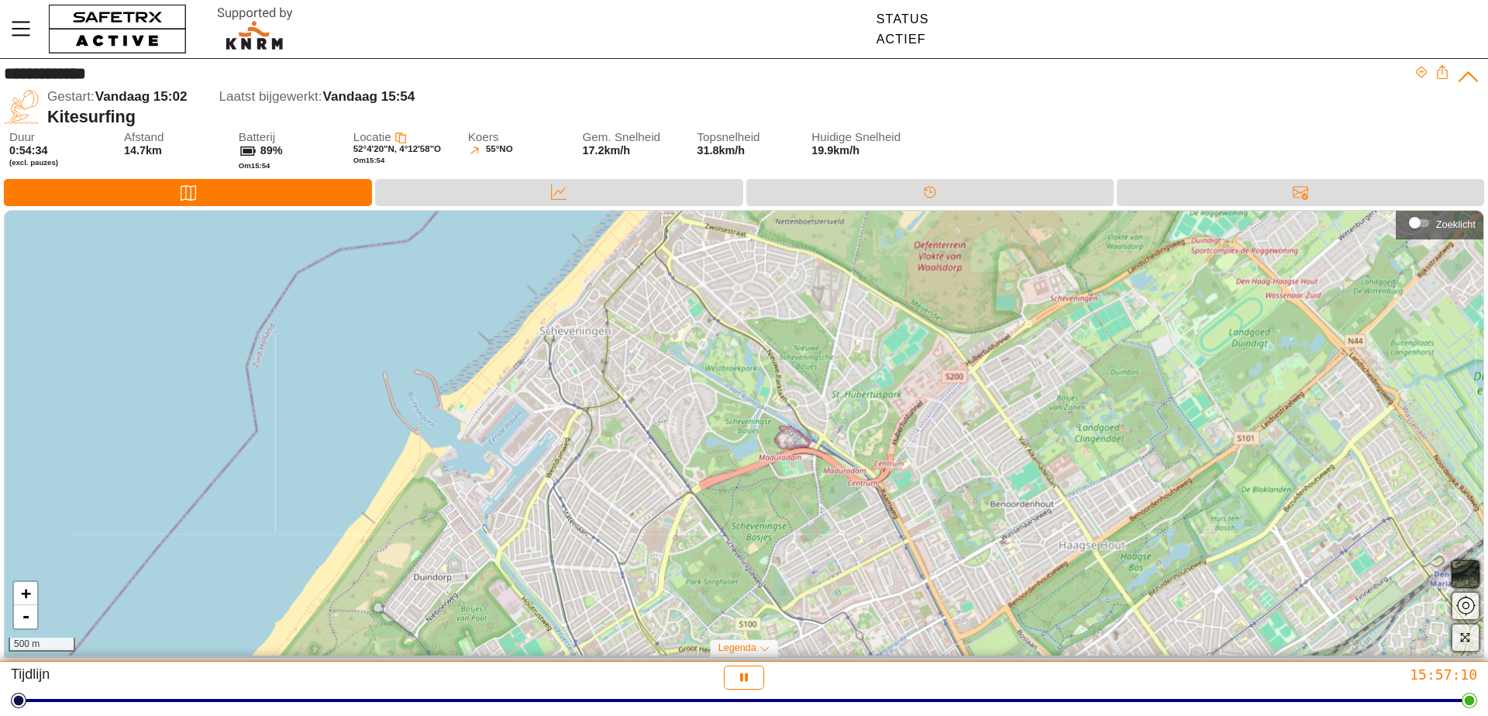
drag, startPoint x: 685, startPoint y: 295, endPoint x: 647, endPoint y: 483, distance: 191.4
click at [647, 483] on div "+ - 500 m" at bounding box center [744, 433] width 1479 height 445
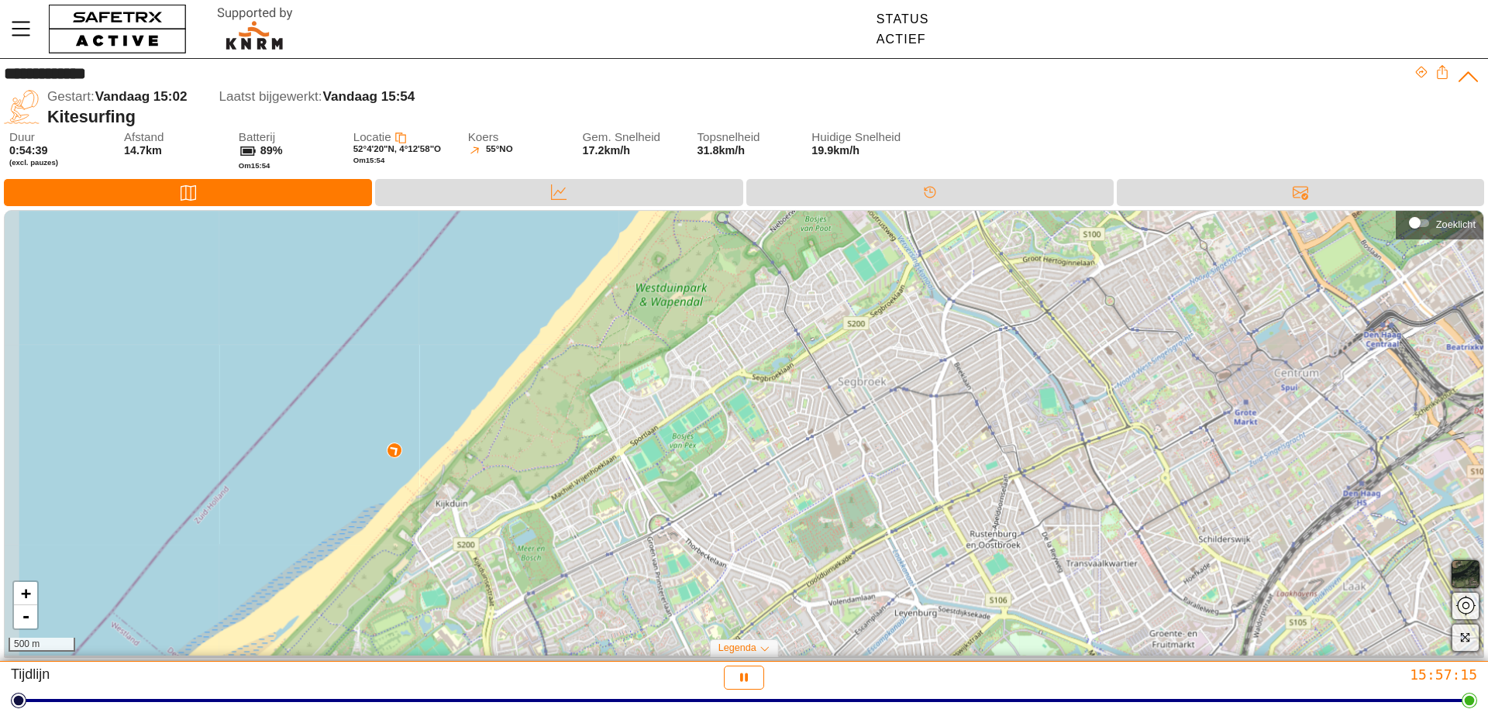
drag, startPoint x: 411, startPoint y: 544, endPoint x: 755, endPoint y: 155, distance: 519.5
click at [755, 155] on div "**********" at bounding box center [744, 360] width 1488 height 603
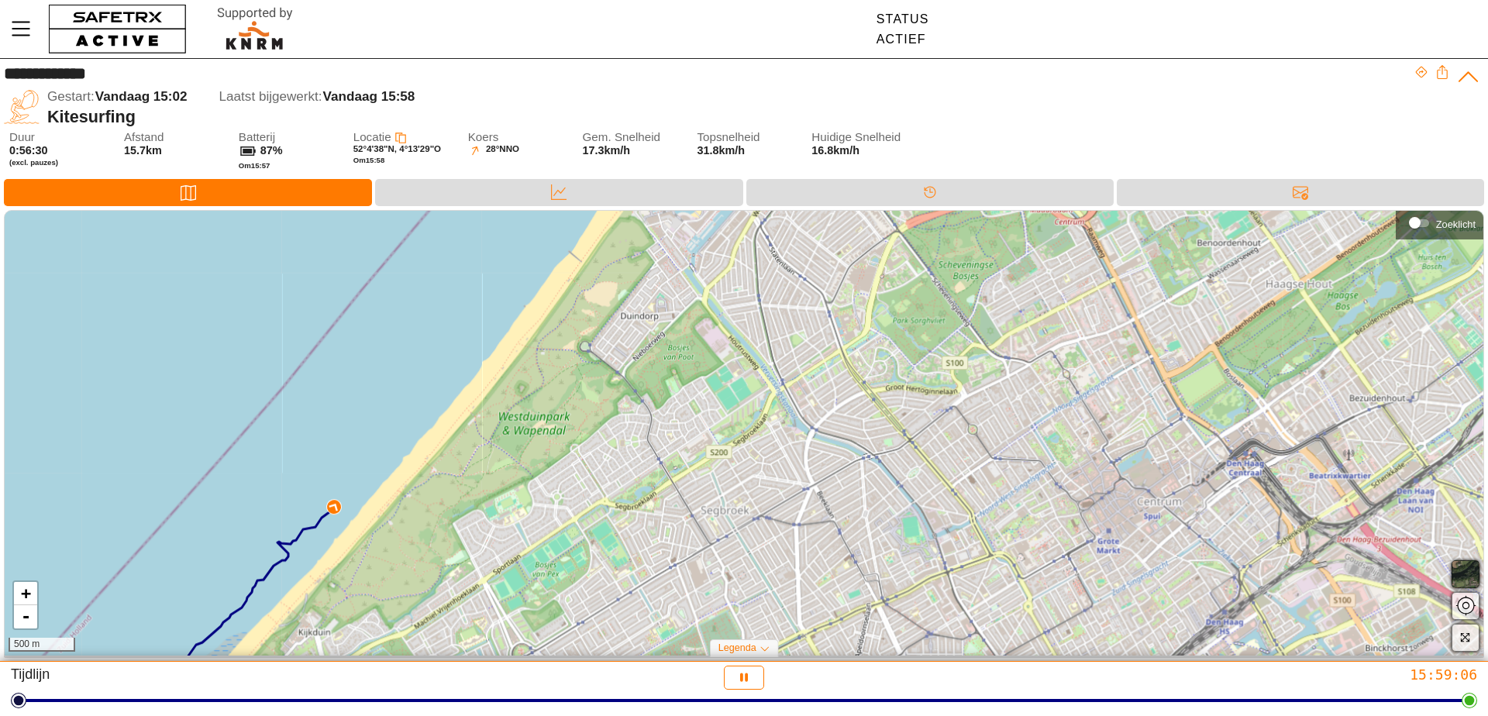
drag, startPoint x: 665, startPoint y: 321, endPoint x: 528, endPoint y: 450, distance: 188.1
click at [528, 450] on div "+ - 500 m" at bounding box center [744, 433] width 1479 height 445
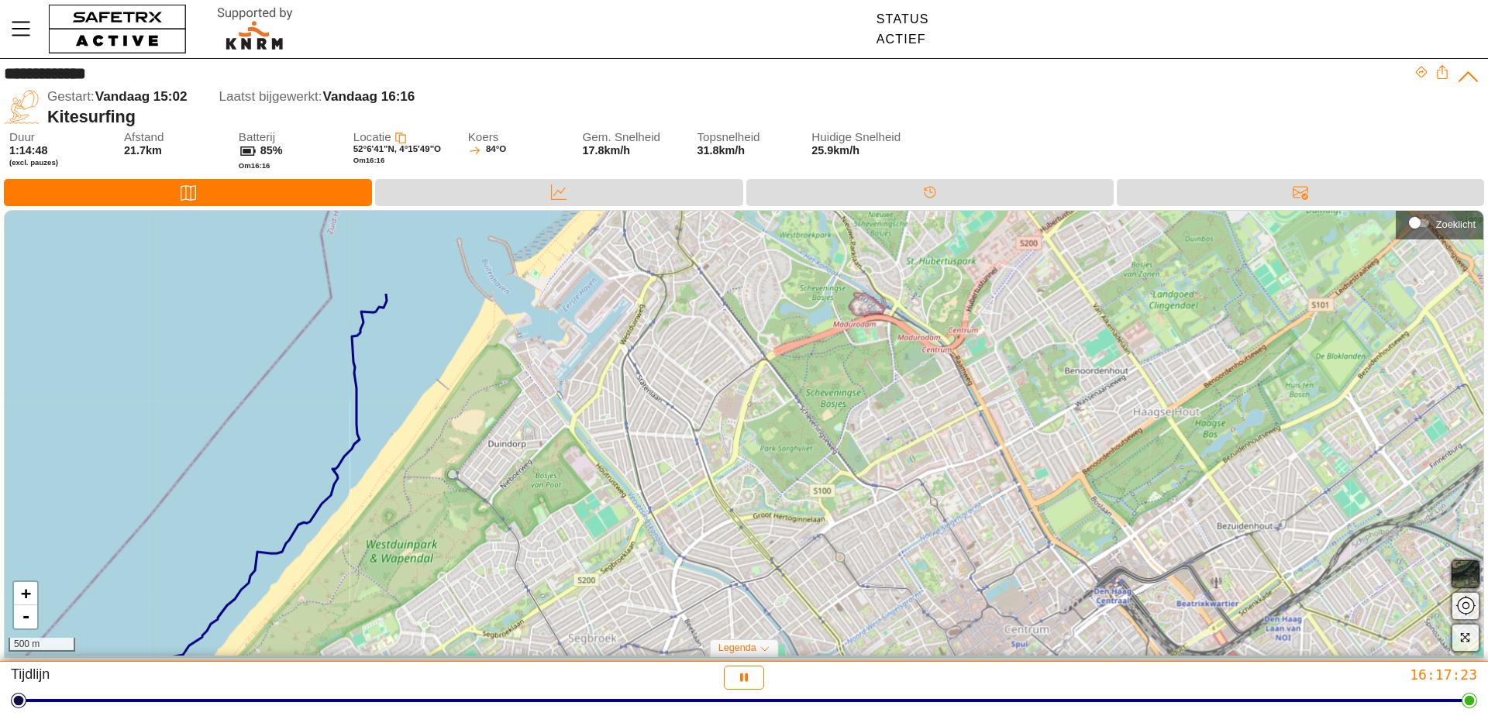
drag, startPoint x: 928, startPoint y: 299, endPoint x: 758, endPoint y: 464, distance: 236.8
click at [758, 464] on div "+ - 500 m" at bounding box center [744, 433] width 1479 height 445
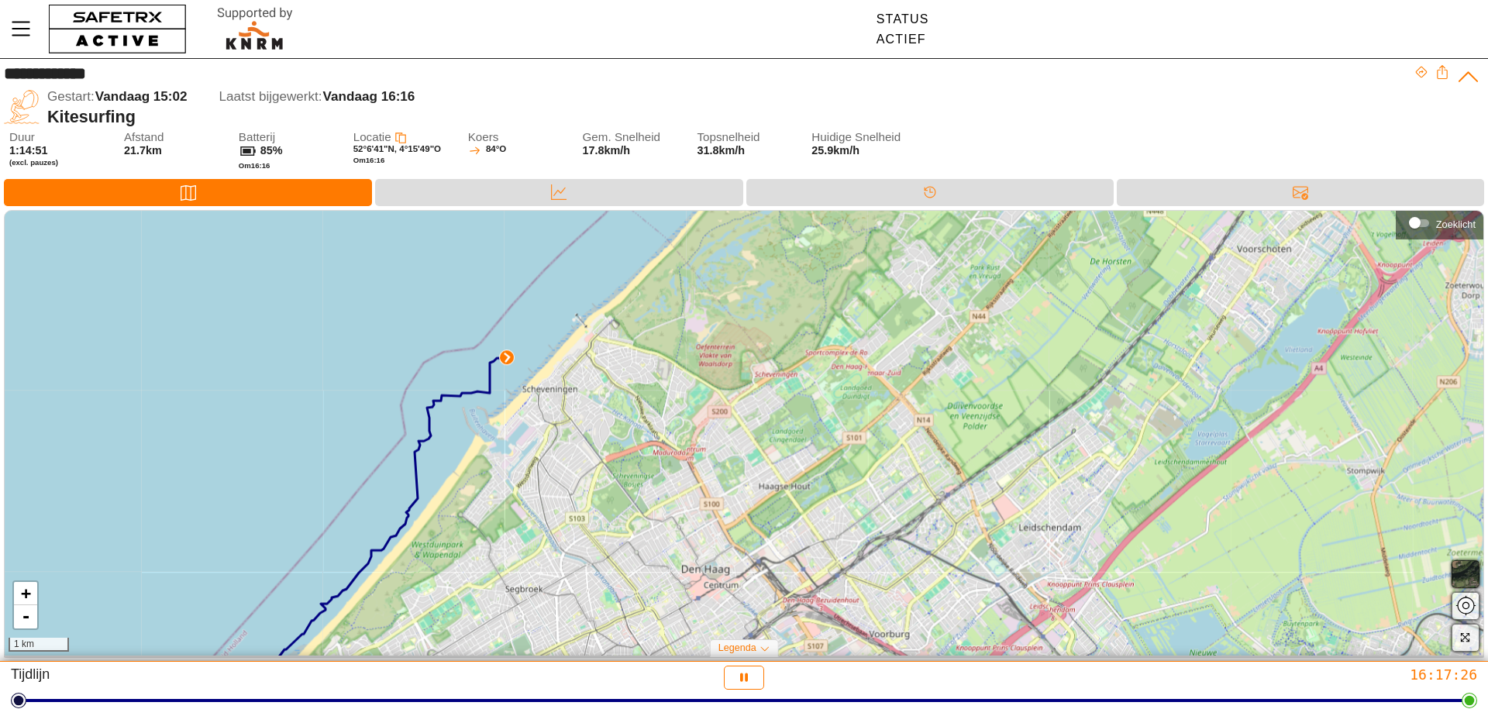
drag, startPoint x: 869, startPoint y: 267, endPoint x: 725, endPoint y: 291, distance: 146.2
click at [725, 291] on div "+ - 1 km" at bounding box center [744, 433] width 1479 height 445
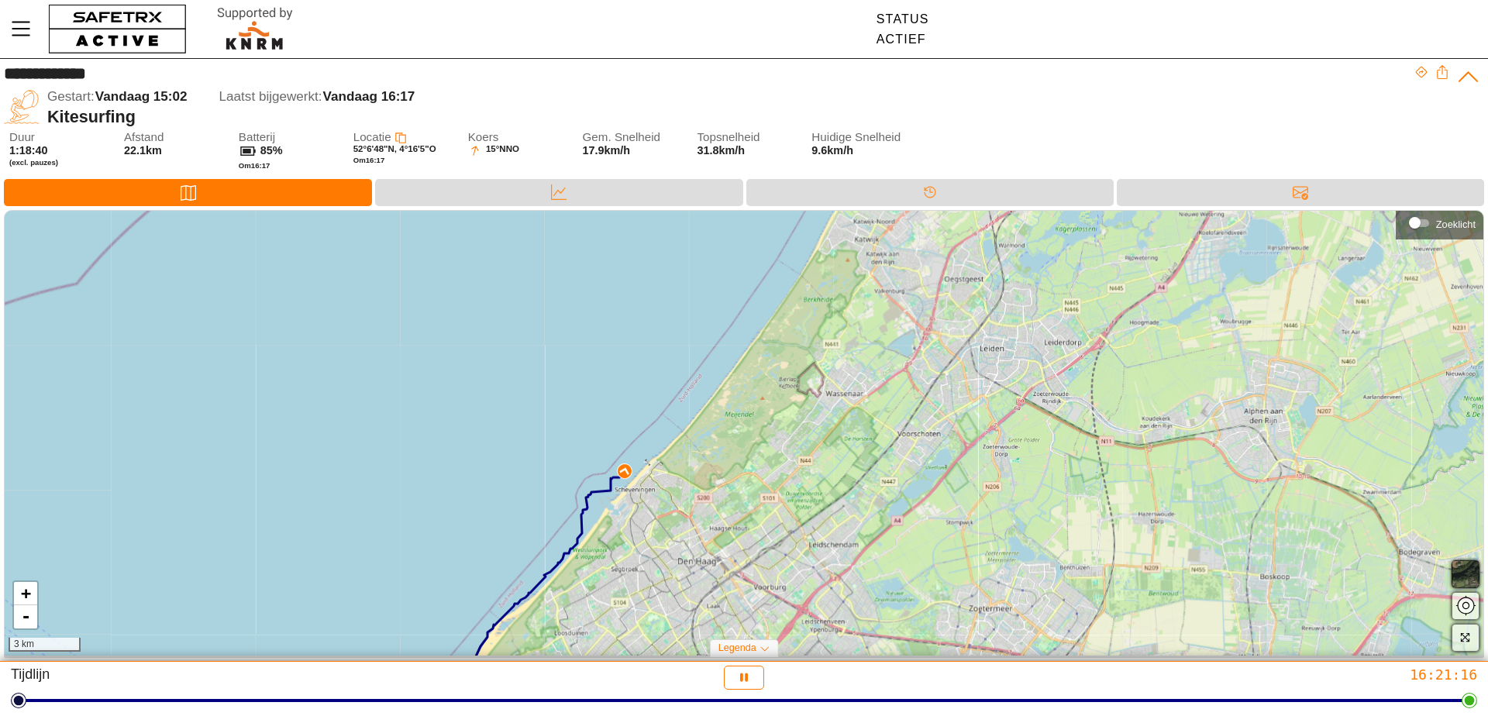
drag, startPoint x: 1114, startPoint y: 340, endPoint x: 860, endPoint y: 544, distance: 326.4
click at [860, 544] on div "+ - 3 km" at bounding box center [744, 433] width 1479 height 445
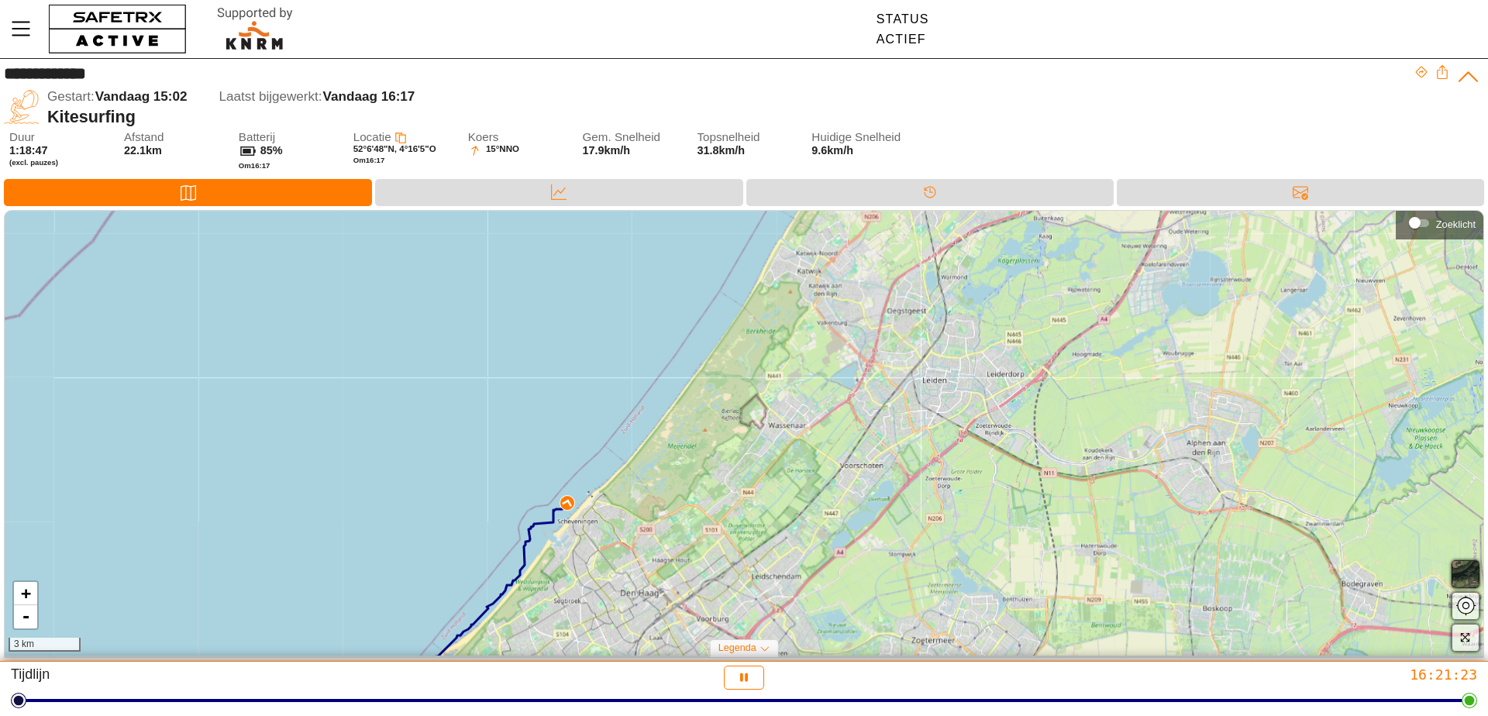
drag, startPoint x: 1096, startPoint y: 389, endPoint x: 1041, endPoint y: 419, distance: 62.4
click at [1041, 419] on div "+ - 3 km" at bounding box center [744, 433] width 1479 height 445
click at [1332, 105] on div "Gestart: Vandaag 15:02 Laatst bijgewerkt: Vandaag 16:48" at bounding box center [730, 97] width 1367 height 20
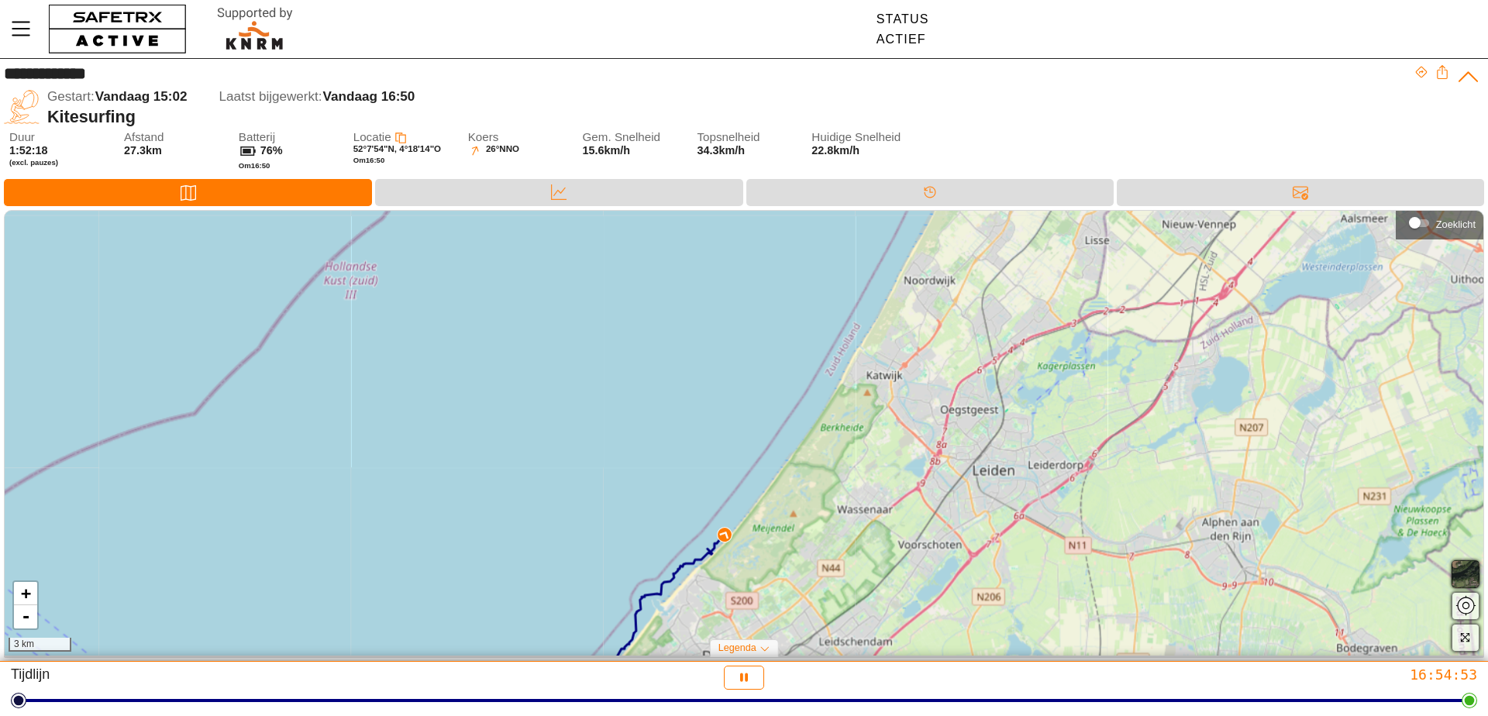
drag, startPoint x: 1115, startPoint y: 335, endPoint x: 953, endPoint y: 604, distance: 314.0
click at [953, 604] on div "+ - 3 km" at bounding box center [744, 433] width 1479 height 445
click at [1436, 237] on div "Zoeklicht" at bounding box center [1440, 225] width 88 height 29
click at [1419, 220] on div "Zoeklicht" at bounding box center [1415, 223] width 12 height 12
click at [735, 413] on div "+ - 3 km" at bounding box center [744, 433] width 1479 height 445
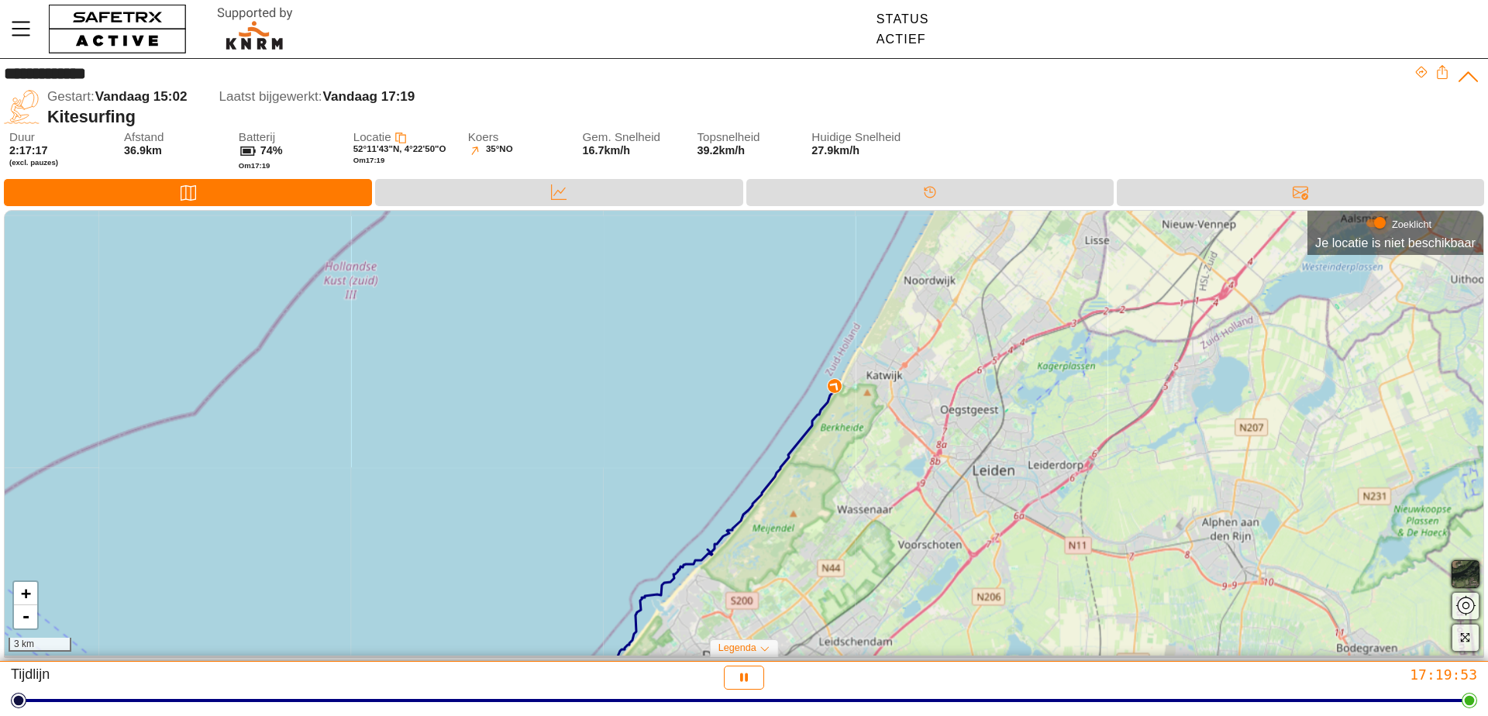
click at [1366, 214] on div "Zoeklicht" at bounding box center [1376, 223] width 33 height 23
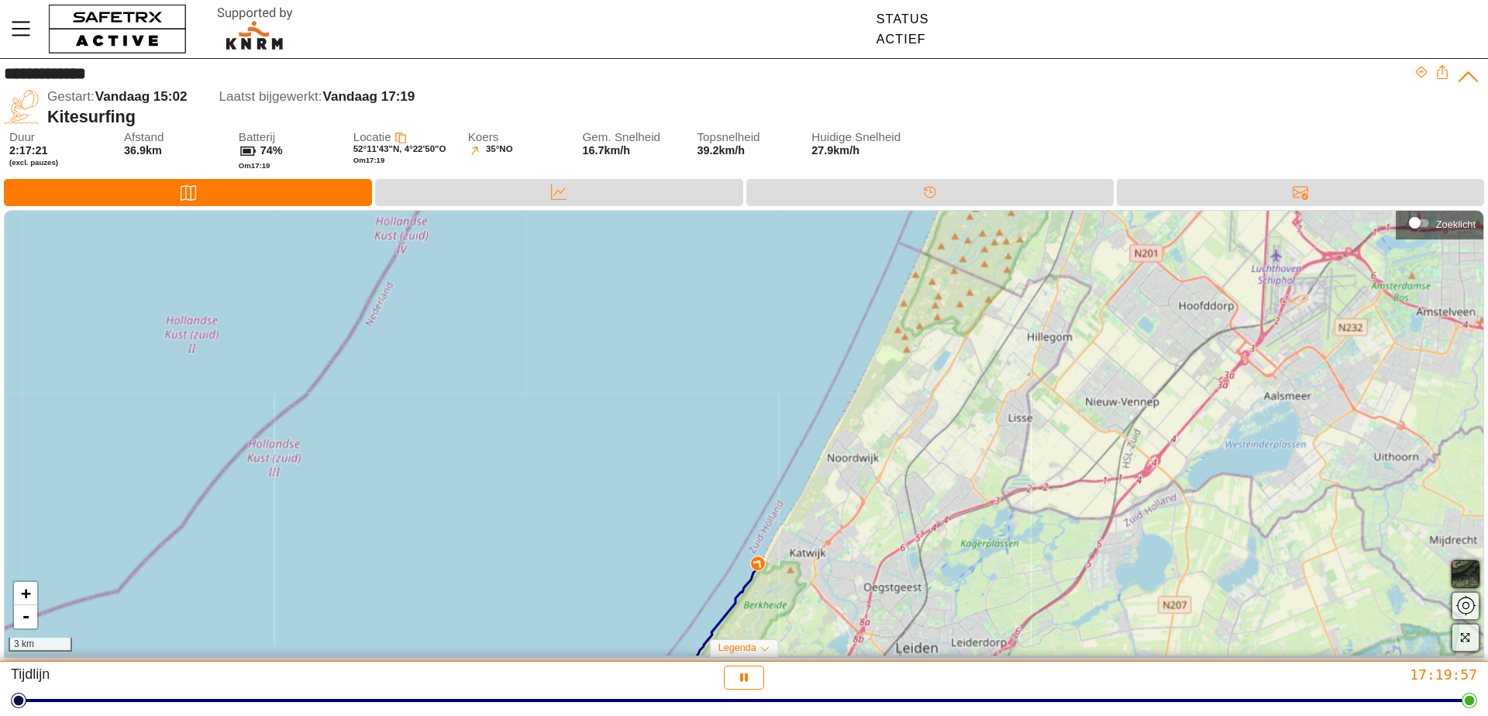
drag, startPoint x: 1004, startPoint y: 365, endPoint x: 926, endPoint y: 544, distance: 195.1
click at [926, 544] on div "+ - 3 km" at bounding box center [744, 433] width 1479 height 445
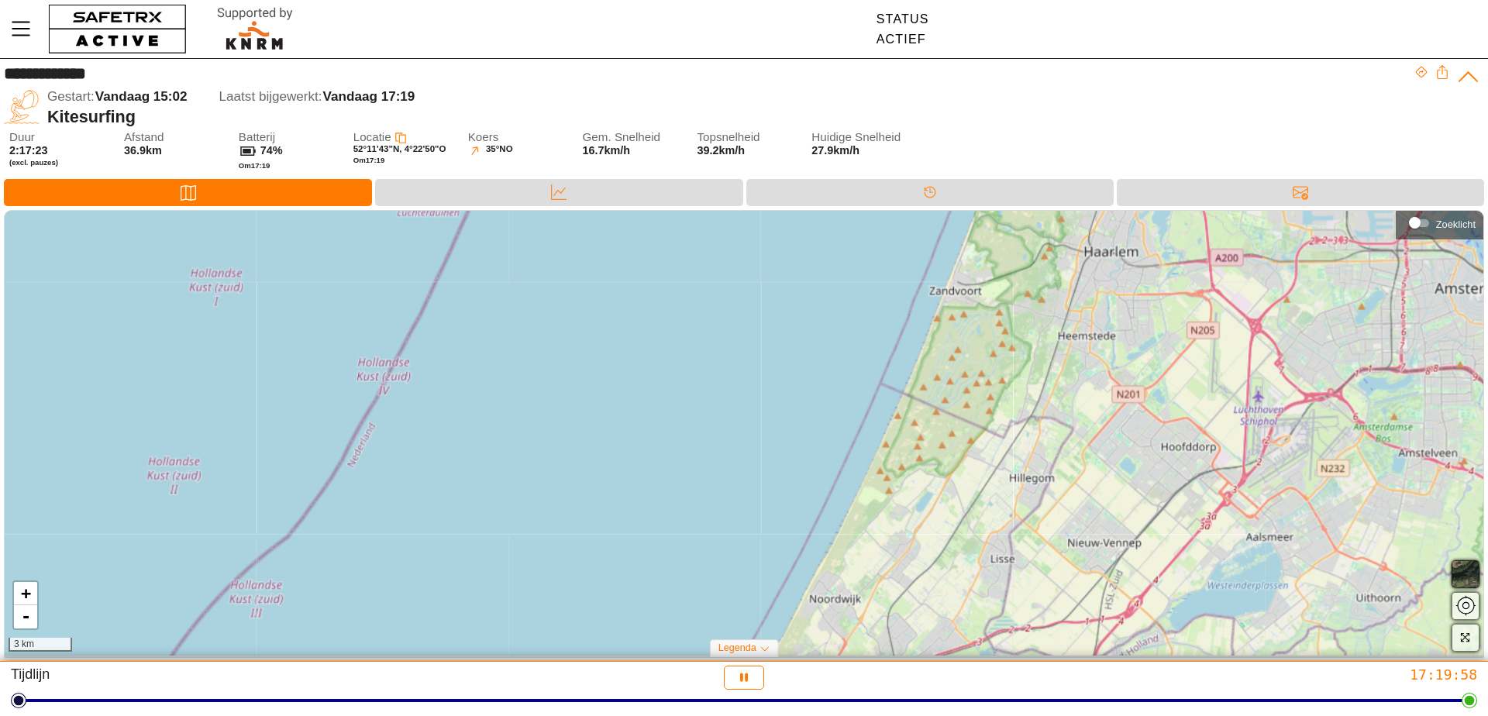
drag, startPoint x: 1008, startPoint y: 351, endPoint x: 991, endPoint y: 491, distance: 140.6
click at [991, 491] on div "+ - 3 km" at bounding box center [744, 433] width 1479 height 445
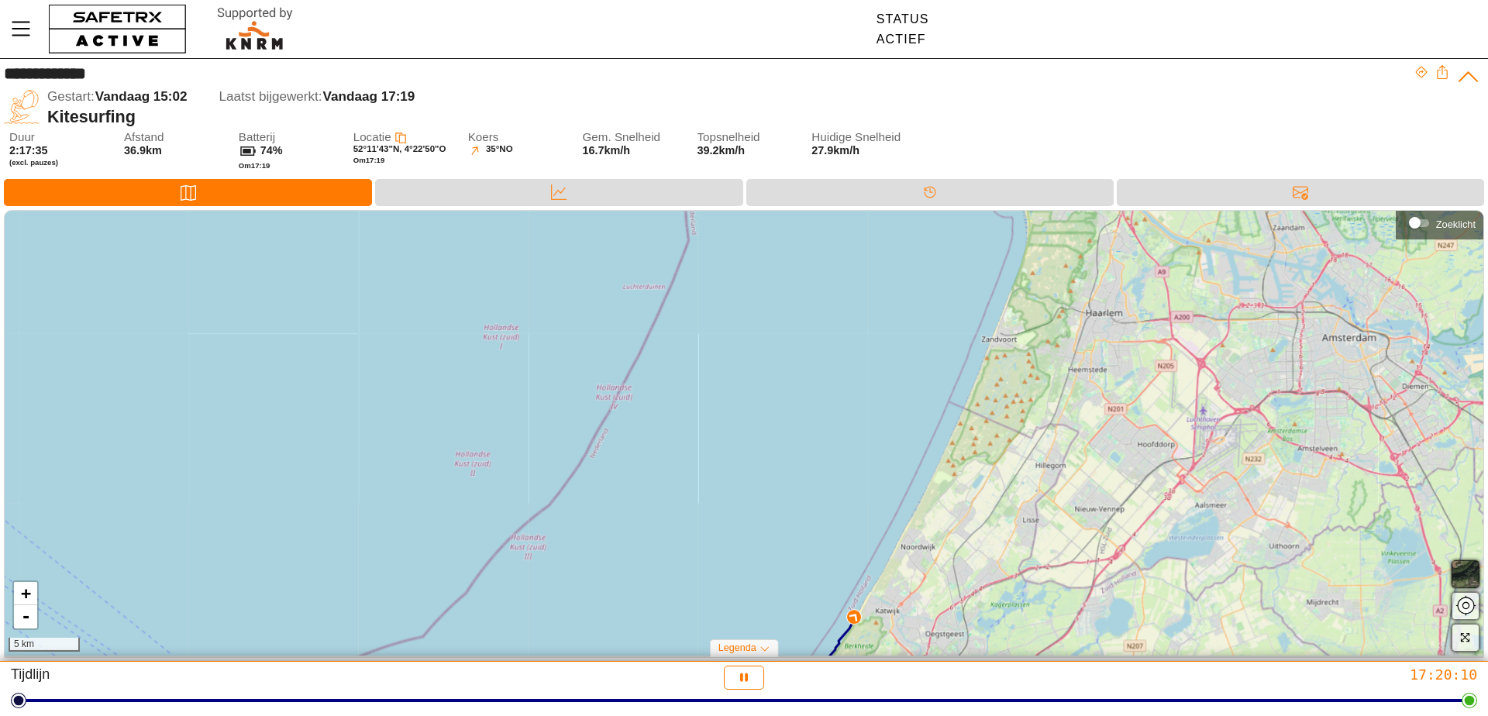
click at [757, 643] on div "Legenda" at bounding box center [744, 648] width 69 height 17
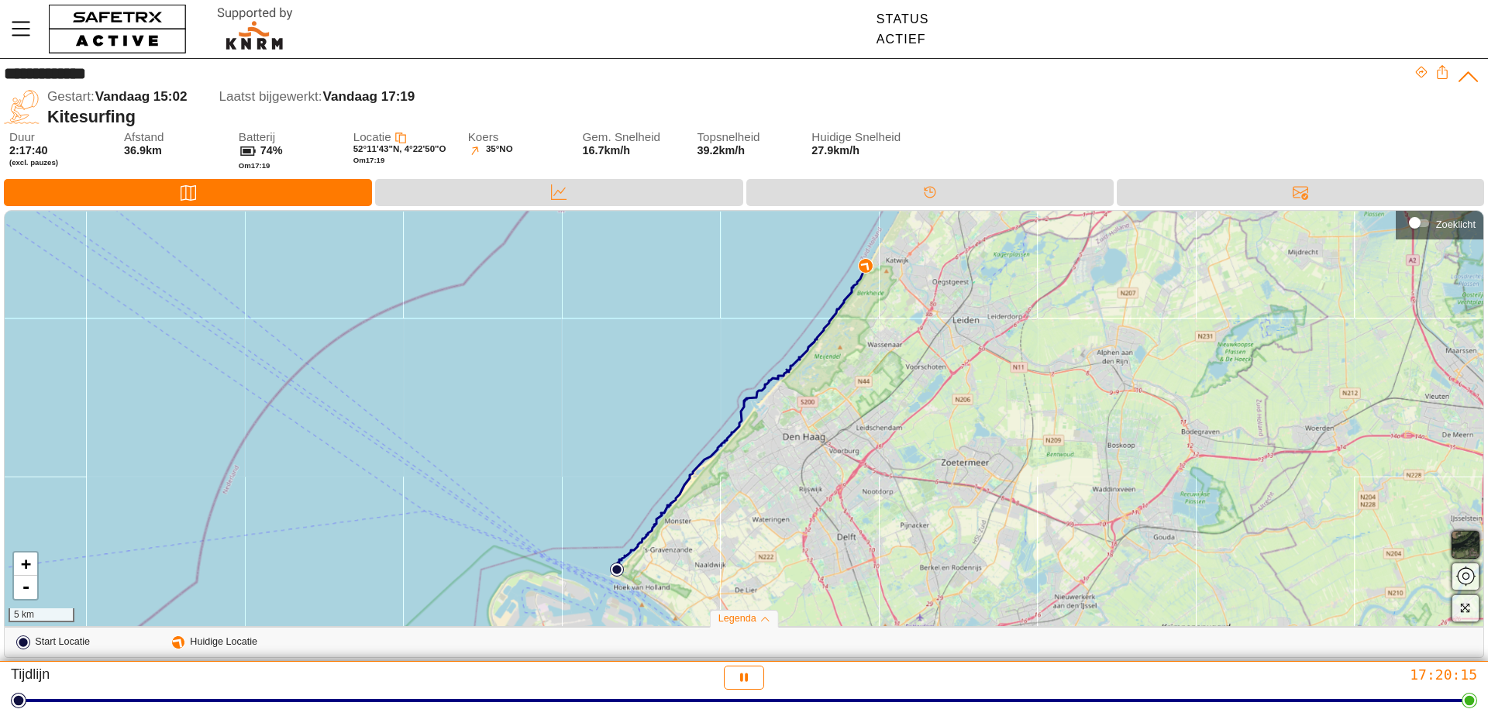
click at [764, 619] on icon at bounding box center [765, 620] width 10 height 10
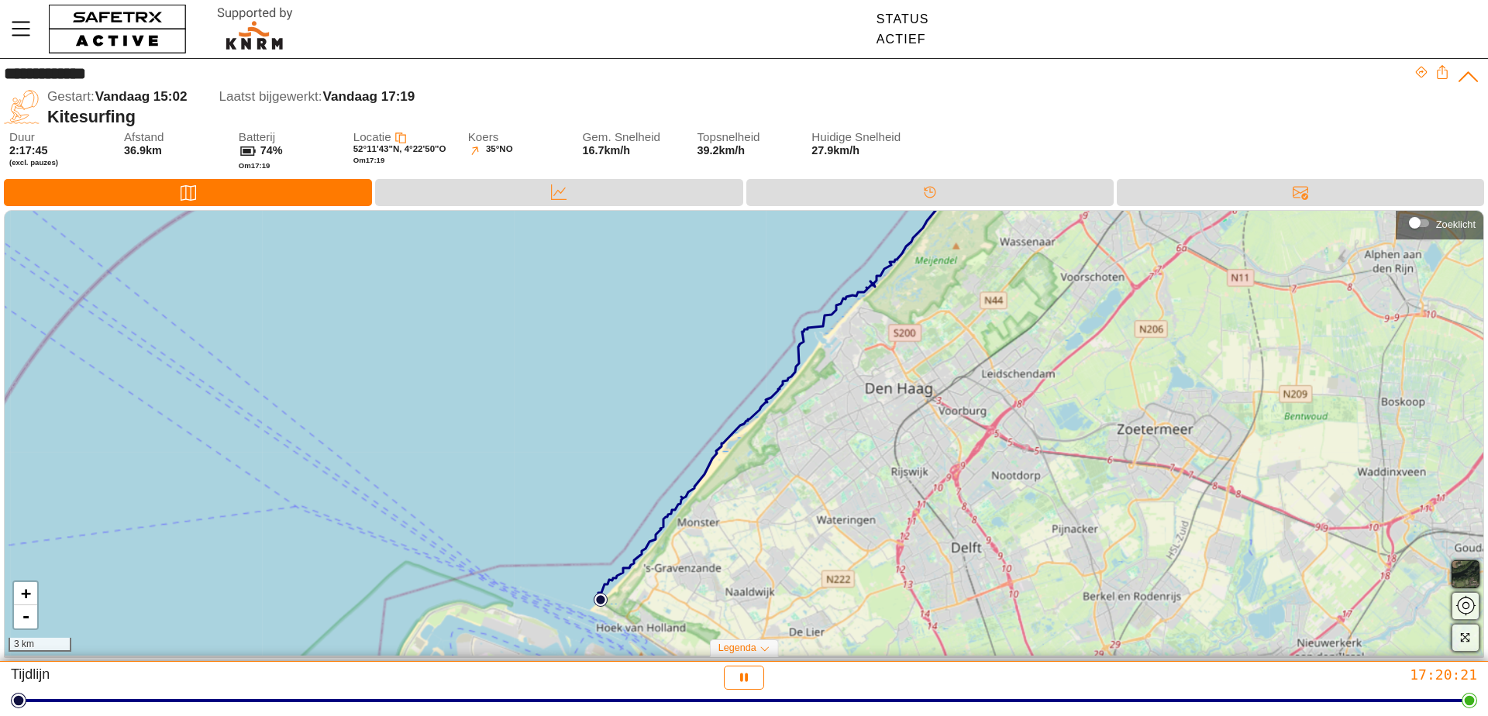
click at [764, 649] on icon at bounding box center [765, 649] width 10 height 10
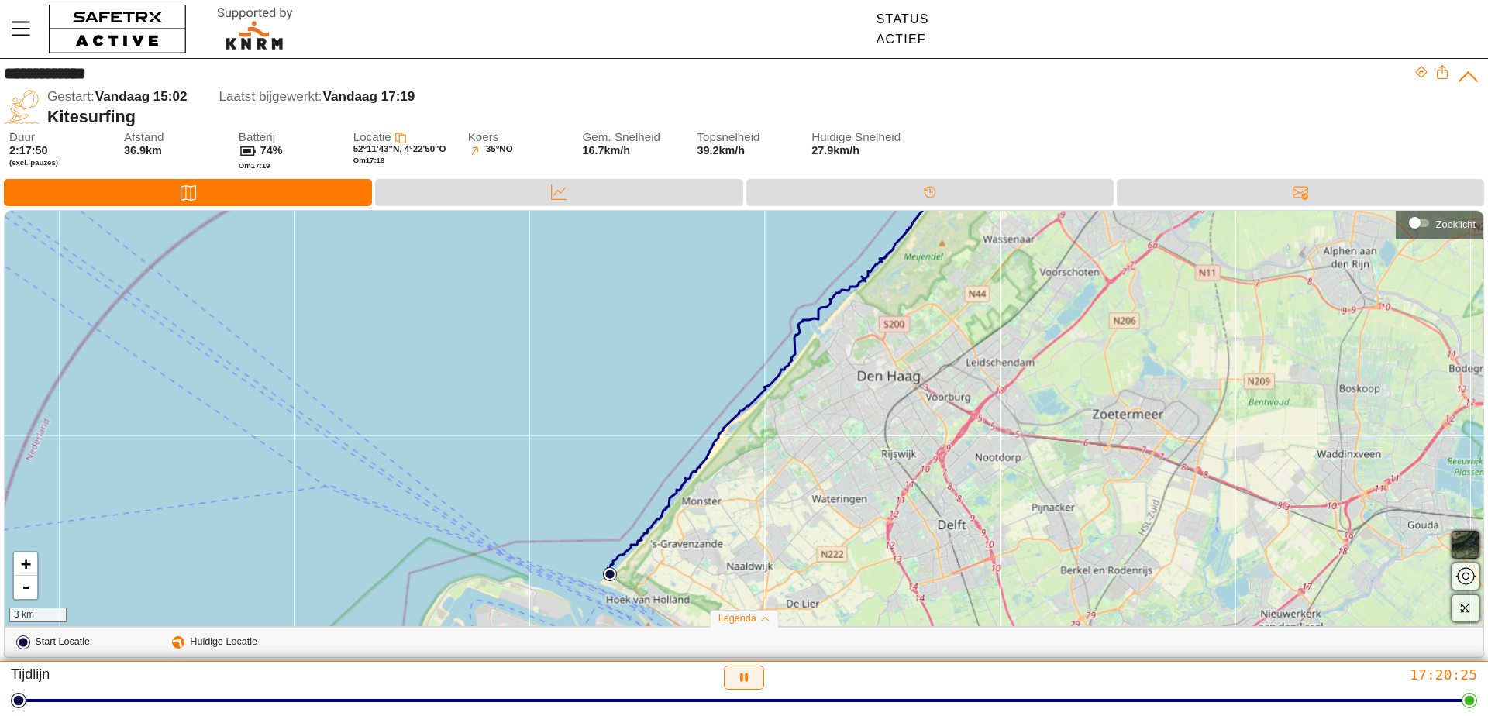
click at [739, 681] on icon "button" at bounding box center [744, 678] width 16 height 16
click at [698, 677] on icon "button" at bounding box center [698, 676] width 12 height 12
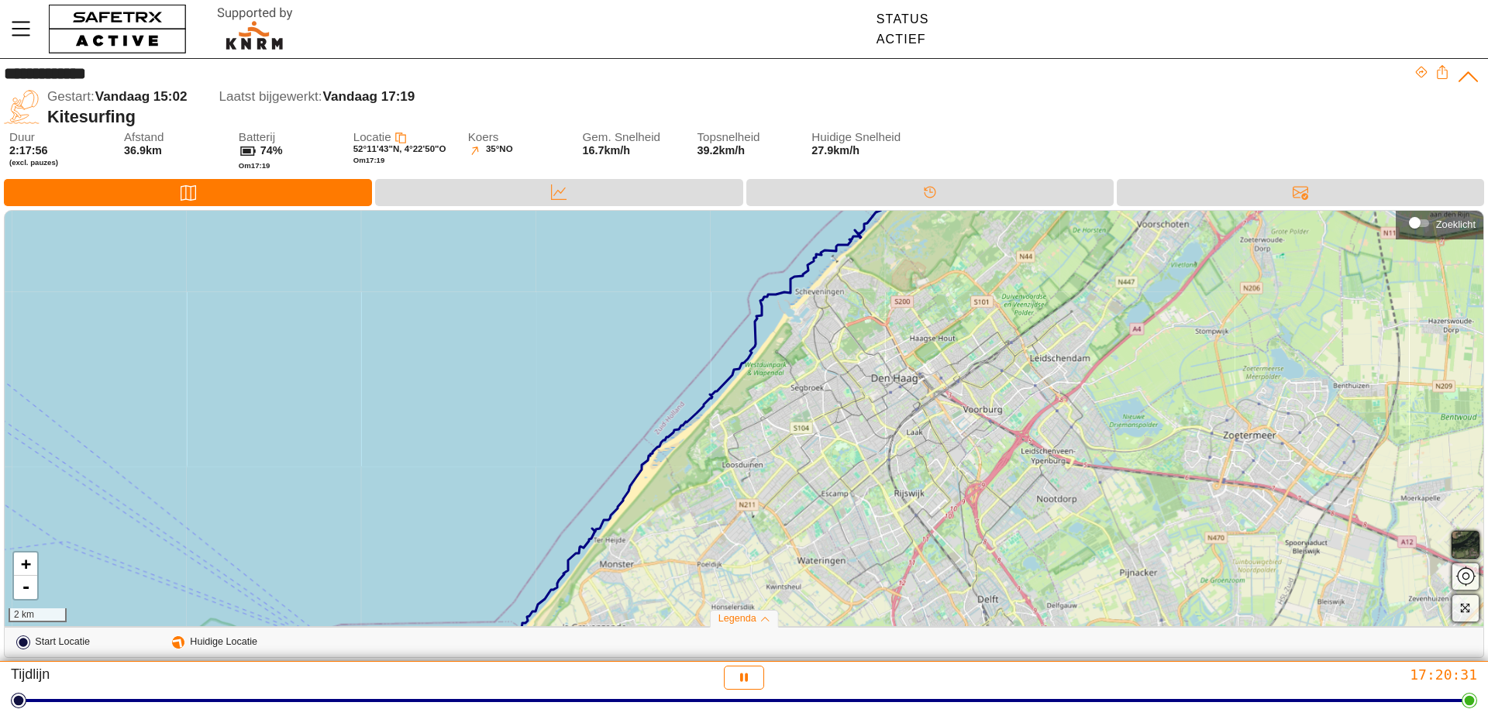
click at [764, 620] on icon at bounding box center [765, 620] width 10 height 10
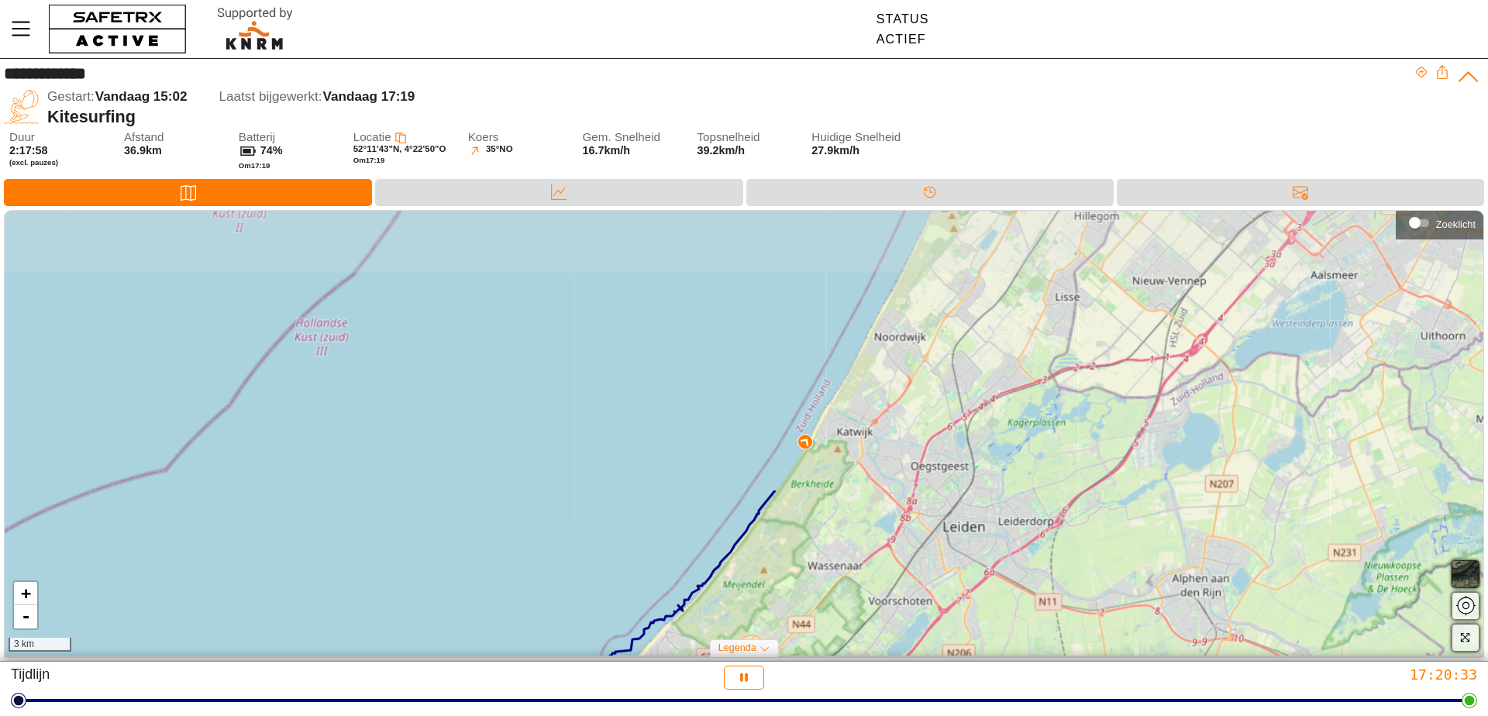
drag, startPoint x: 1158, startPoint y: 283, endPoint x: 968, endPoint y: 602, distance: 371.6
click at [967, 603] on div "+ - 3 km" at bounding box center [744, 433] width 1479 height 445
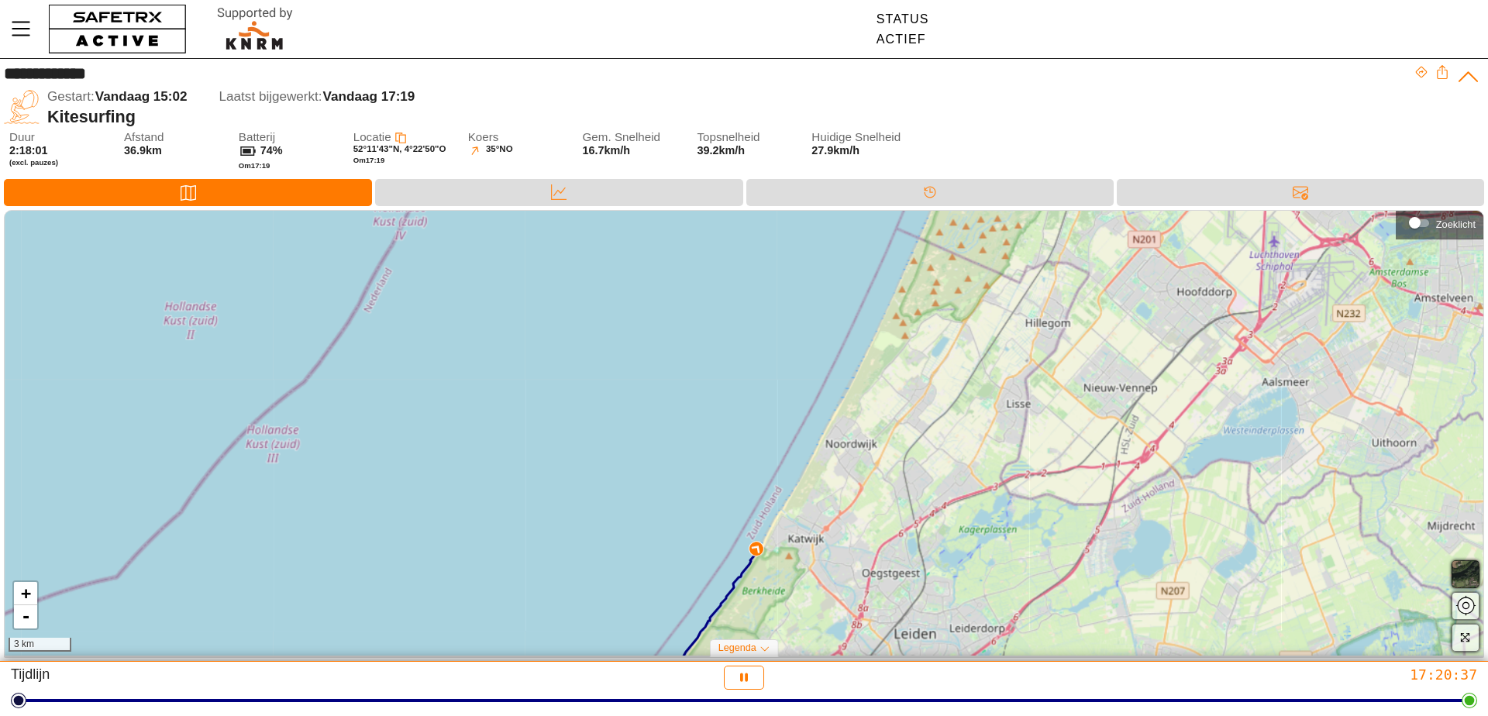
drag, startPoint x: 1135, startPoint y: 410, endPoint x: 1086, endPoint y: 519, distance: 119.0
click at [1086, 519] on div "+ - 3 km" at bounding box center [744, 433] width 1479 height 445
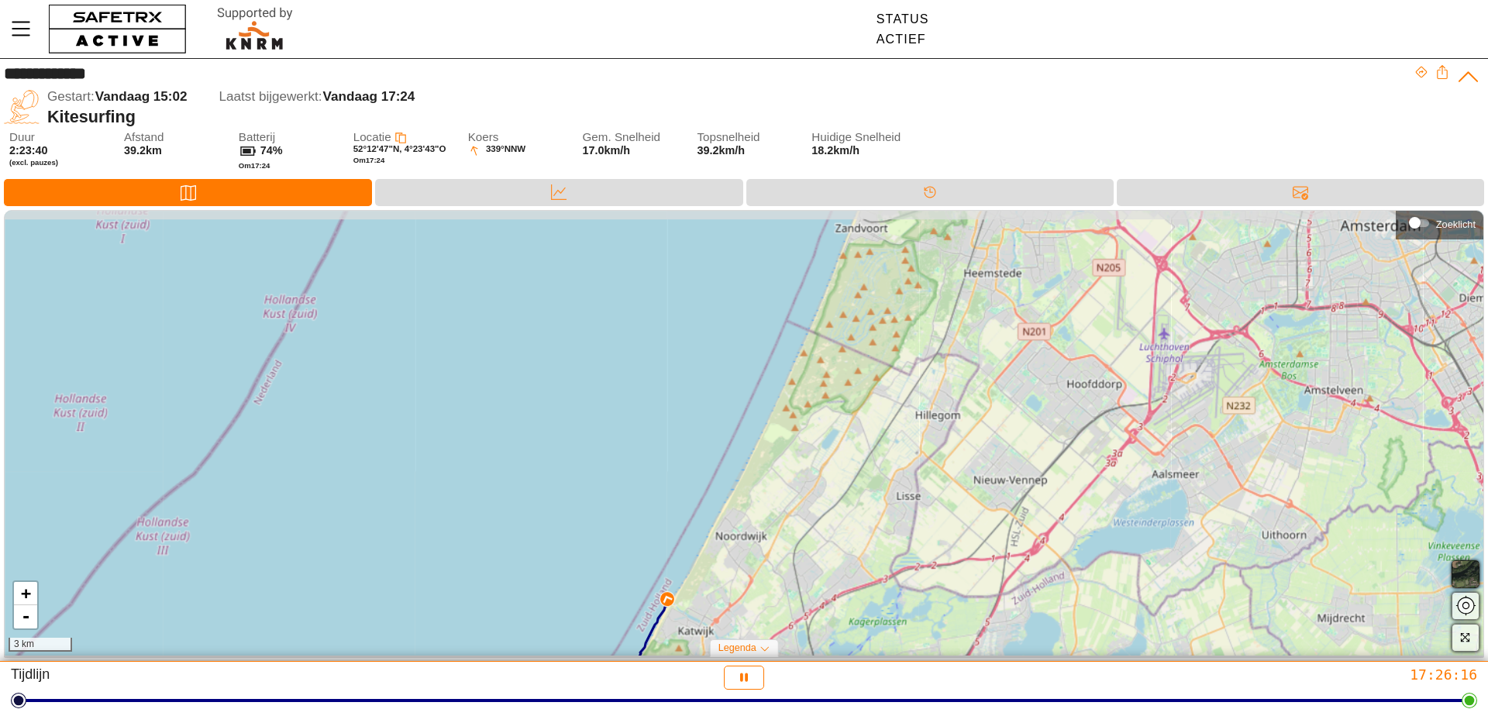
drag, startPoint x: 781, startPoint y: 370, endPoint x: 671, endPoint y: 462, distance: 143.6
click at [671, 462] on div "+ - 3 km" at bounding box center [744, 433] width 1479 height 445
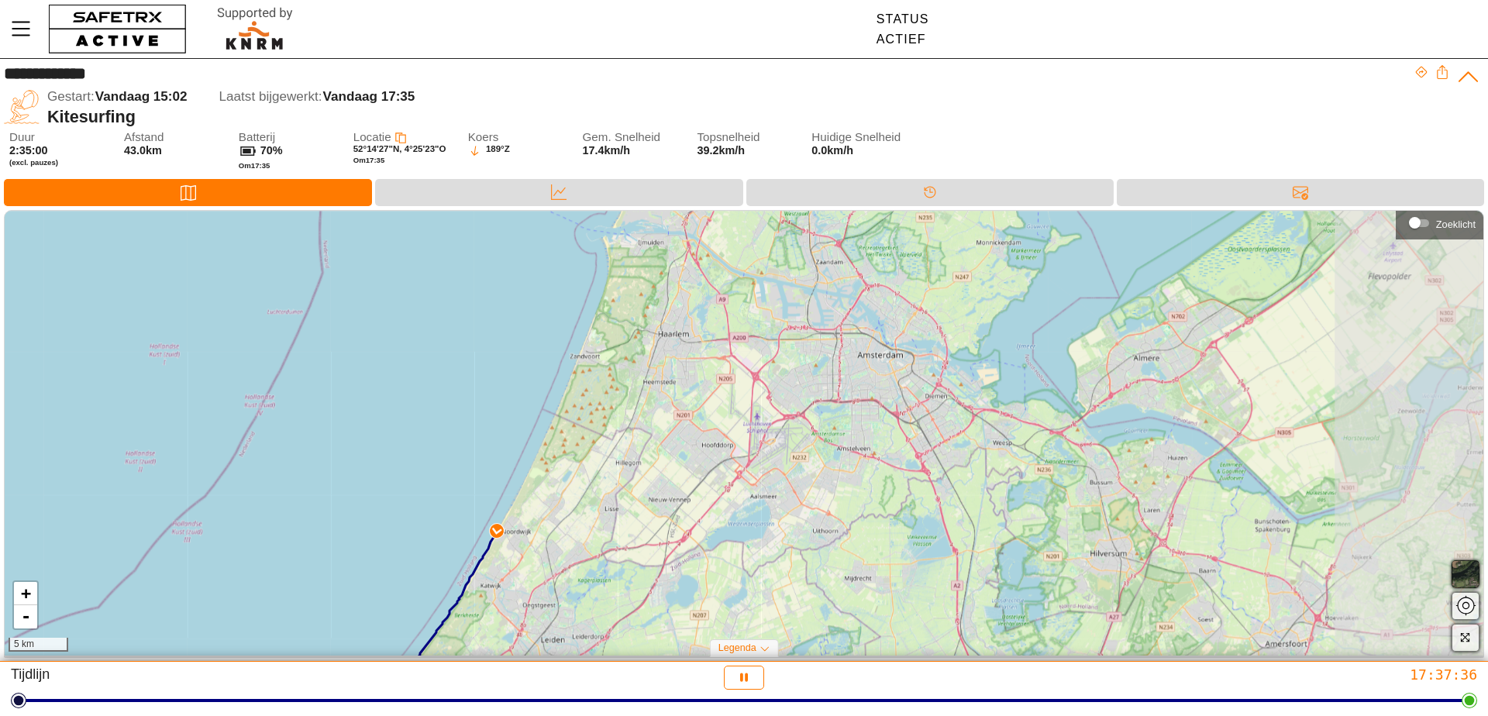
drag, startPoint x: 821, startPoint y: 331, endPoint x: 444, endPoint y: 597, distance: 461.1
click at [444, 597] on div "+ - 5 km" at bounding box center [744, 433] width 1479 height 445
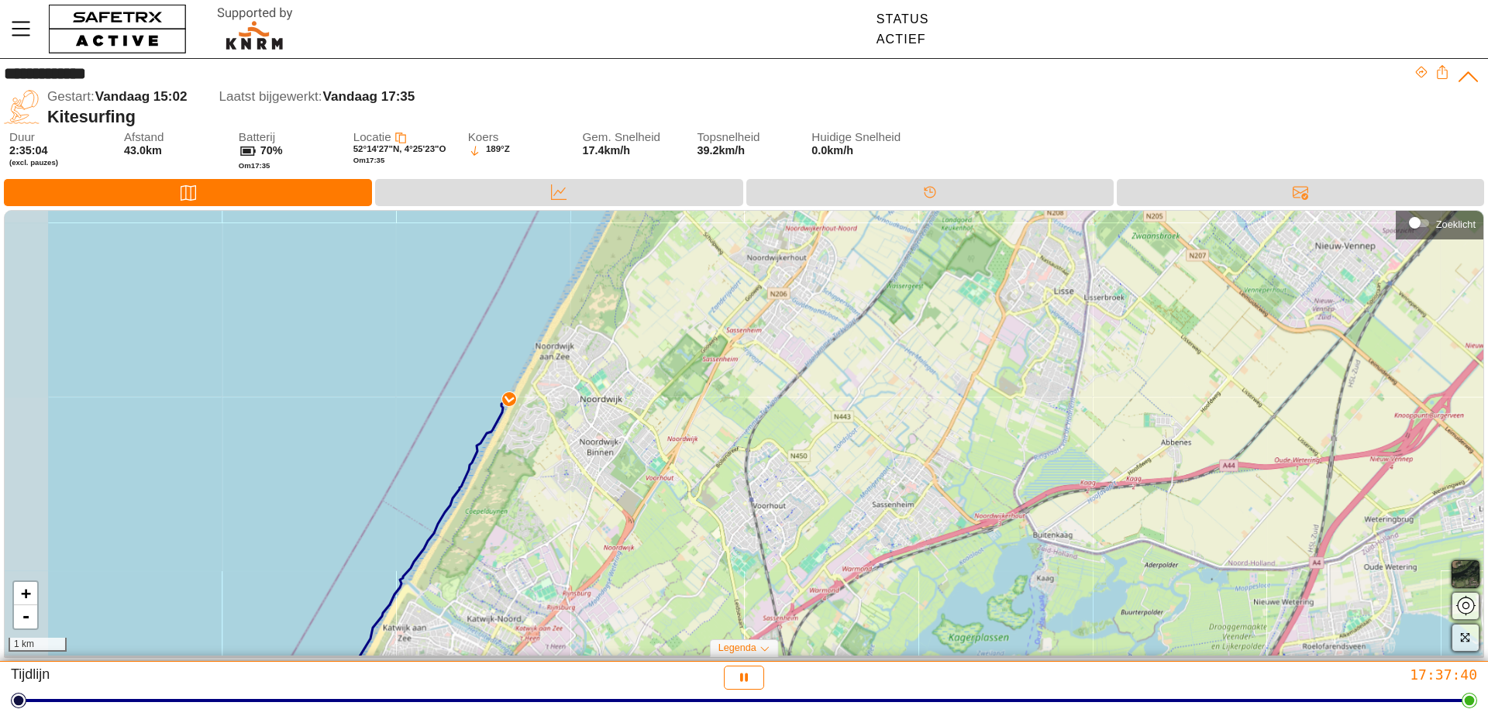
drag, startPoint x: 433, startPoint y: 495, endPoint x: 570, endPoint y: 488, distance: 137.4
click at [570, 488] on div "+ - 1 km" at bounding box center [744, 433] width 1479 height 445
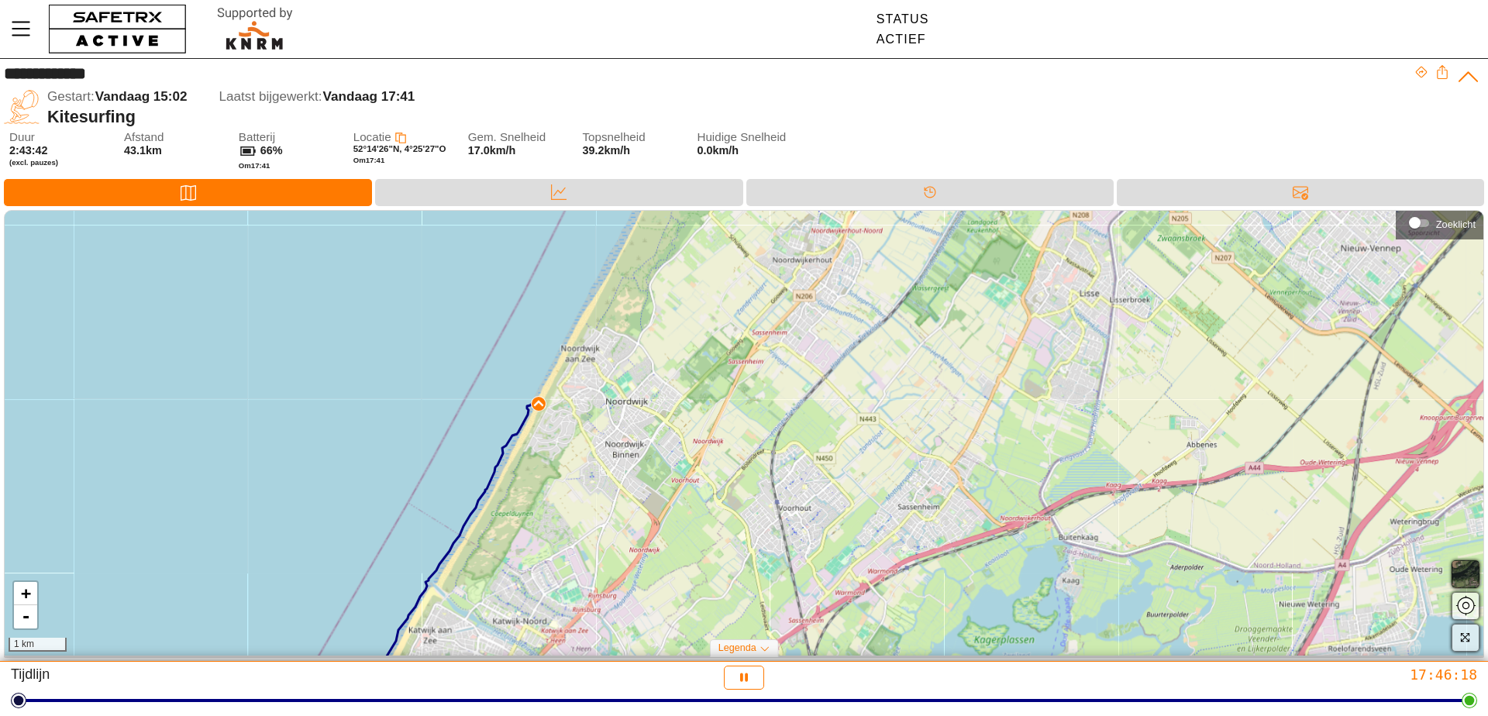
click at [502, 402] on div "+ - 1 km" at bounding box center [744, 433] width 1479 height 445
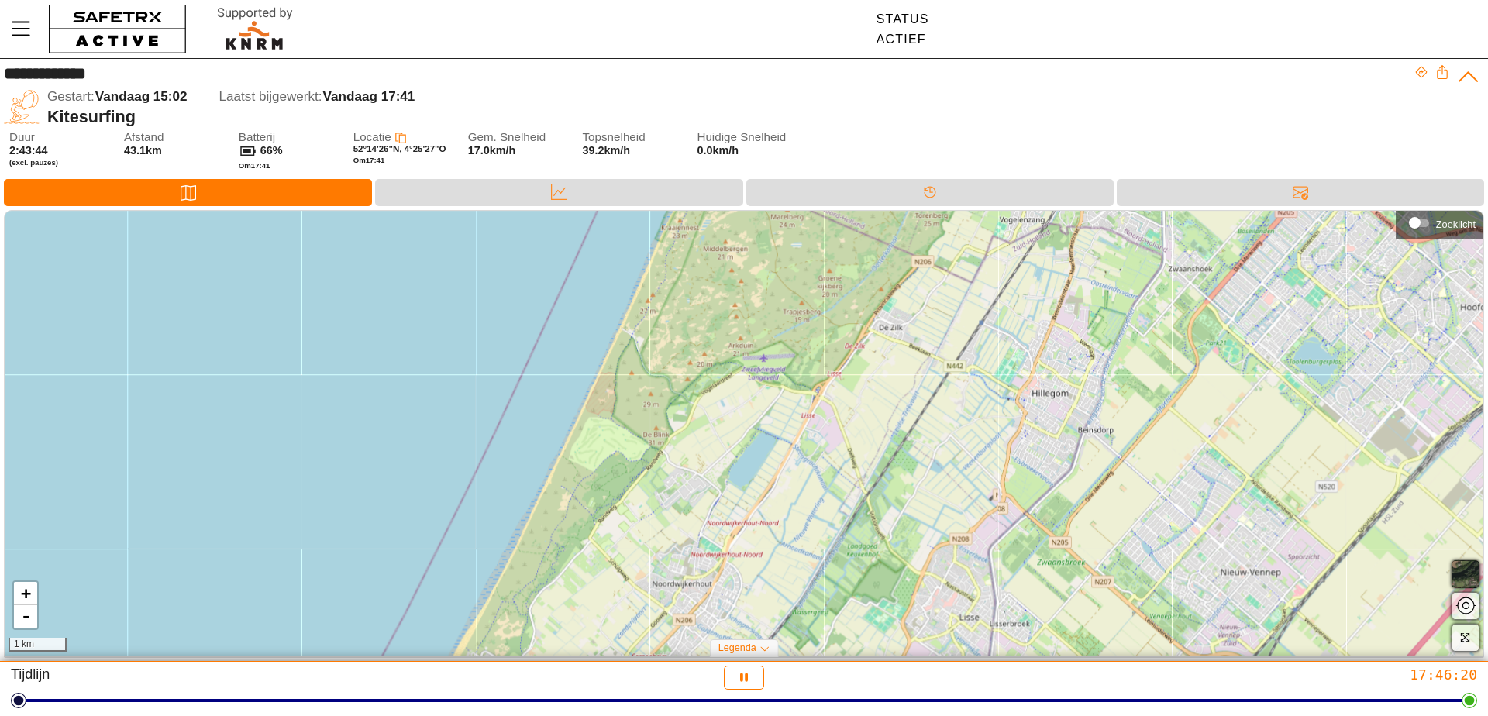
drag, startPoint x: 707, startPoint y: 287, endPoint x: 587, endPoint y: 612, distance: 346.3
click at [587, 612] on div "+ - 1 km" at bounding box center [744, 433] width 1479 height 445
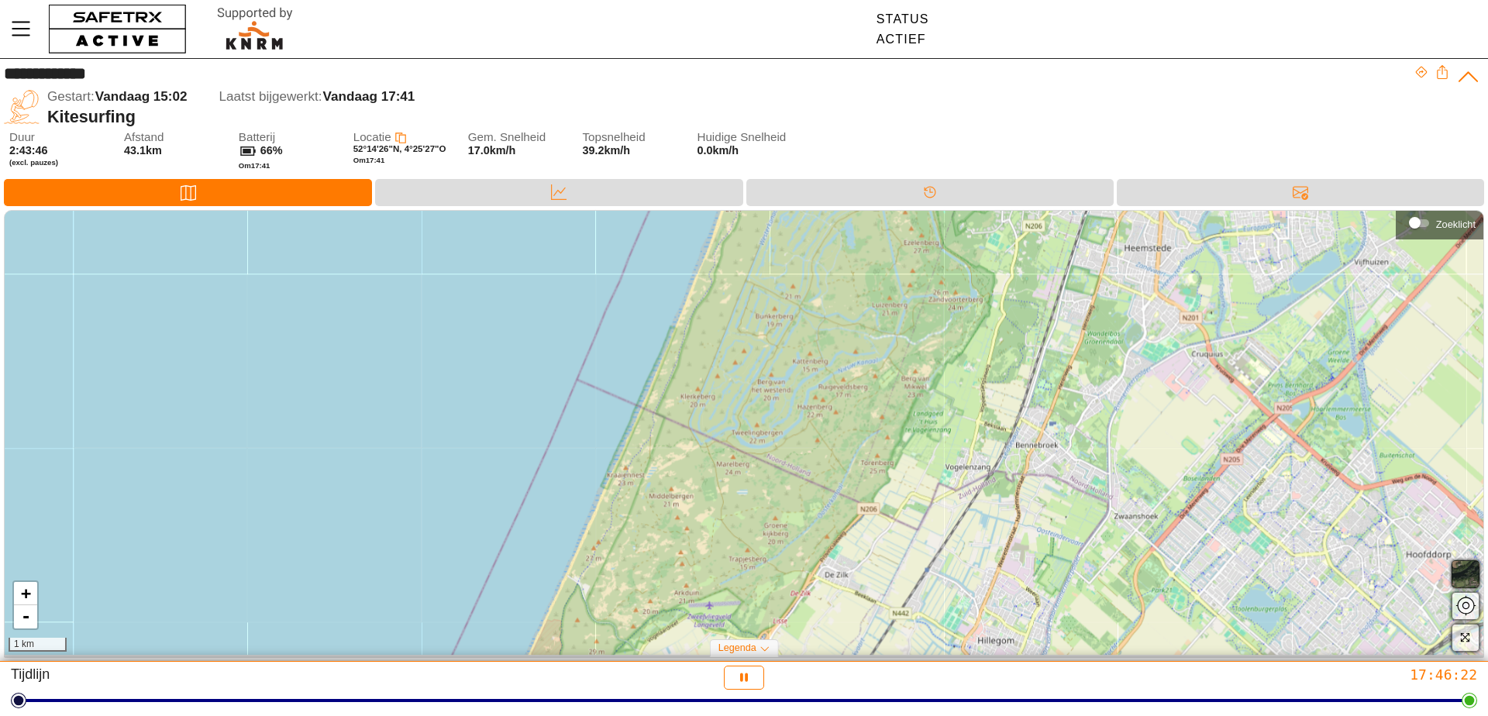
drag, startPoint x: 771, startPoint y: 289, endPoint x: 717, endPoint y: 536, distance: 253.2
click at [717, 536] on div "+ - 1 km" at bounding box center [744, 433] width 1479 height 445
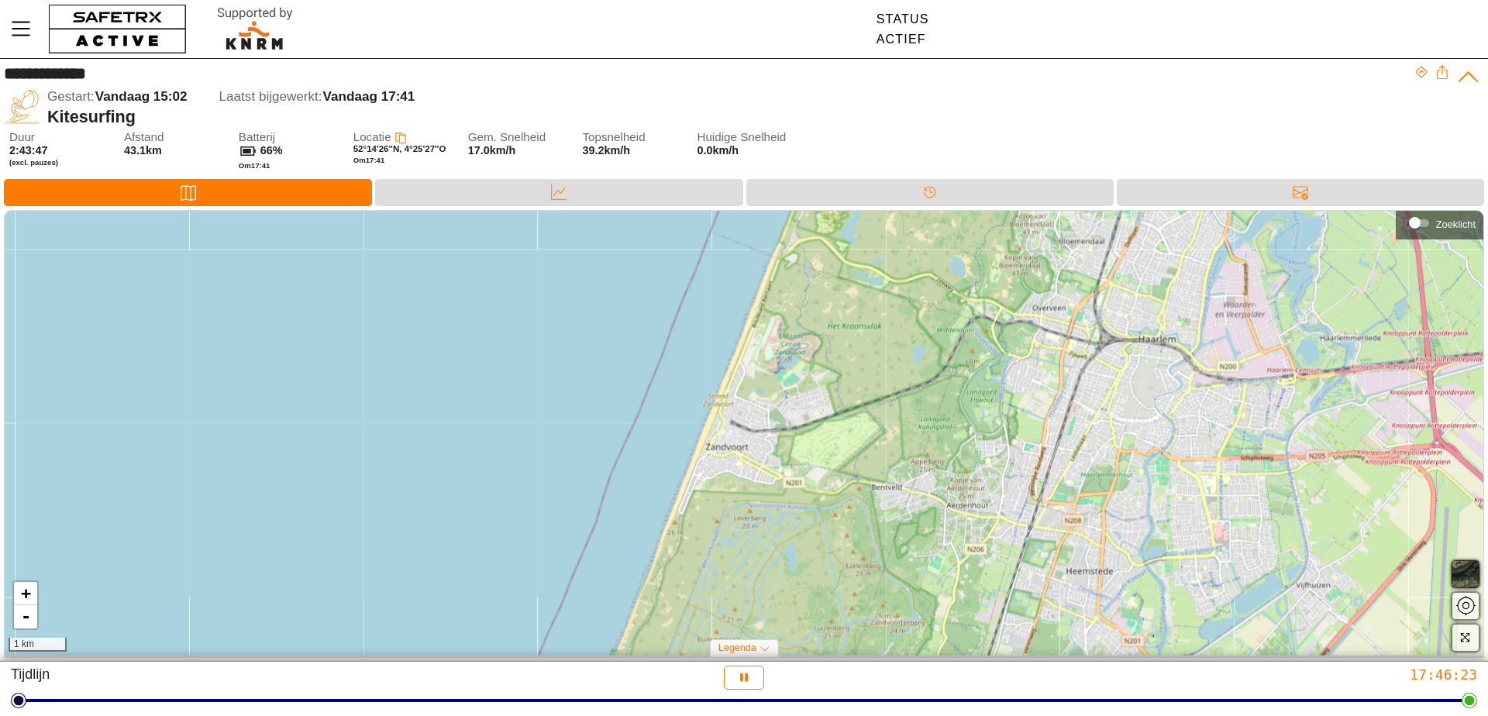
drag, startPoint x: 802, startPoint y: 302, endPoint x: 744, endPoint y: 612, distance: 315.3
click at [744, 612] on div "+ - 1 km" at bounding box center [744, 433] width 1479 height 445
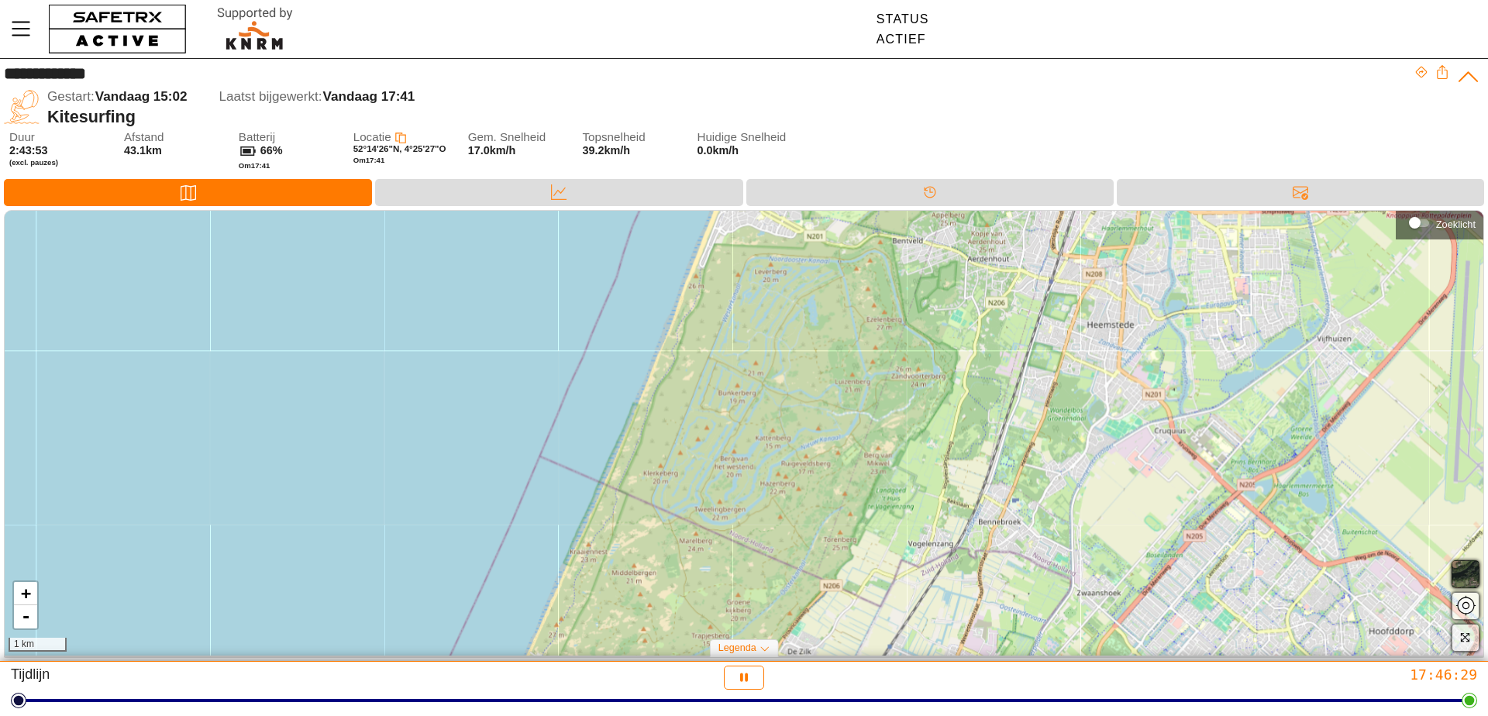
drag, startPoint x: 767, startPoint y: 543, endPoint x: 760, endPoint y: 213, distance: 330.3
click at [767, 208] on div "**********" at bounding box center [744, 360] width 1488 height 603
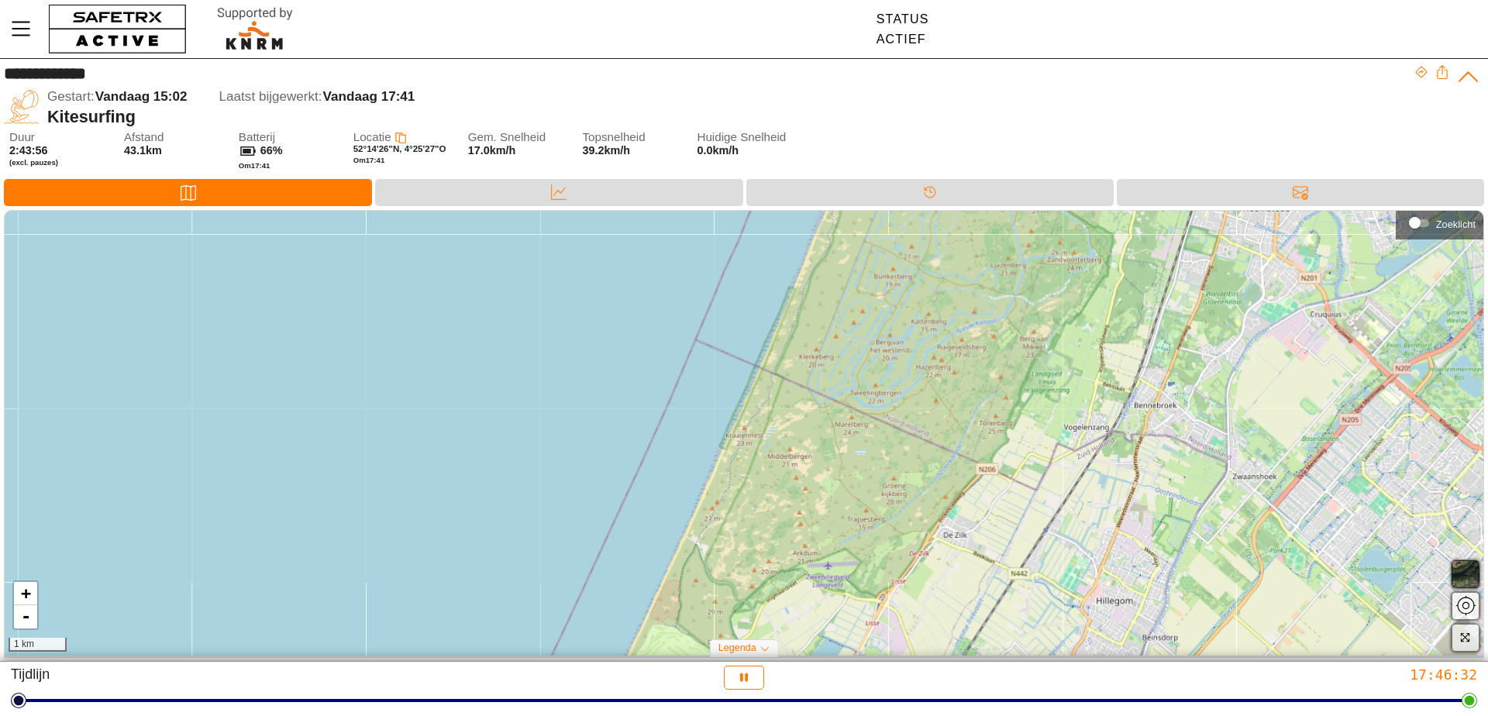
drag, startPoint x: 576, startPoint y: 497, endPoint x: 729, endPoint y: 503, distance: 153.6
click at [729, 503] on div "+ - 1 km" at bounding box center [744, 433] width 1479 height 445
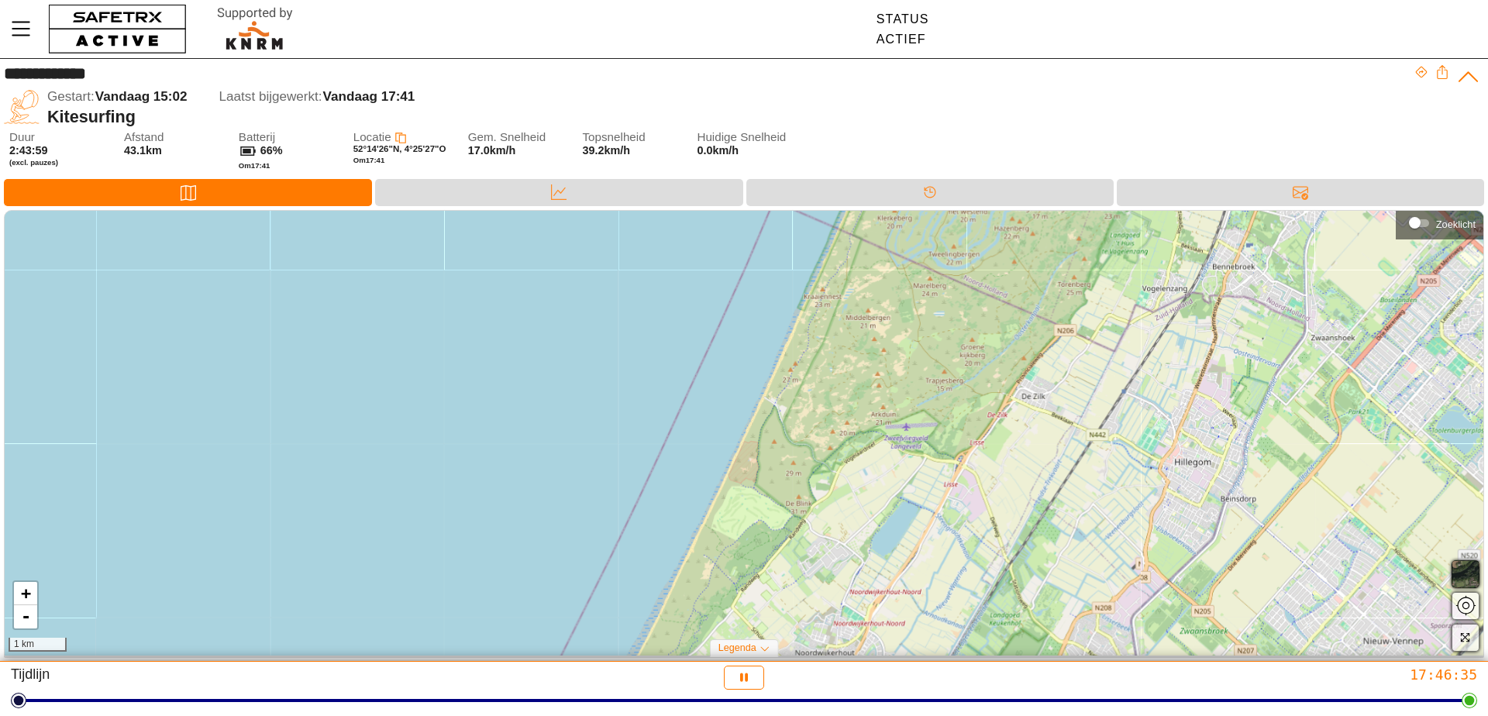
drag, startPoint x: 867, startPoint y: 369, endPoint x: 946, endPoint y: 229, distance: 160.0
click at [946, 229] on div "+ - 1 km" at bounding box center [744, 433] width 1479 height 445
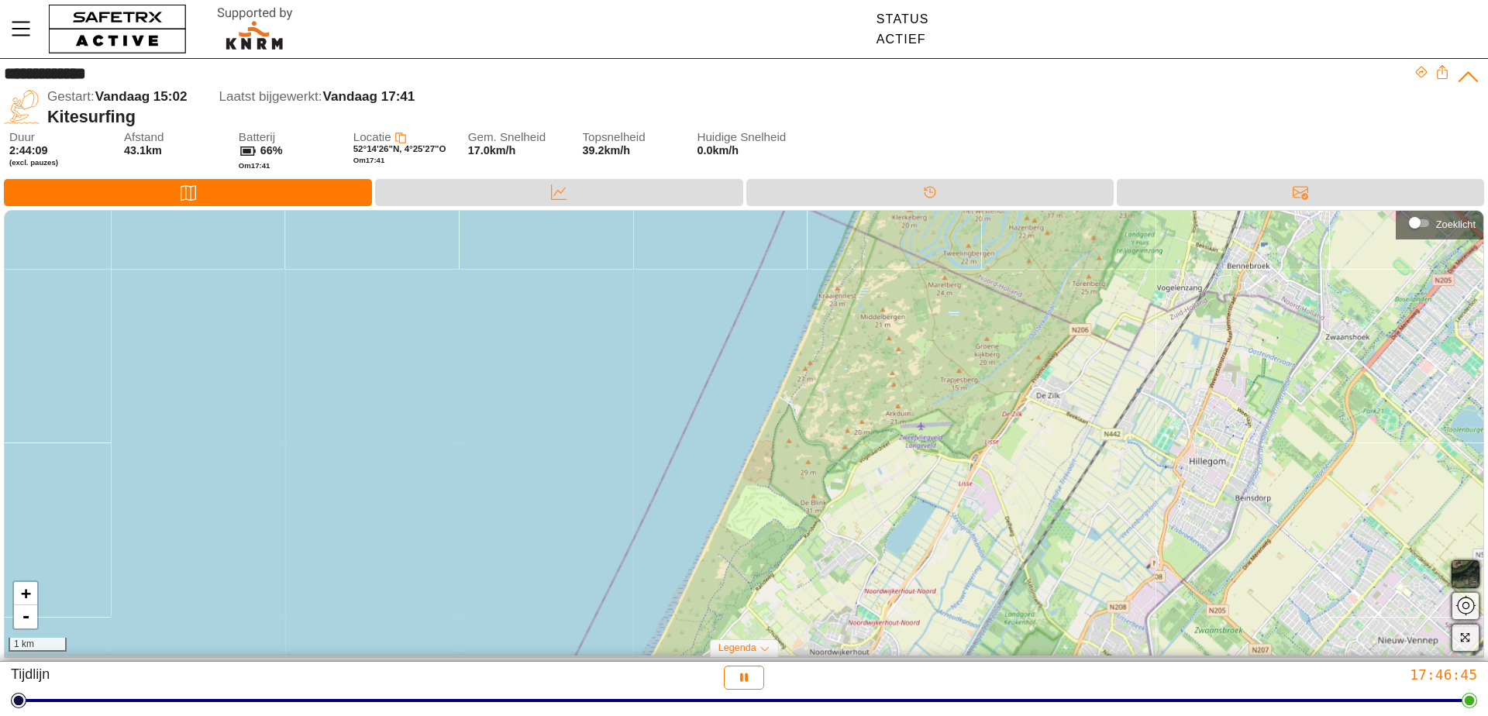
drag, startPoint x: 948, startPoint y: 285, endPoint x: 963, endPoint y: 283, distance: 14.9
click at [963, 283] on div "+ - 1 km" at bounding box center [744, 433] width 1479 height 445
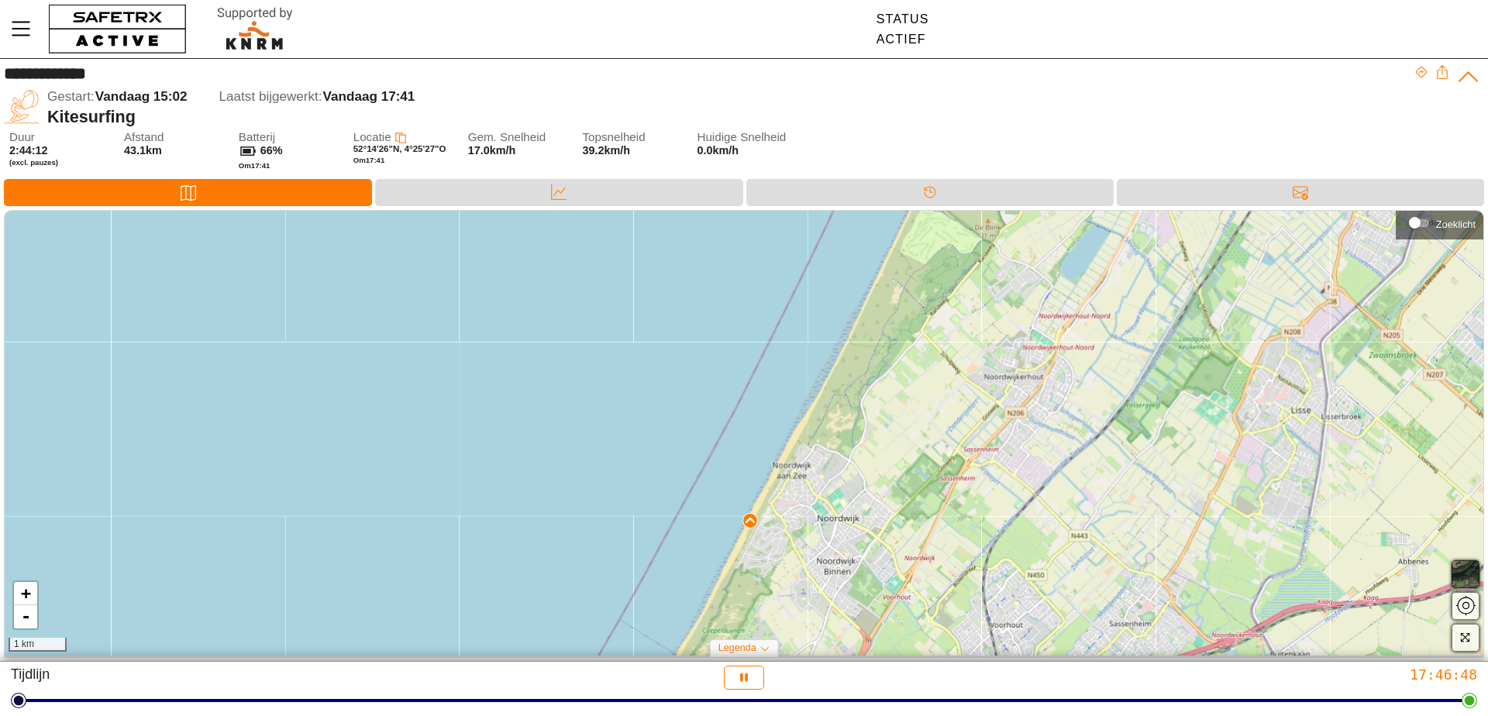
drag, startPoint x: 734, startPoint y: 560, endPoint x: 908, endPoint y: 287, distance: 324.1
click at [908, 287] on div "+ - 1 km" at bounding box center [744, 433] width 1479 height 445
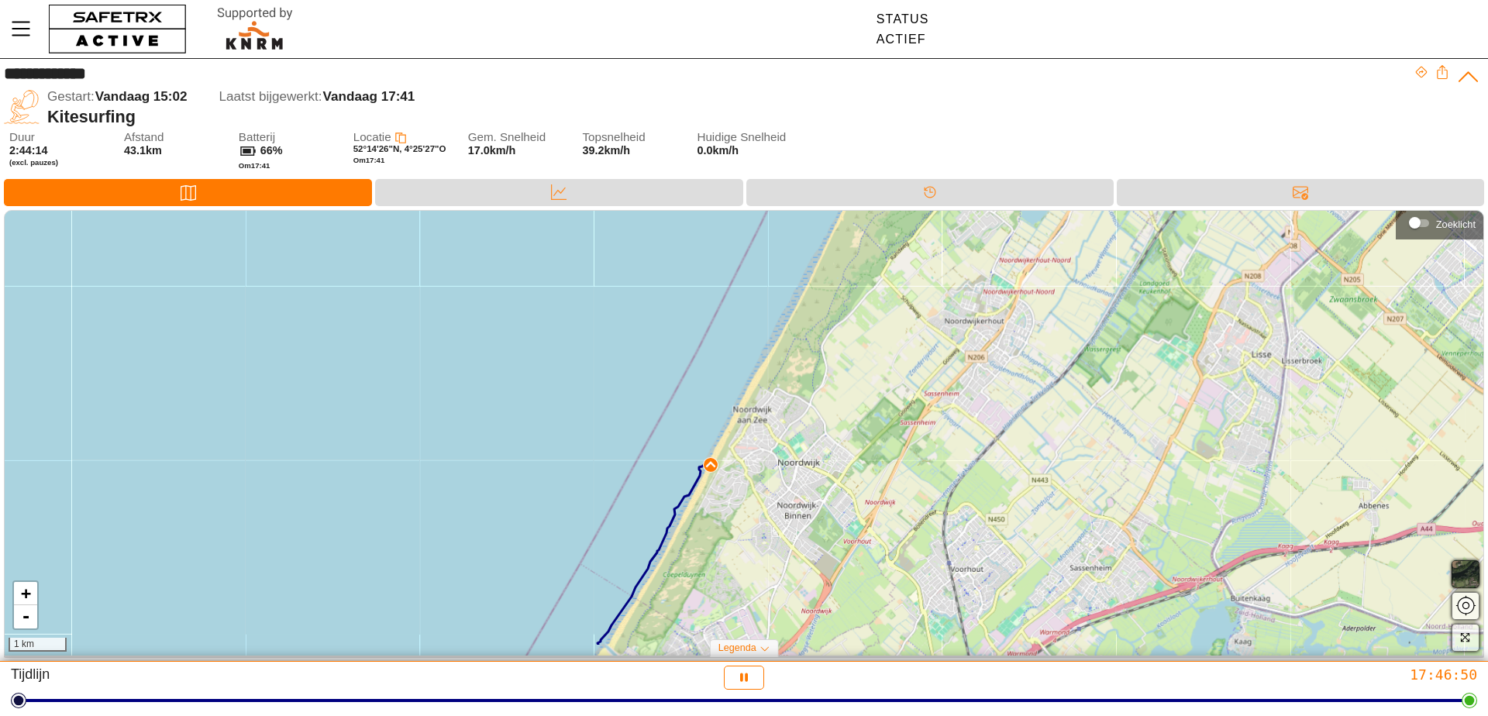
drag, startPoint x: 801, startPoint y: 449, endPoint x: 761, endPoint y: 395, distance: 67.1
click at [761, 395] on div "+ - 1 km" at bounding box center [744, 433] width 1479 height 445
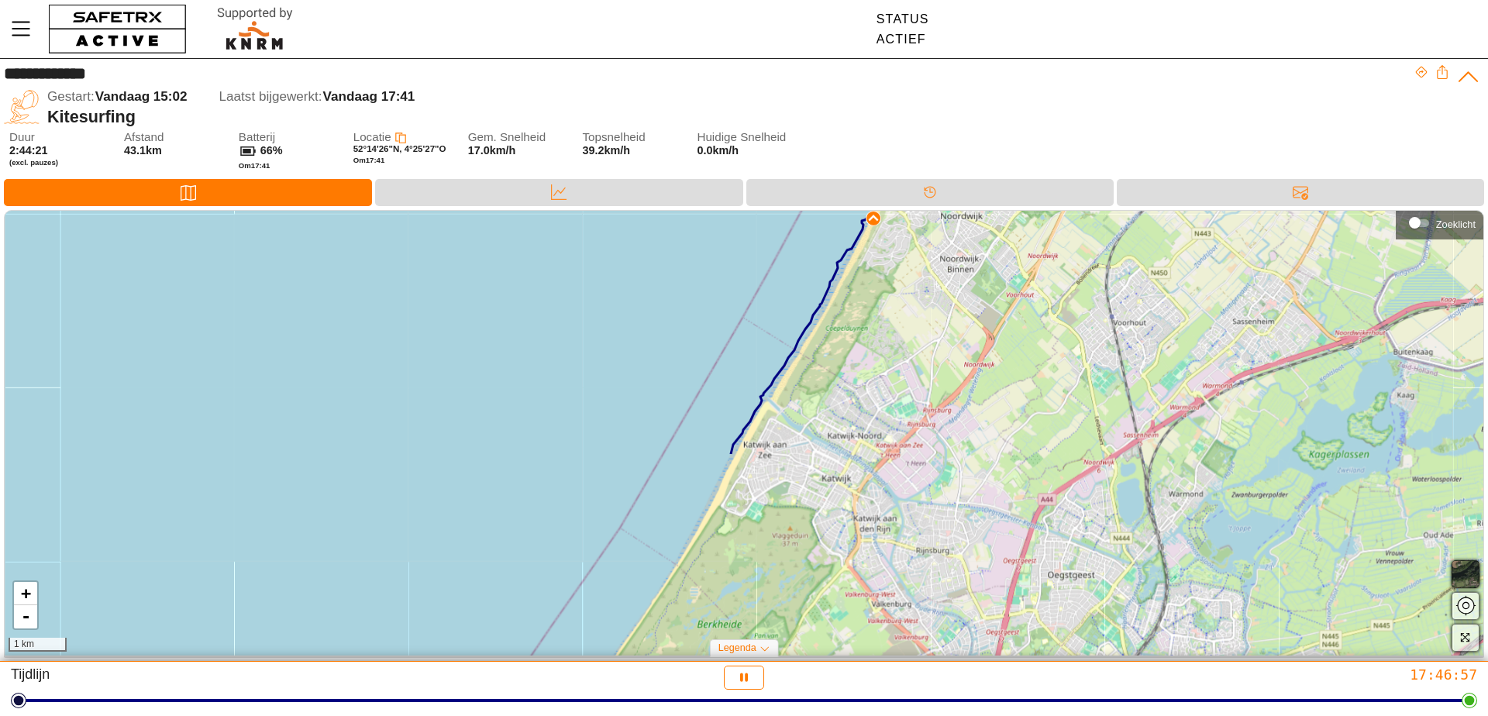
drag, startPoint x: 712, startPoint y: 605, endPoint x: 874, endPoint y: 362, distance: 292.4
click at [874, 362] on div "+ - 1 km" at bounding box center [744, 433] width 1479 height 445
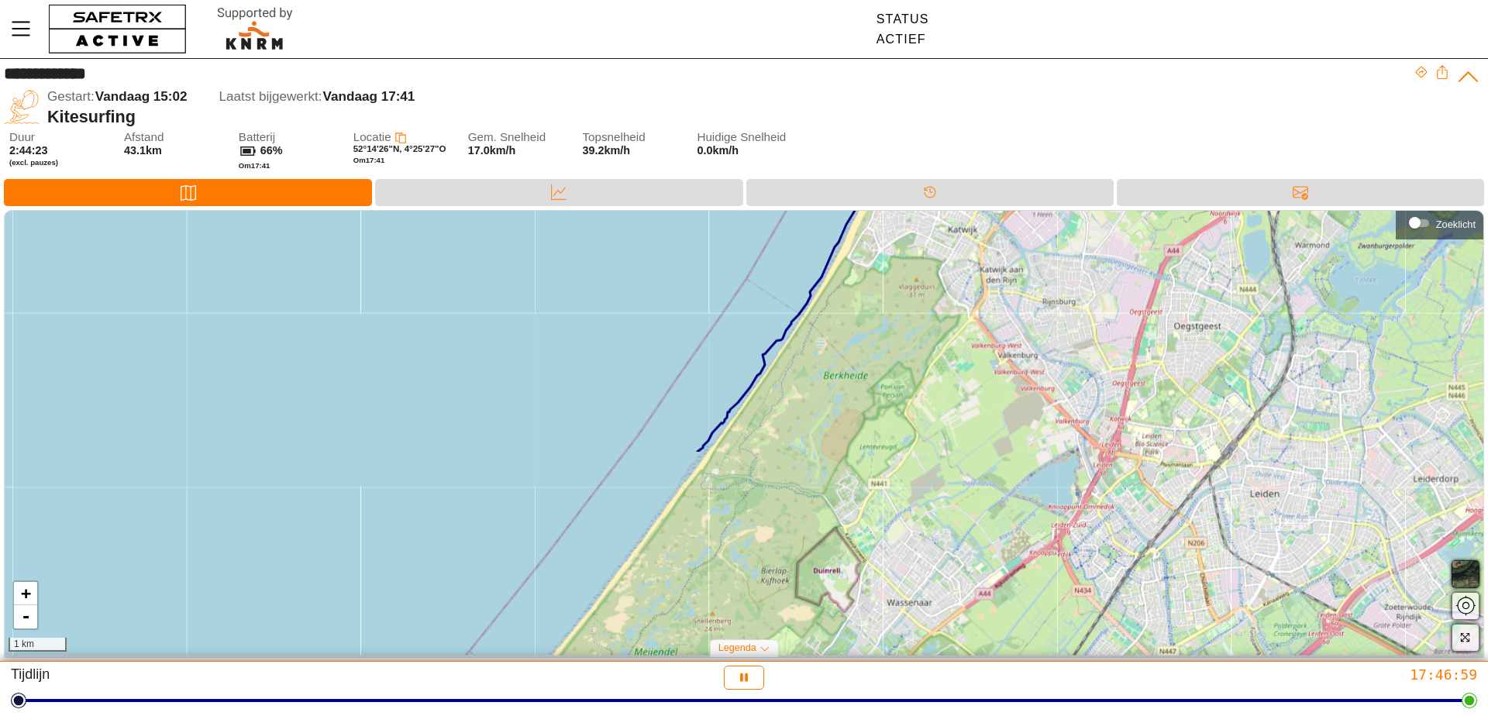
drag, startPoint x: 714, startPoint y: 604, endPoint x: 840, endPoint y: 355, distance: 279.1
click at [840, 355] on div "+ - 1 km" at bounding box center [744, 433] width 1479 height 445
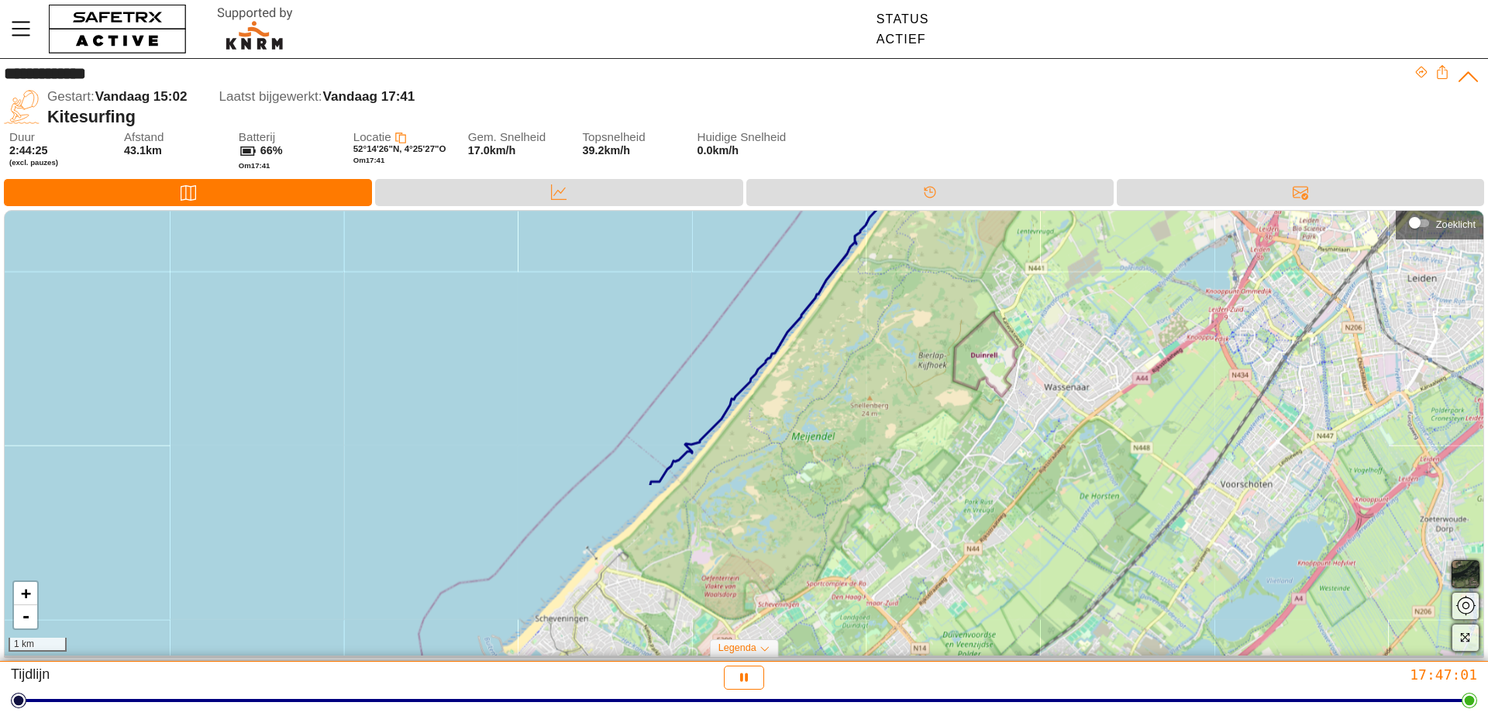
drag, startPoint x: 673, startPoint y: 626, endPoint x: 867, endPoint y: 367, distance: 323.9
click at [864, 371] on div "+ - 1 km" at bounding box center [744, 433] width 1479 height 445
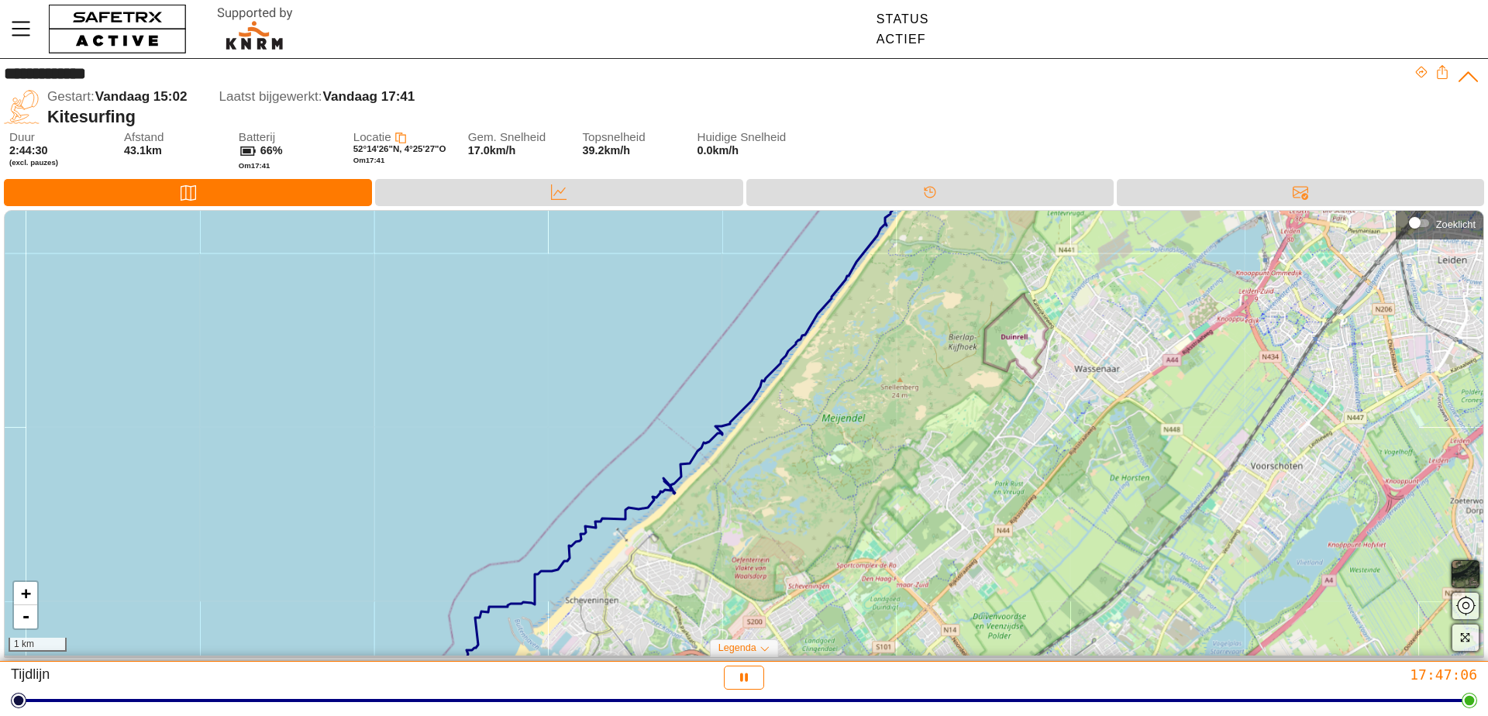
drag, startPoint x: 657, startPoint y: 578, endPoint x: 566, endPoint y: 679, distance: 135.6
click at [567, 680] on div "**********" at bounding box center [744, 358] width 1488 height 716
